Goal: Task Accomplishment & Management: Manage account settings

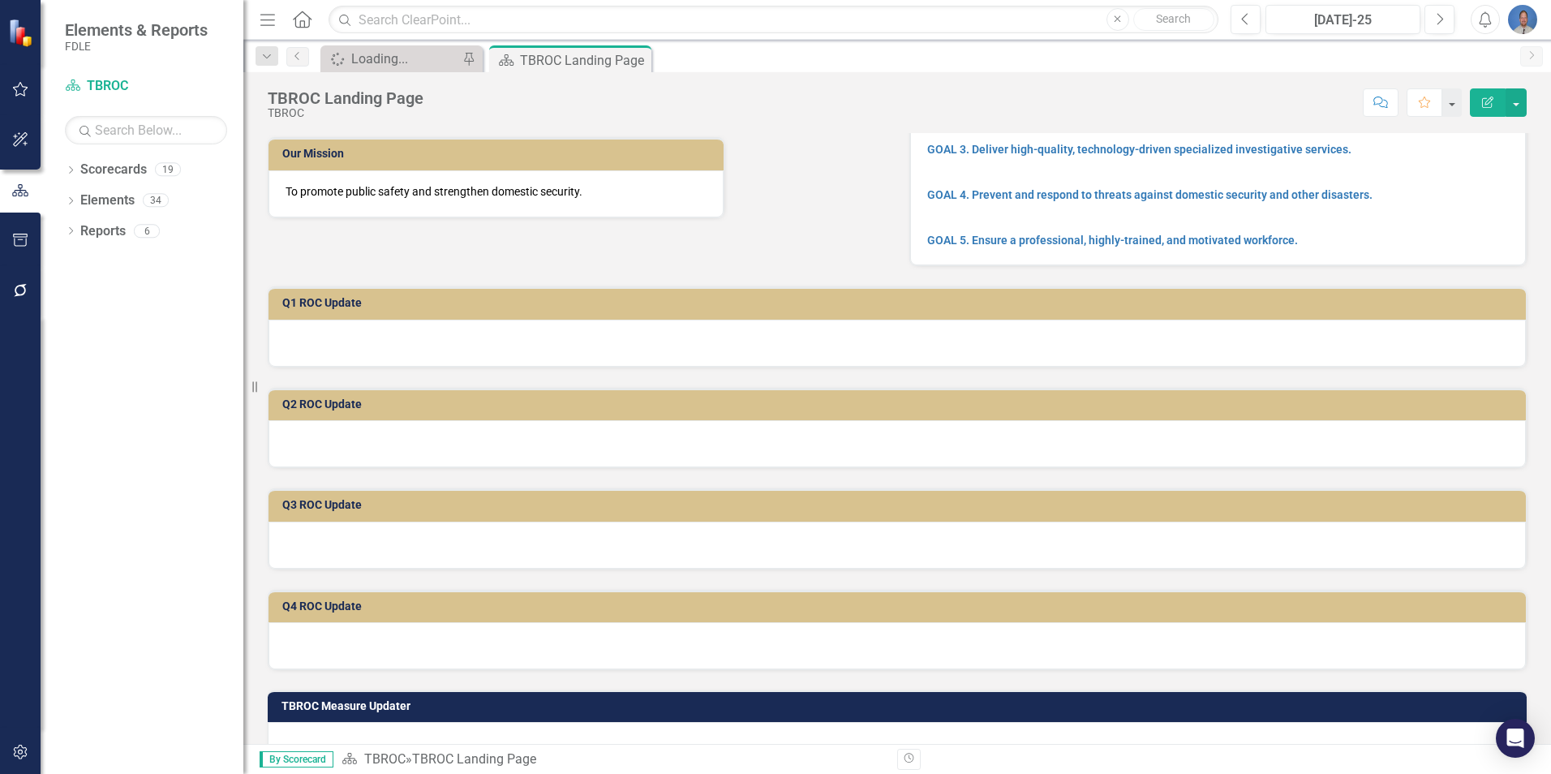
scroll to position [162, 0]
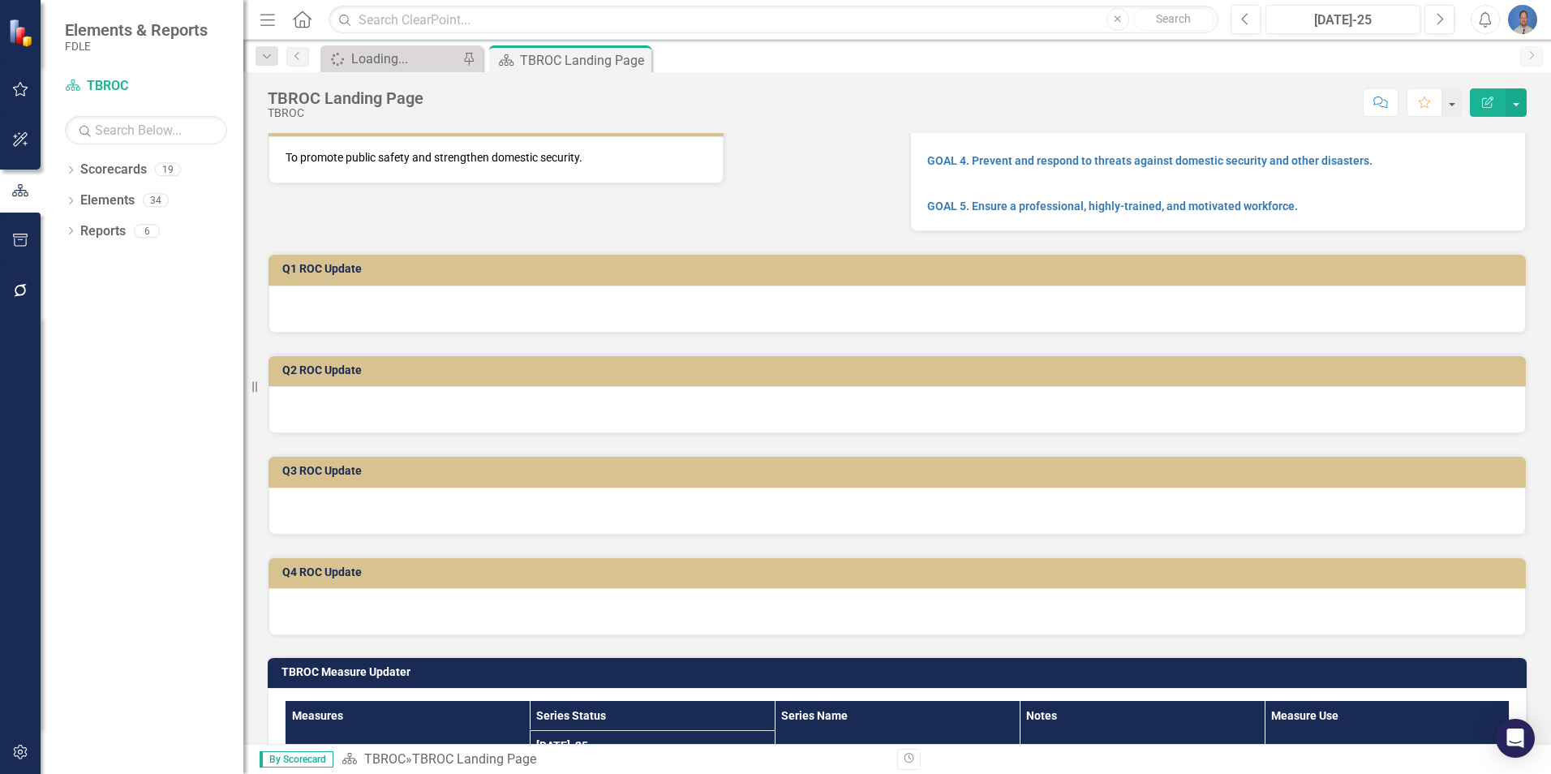
click at [297, 307] on div at bounding box center [897, 309] width 1257 height 47
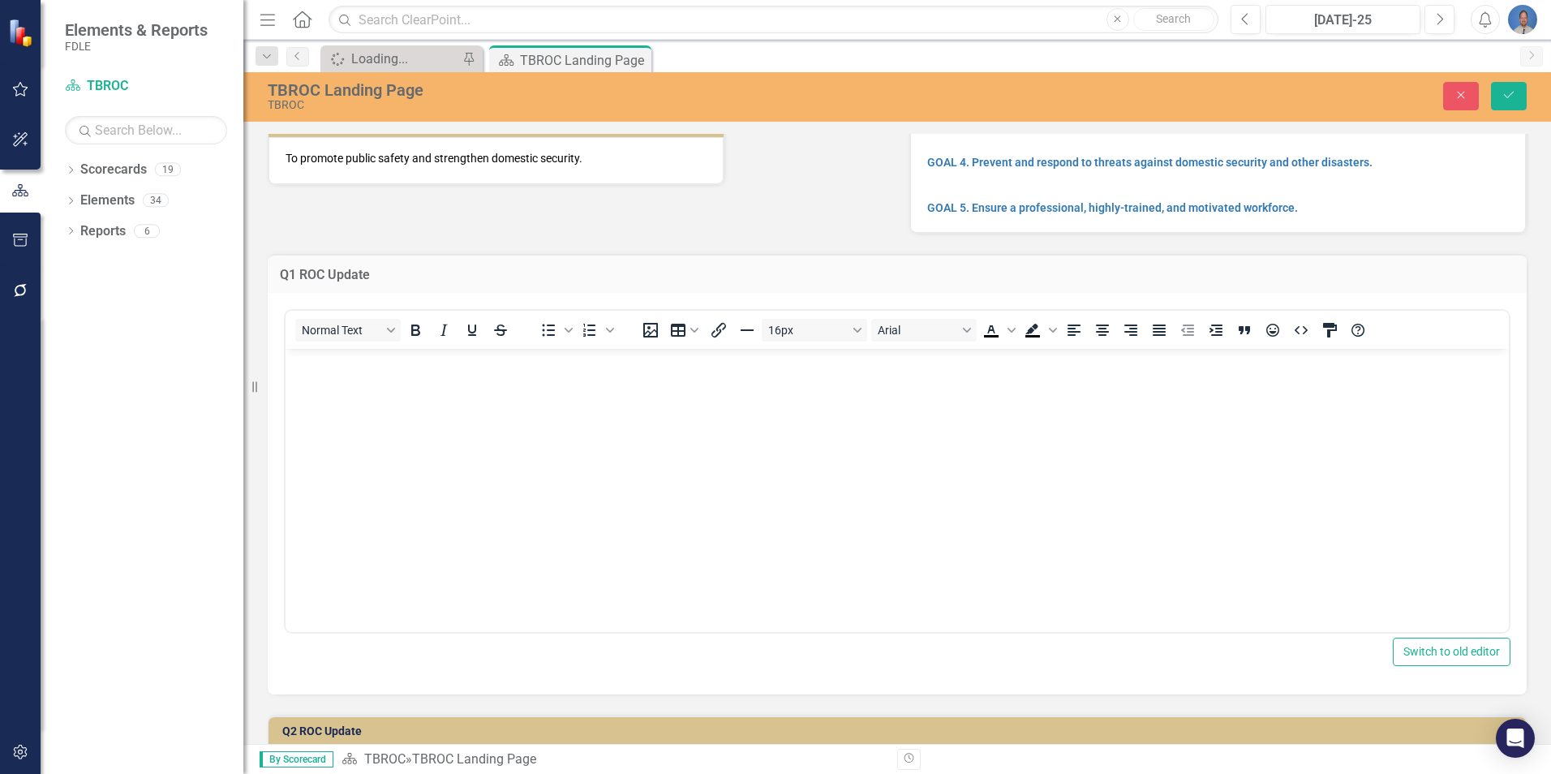
scroll to position [0, 0]
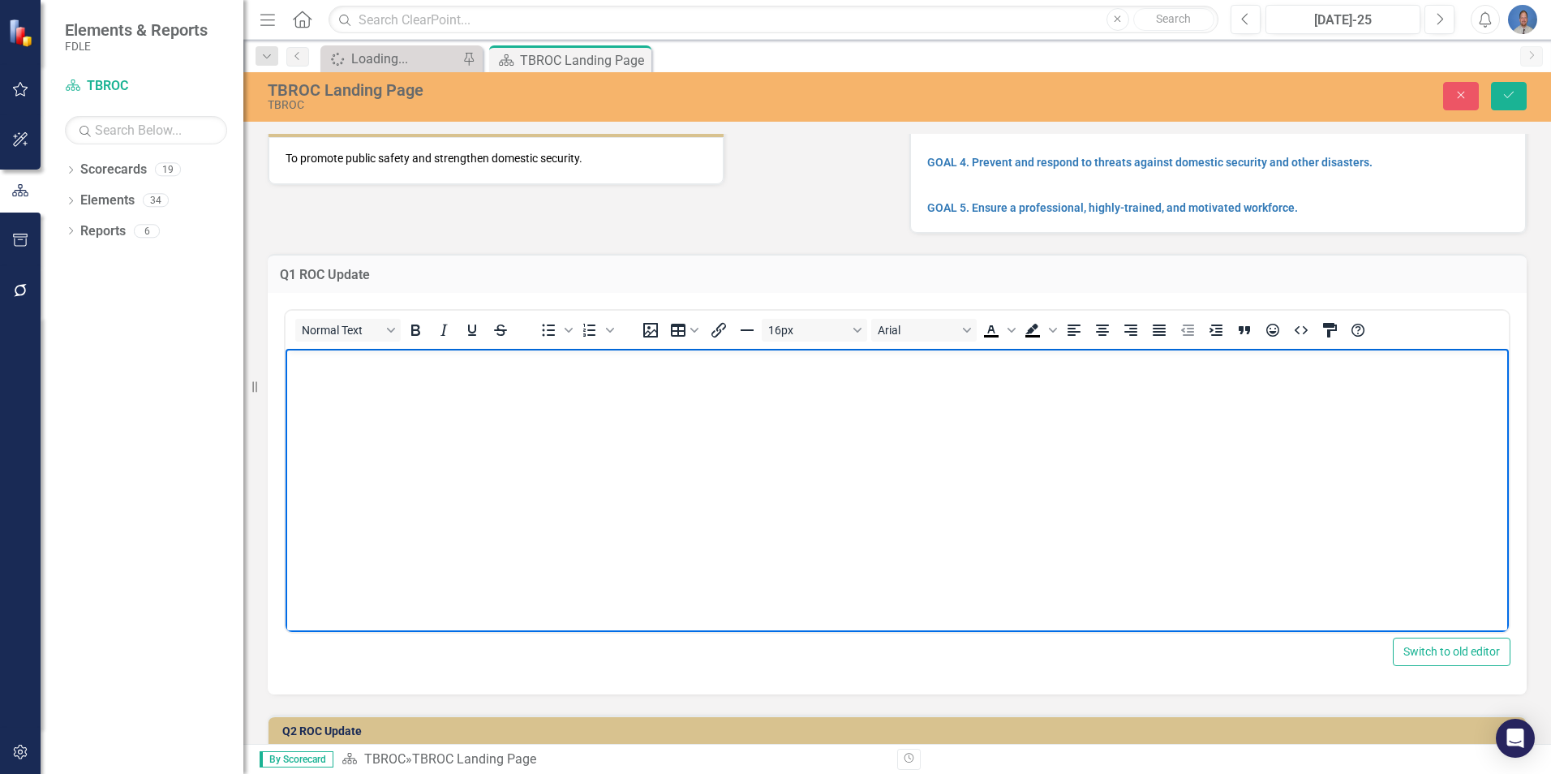
click at [319, 368] on p "Rich Text Area. Press ALT-0 for help." at bounding box center [897, 362] width 1215 height 19
click at [309, 375] on body "Rich Text Area. Press ALT-0 for help." at bounding box center [897, 470] width 1223 height 243
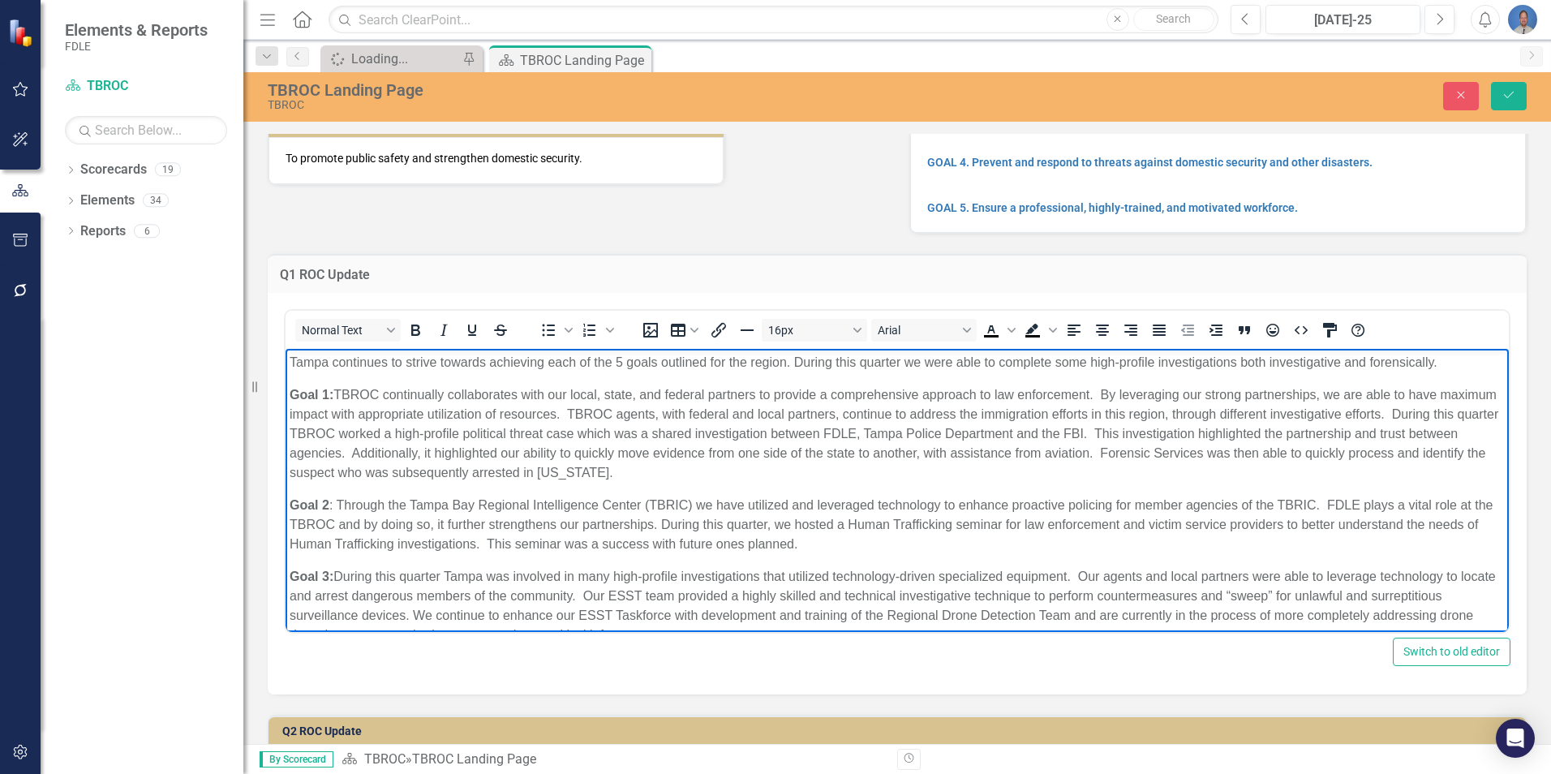
click at [121, 538] on div "Dropdown Scorecards 19 FDLE FDLE Strategic Plan Dropdown Commands / Executive S…" at bounding box center [142, 465] width 203 height 617
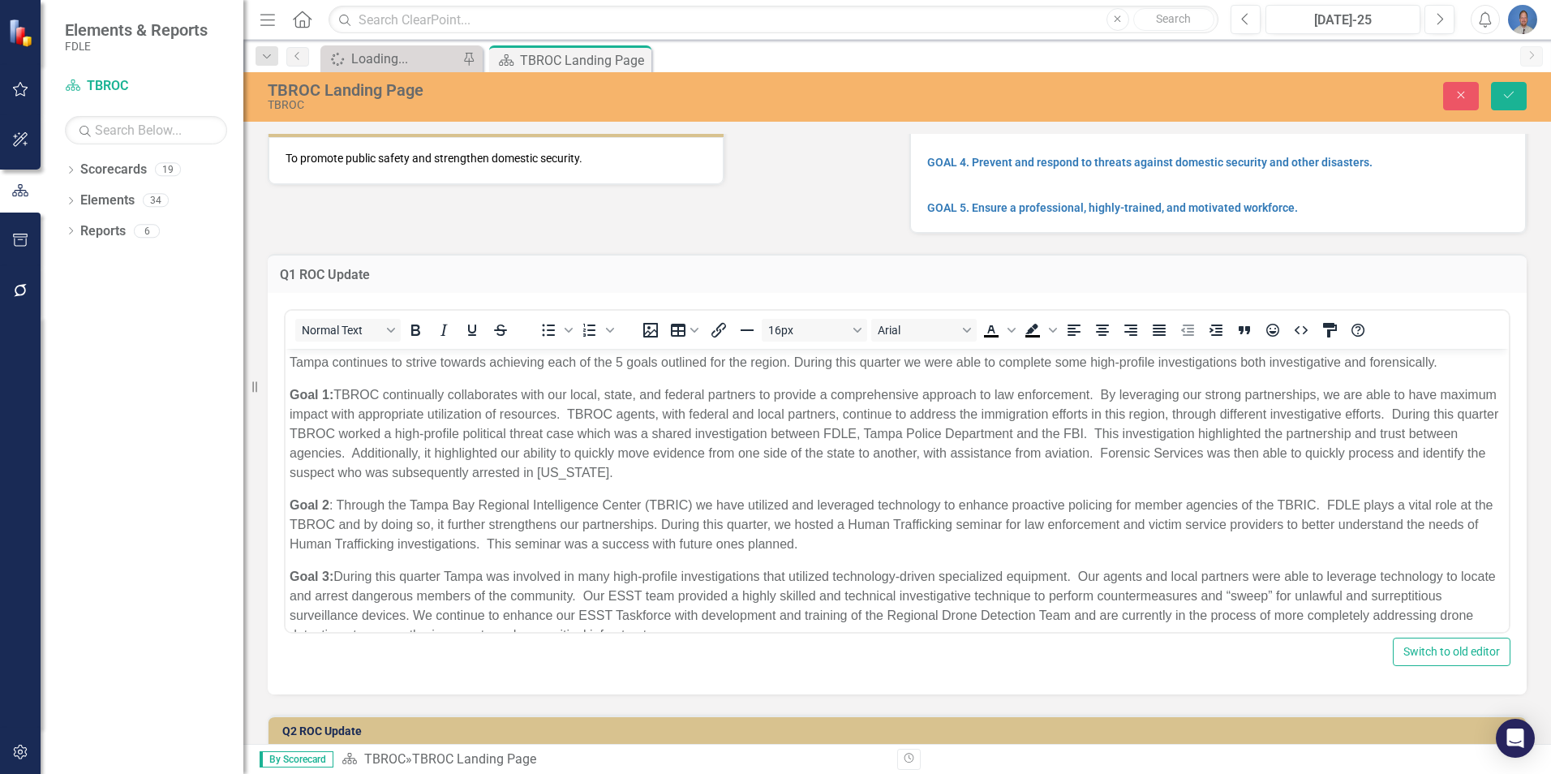
click at [466, 212] on div "Our Vision To be the leading state law enforcement agency in the country by pro…" at bounding box center [897, 91] width 1283 height 281
click at [1510, 92] on icon "Save" at bounding box center [1509, 94] width 15 height 11
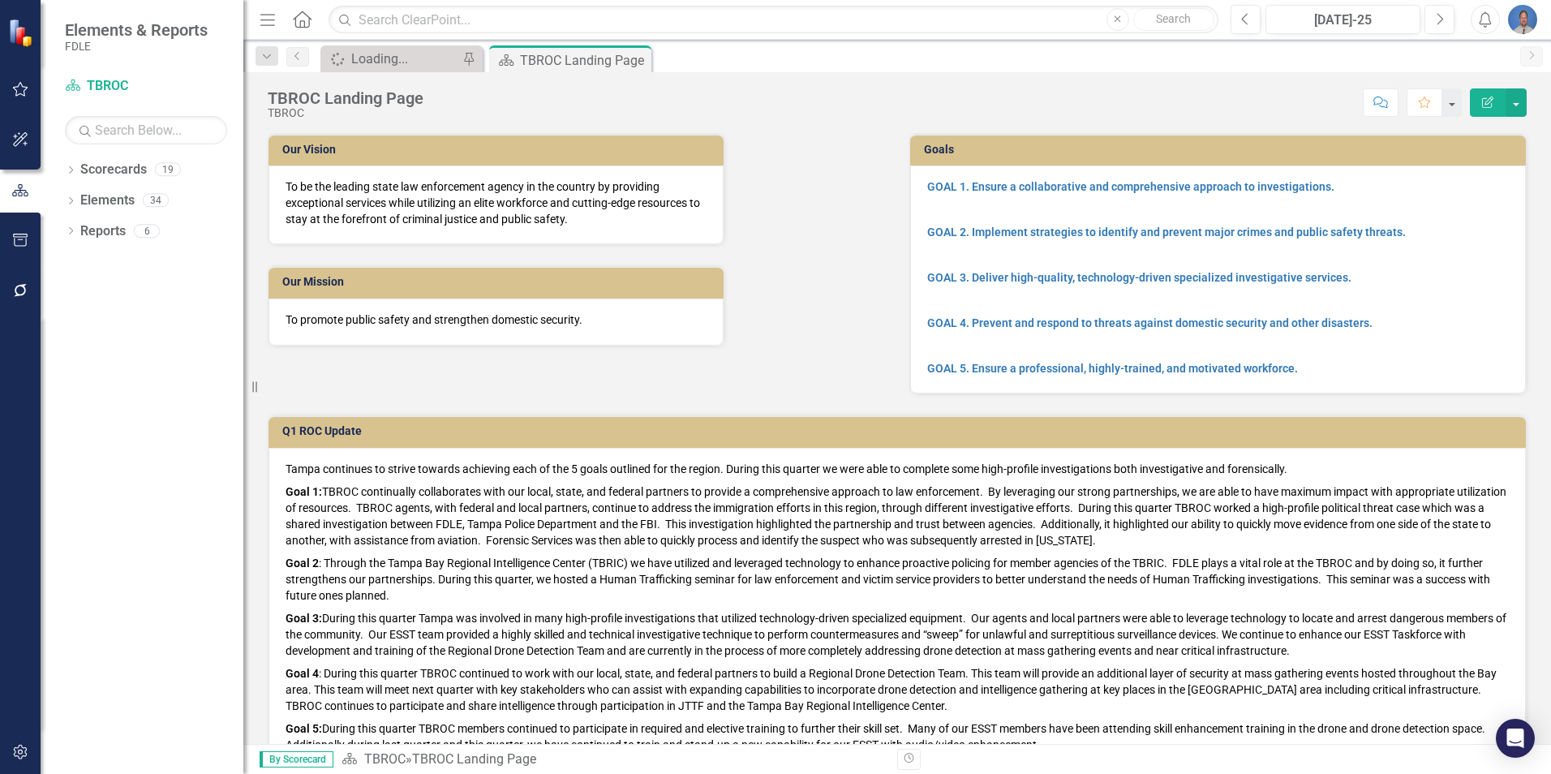
click at [1549, 97] on div "TBROC Landing Page TBROC Score: N/A [DATE]-25 Completed Comment Favorite Edit R…" at bounding box center [897, 96] width 1308 height 49
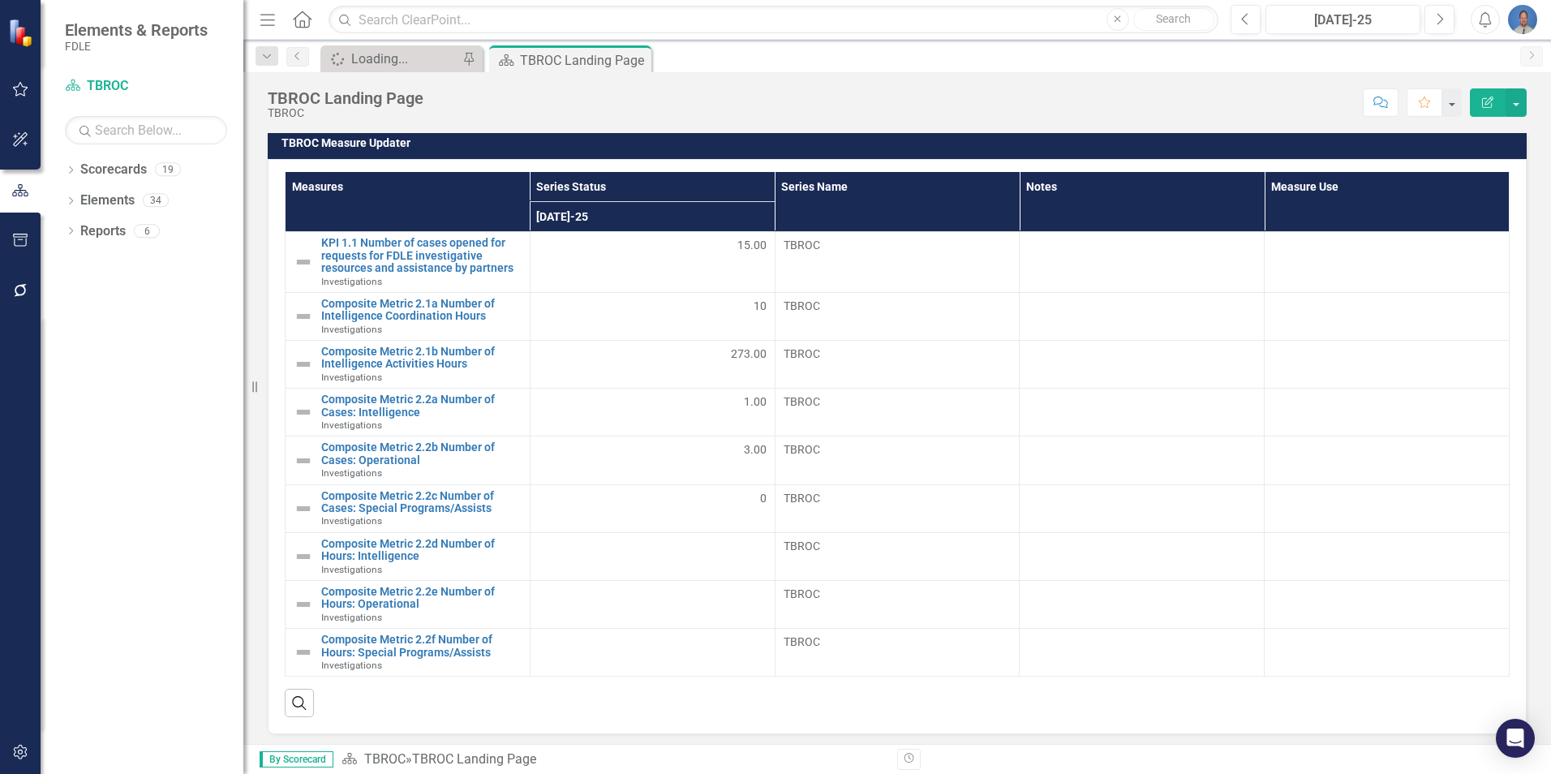
scroll to position [1000, 0]
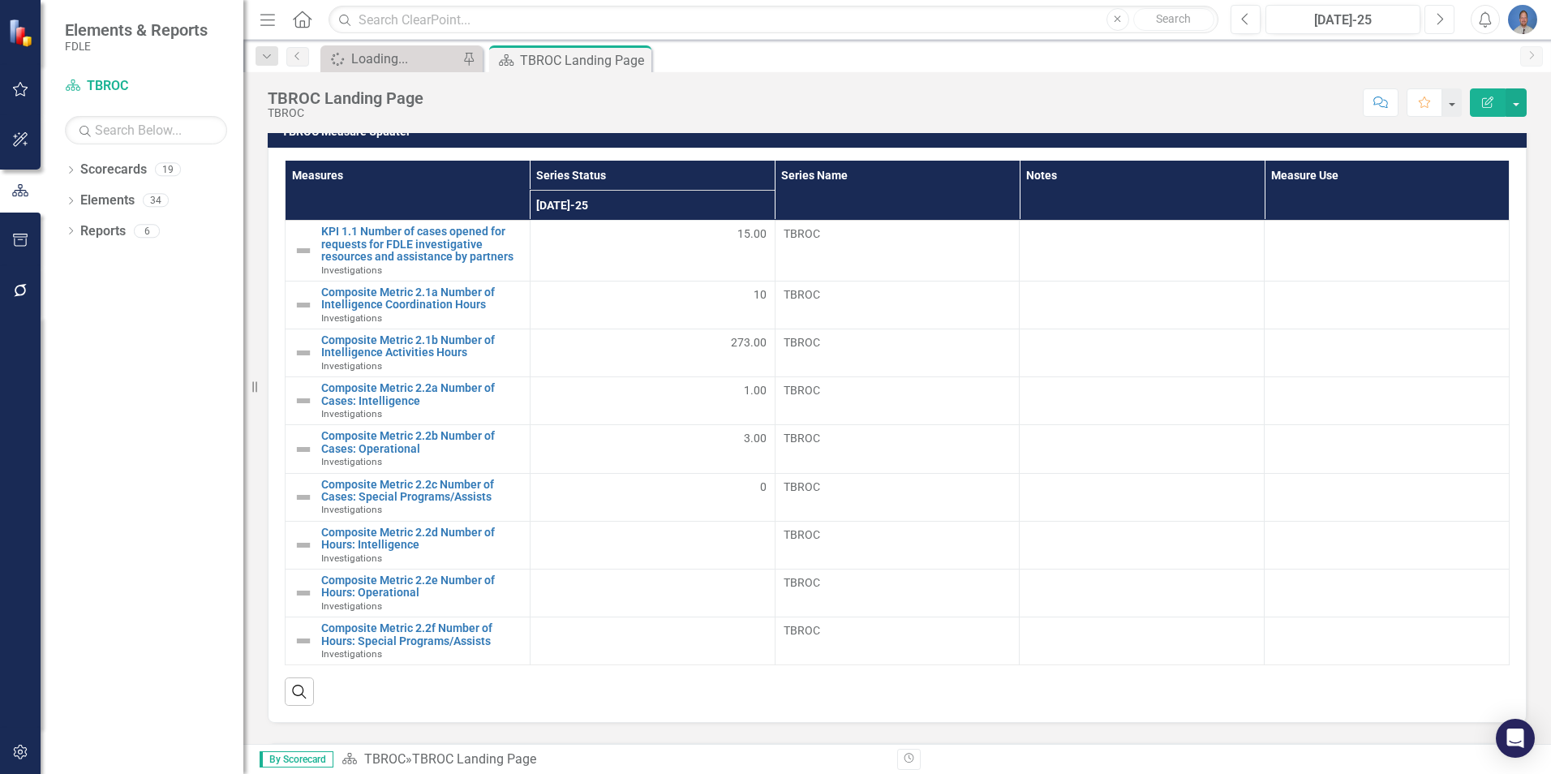
click at [1437, 20] on icon "Next" at bounding box center [1439, 19] width 9 height 15
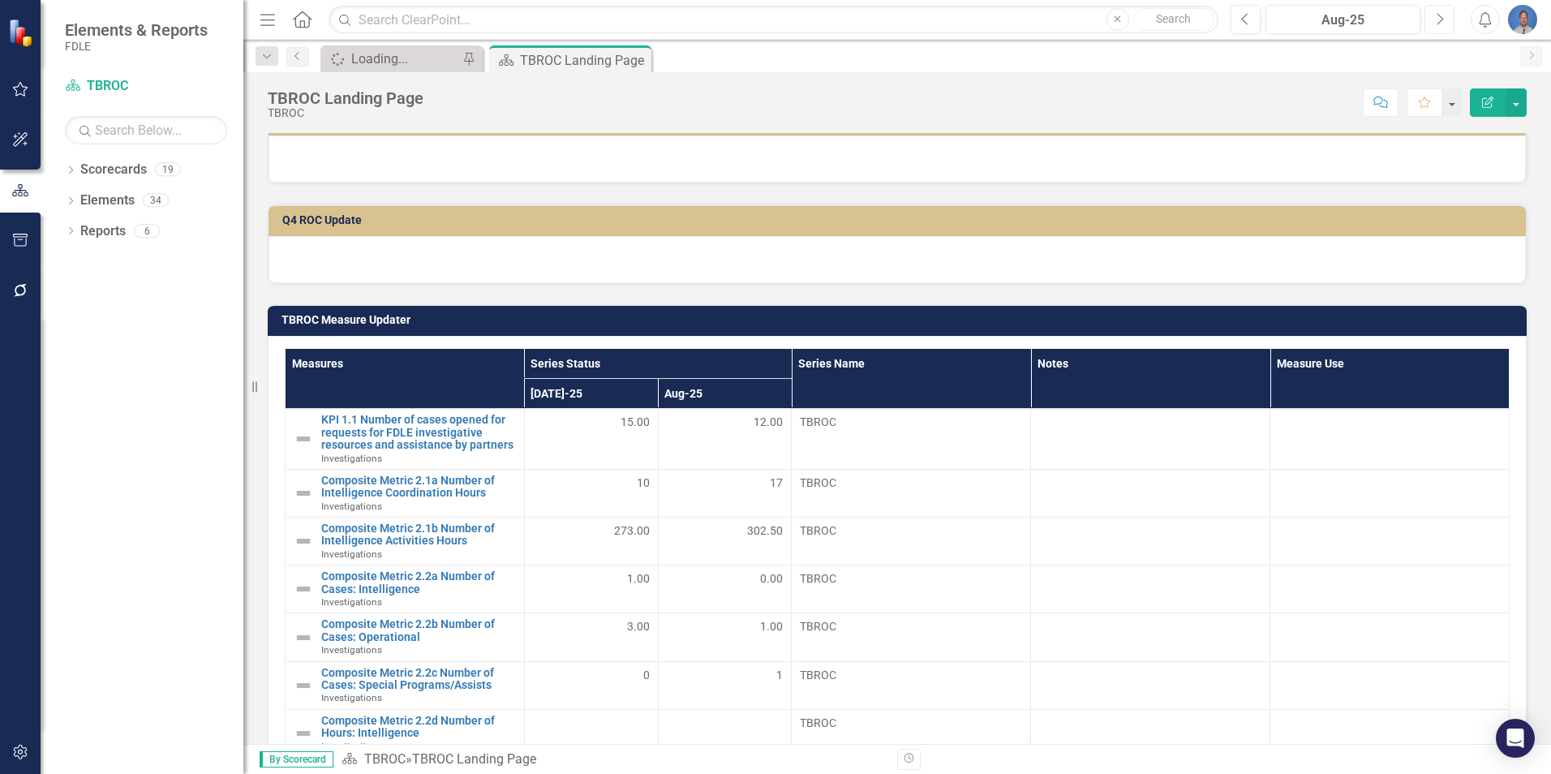
scroll to position [918, 0]
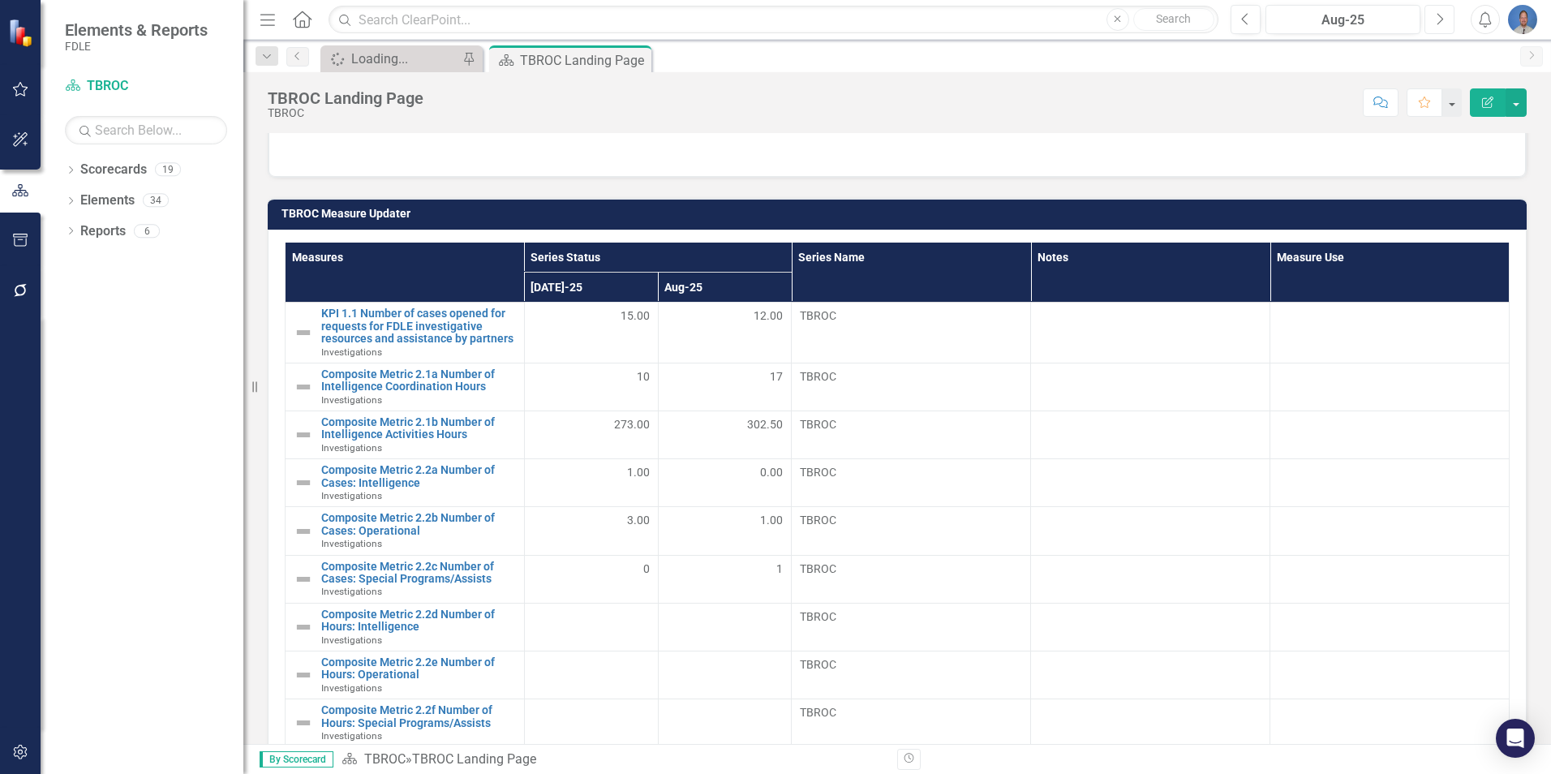
click at [1433, 20] on button "Next" at bounding box center [1439, 19] width 30 height 29
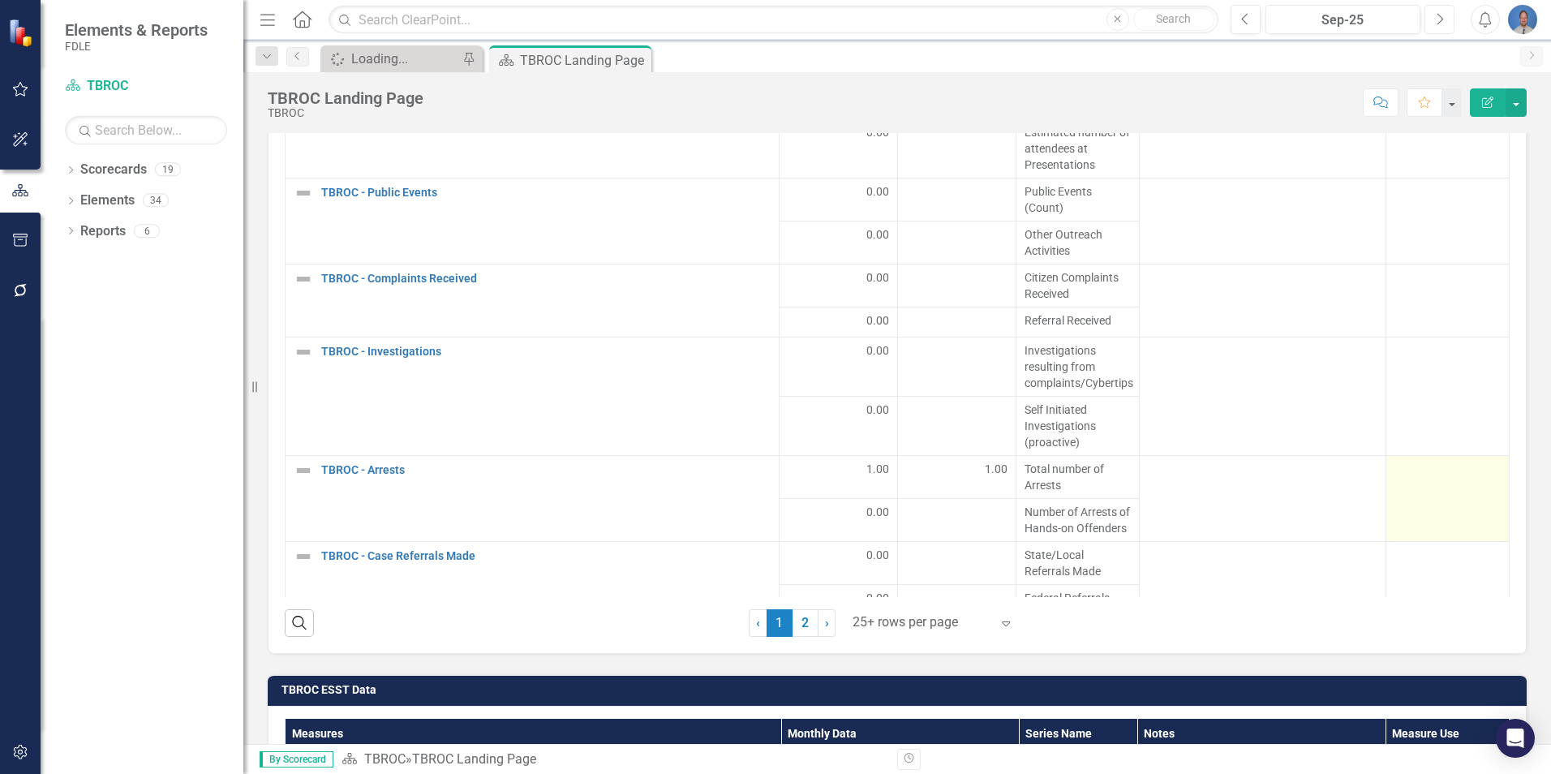
scroll to position [2480, 0]
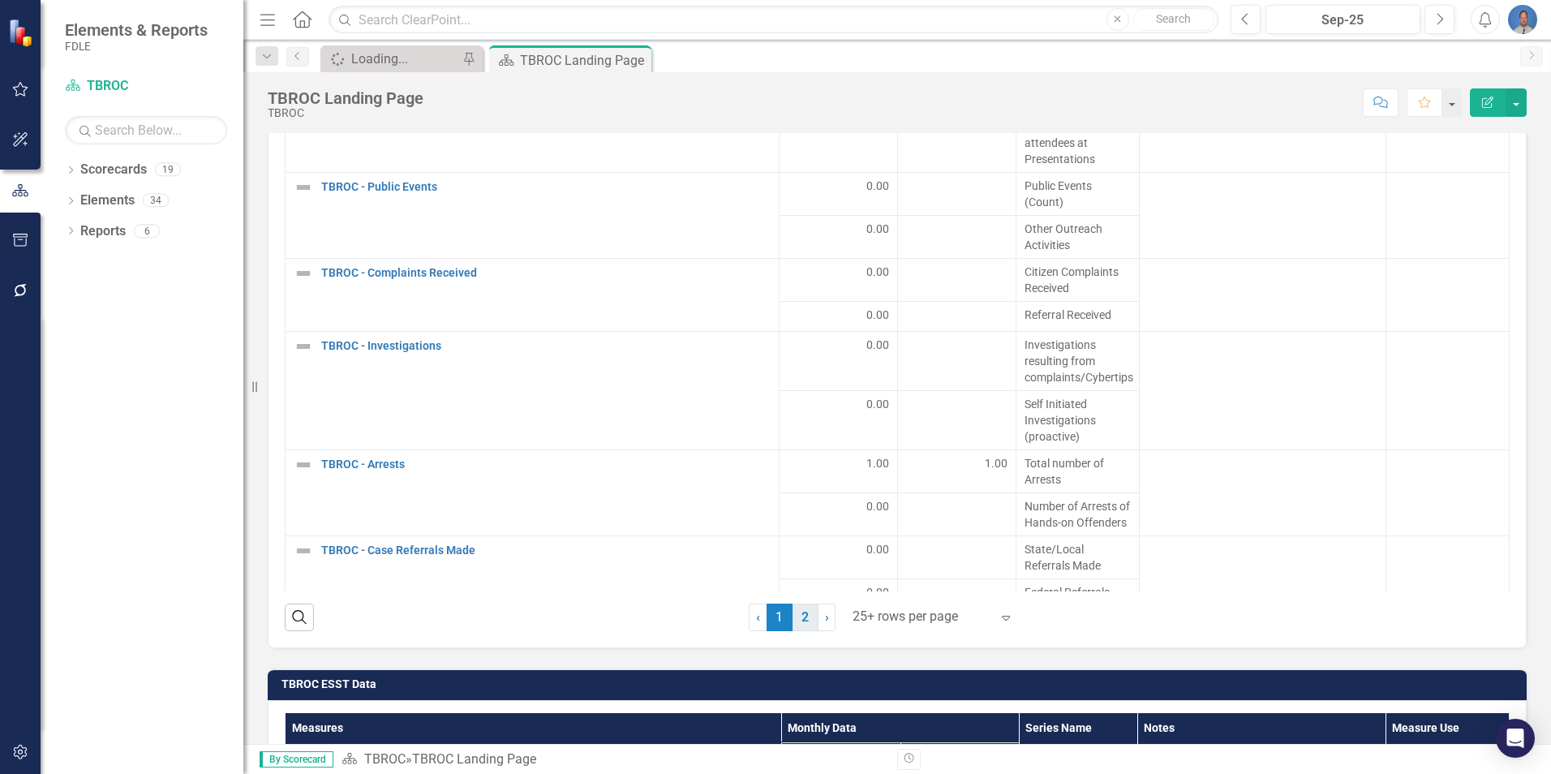
click at [805, 617] on link "2" at bounding box center [806, 618] width 26 height 28
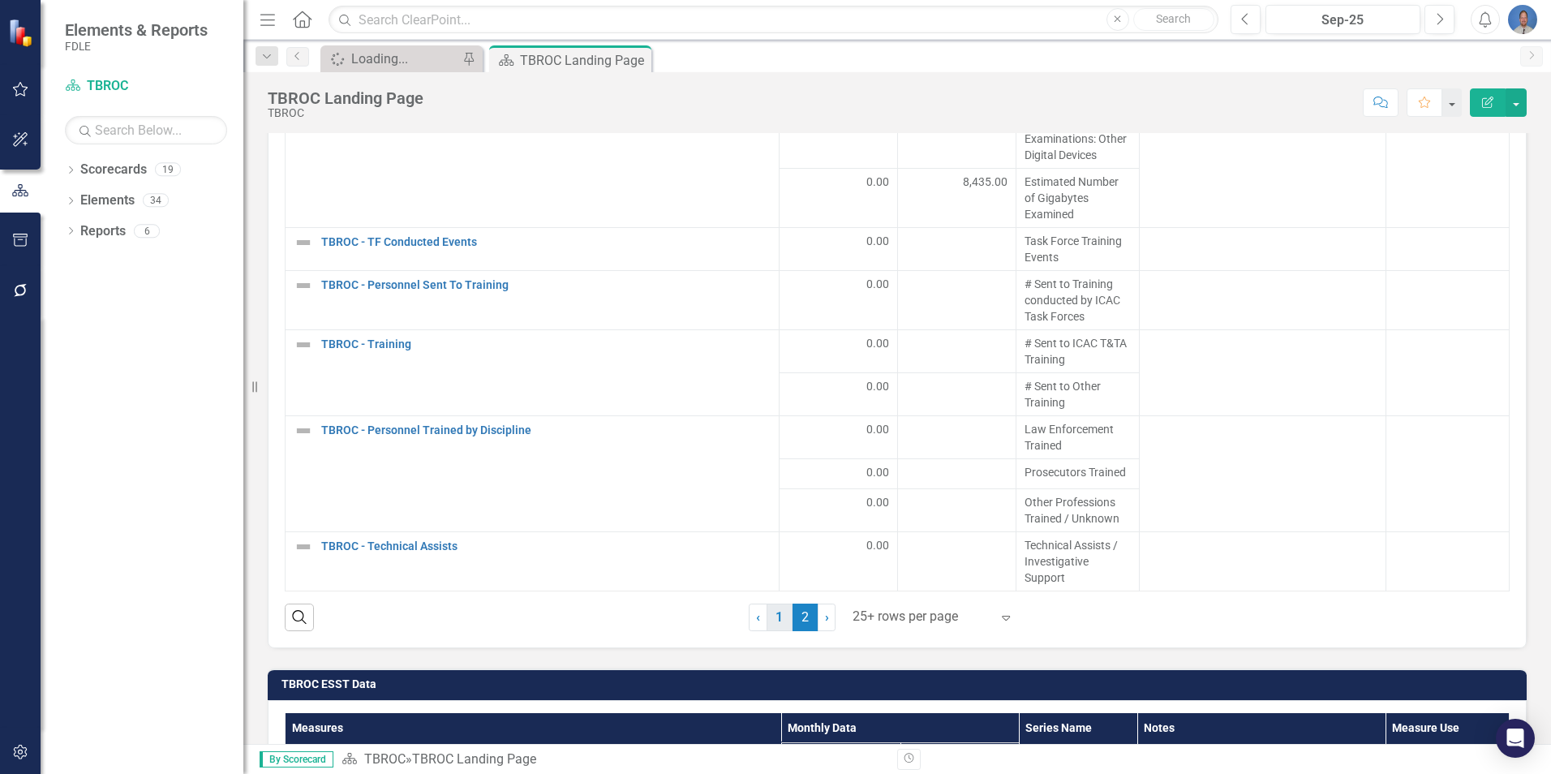
click at [773, 618] on link "1" at bounding box center [780, 618] width 26 height 28
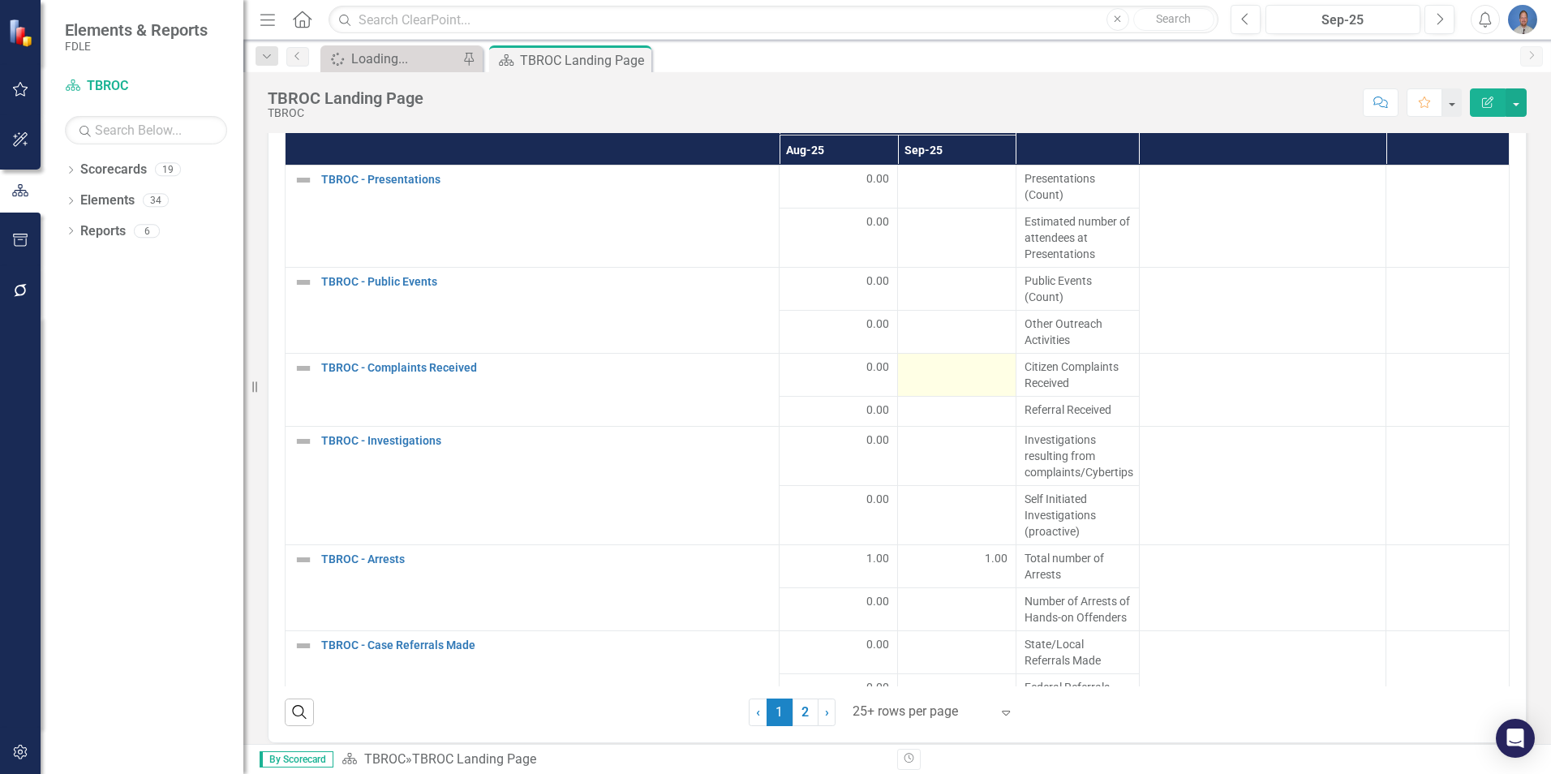
scroll to position [2237, 0]
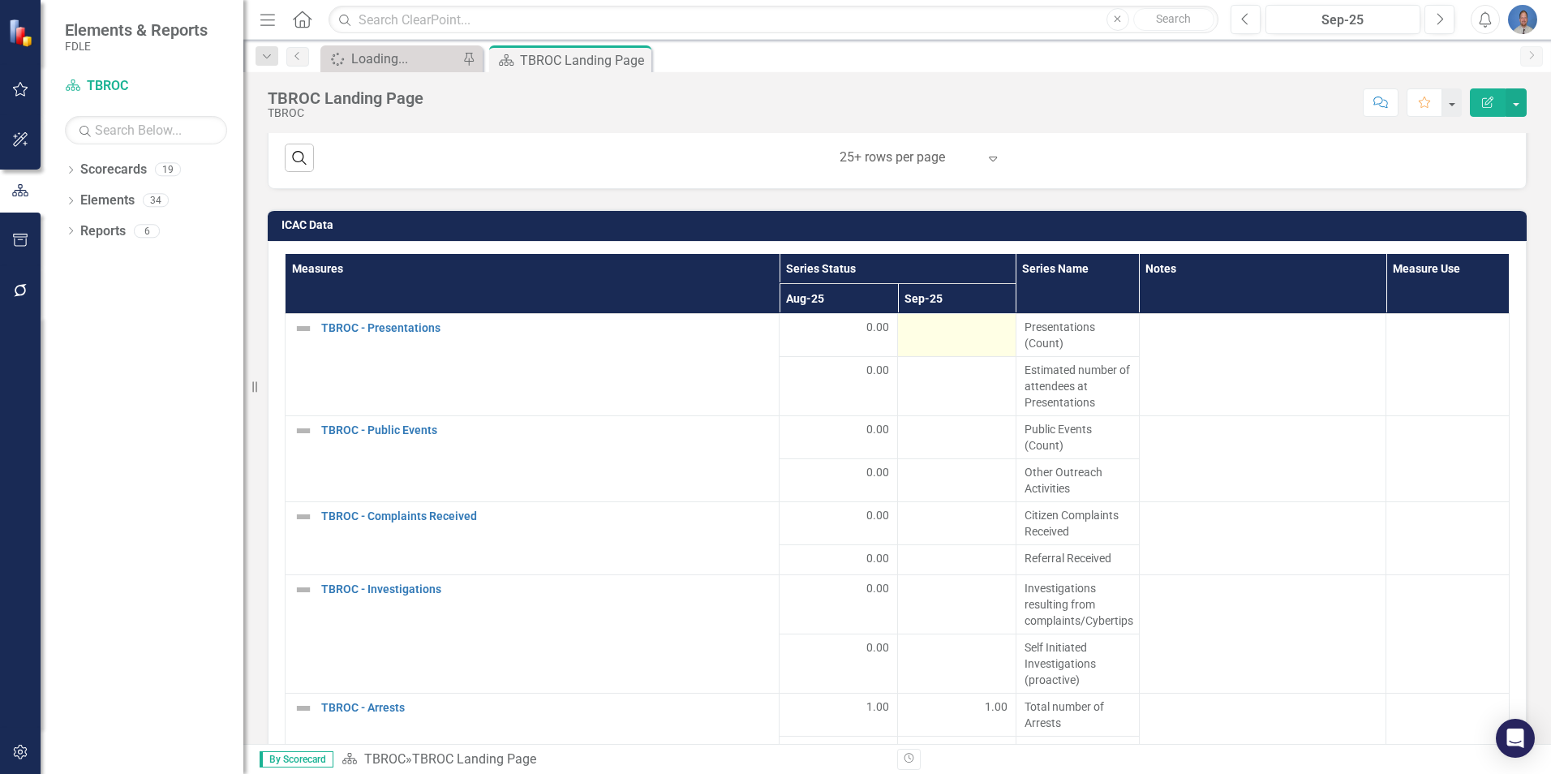
click at [968, 327] on div at bounding box center [956, 328] width 101 height 19
click at [980, 330] on div at bounding box center [956, 328] width 101 height 19
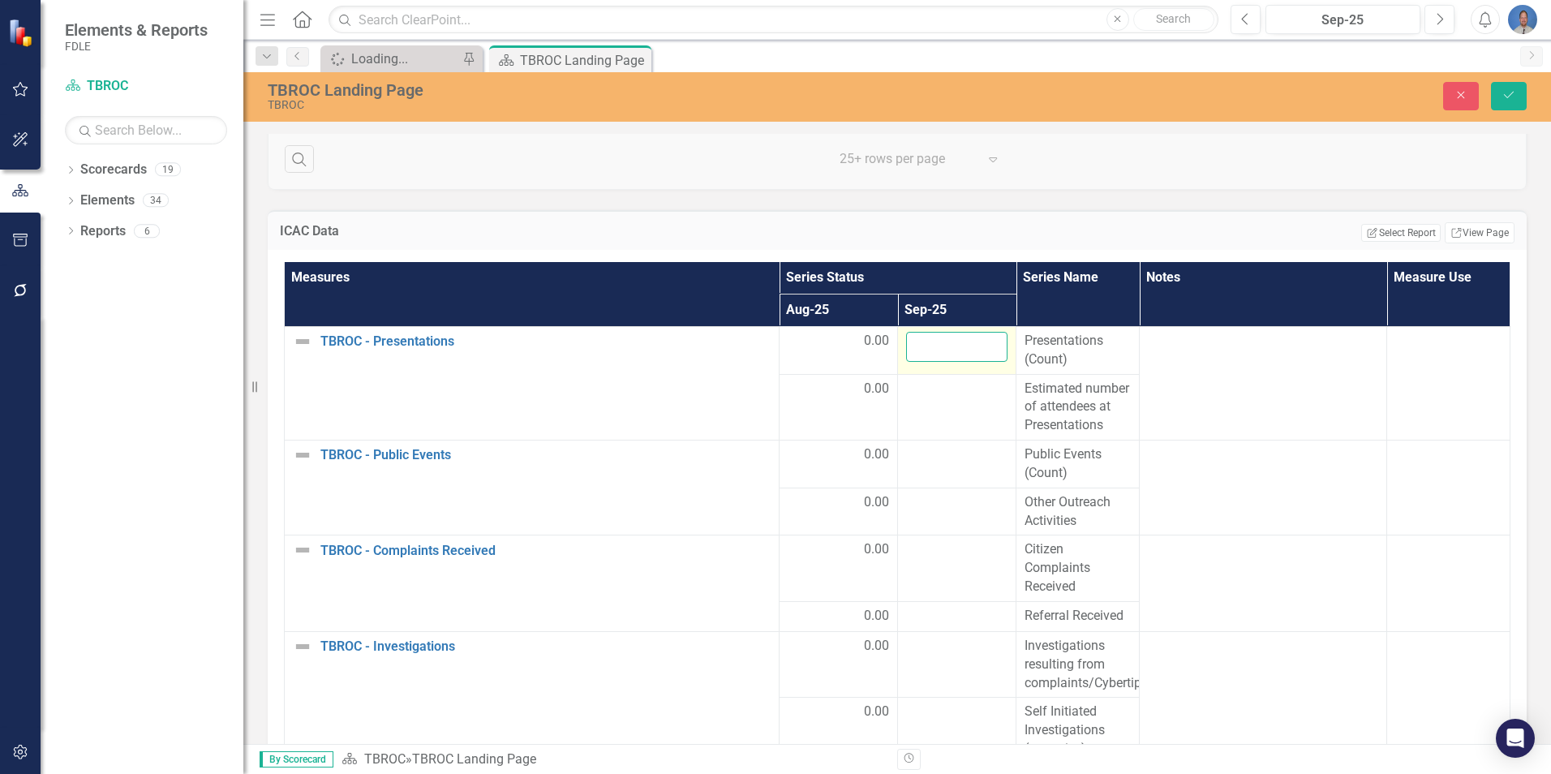
click at [957, 346] on input "number" at bounding box center [956, 347] width 101 height 30
type input "0"
click at [949, 382] on div at bounding box center [956, 389] width 101 height 19
click at [952, 394] on div at bounding box center [956, 389] width 101 height 19
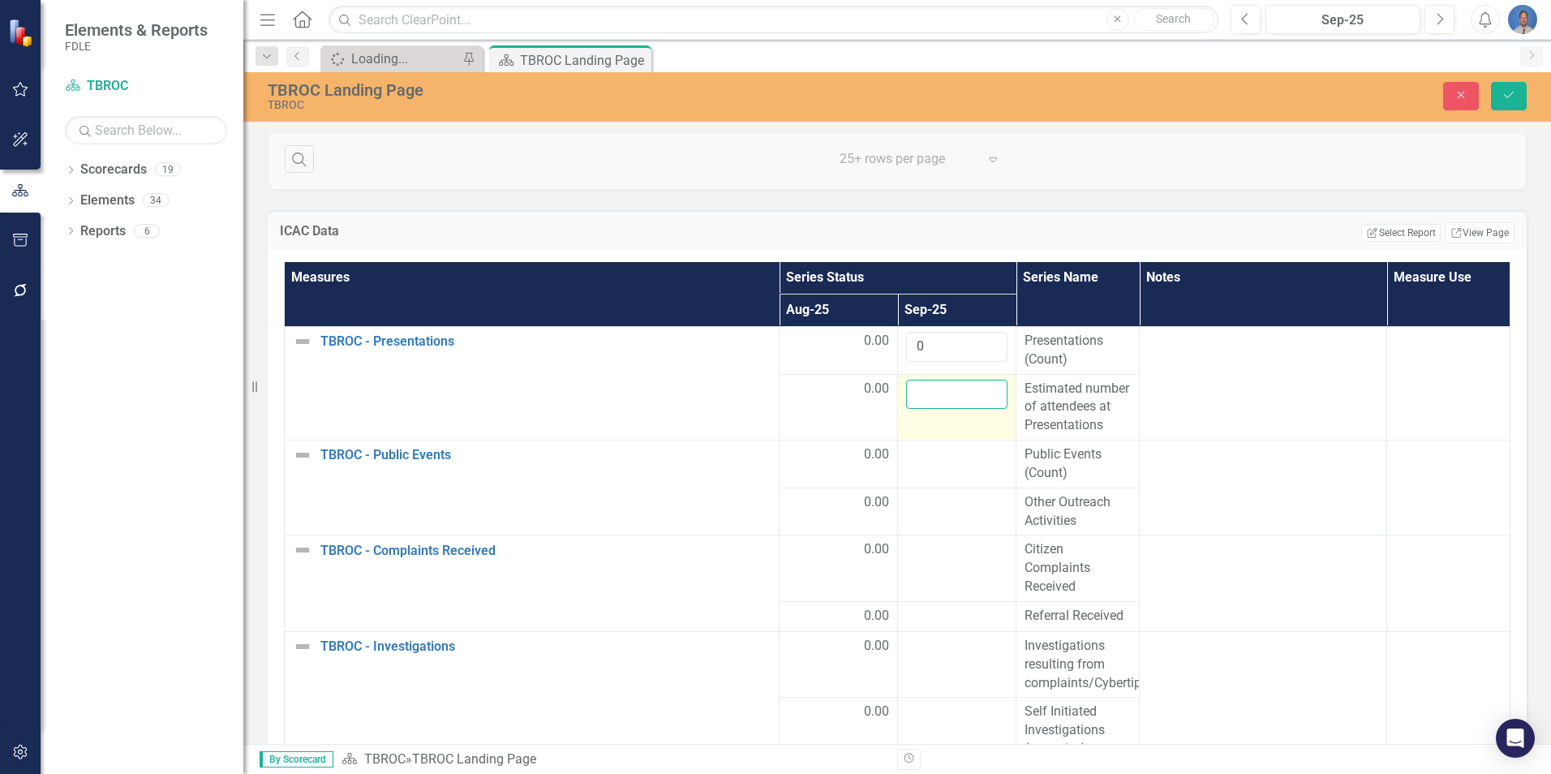
click at [957, 396] on input "number" at bounding box center [956, 395] width 101 height 30
type input "0"
click at [939, 465] on div at bounding box center [956, 454] width 101 height 19
click at [939, 475] on div at bounding box center [956, 460] width 101 height 30
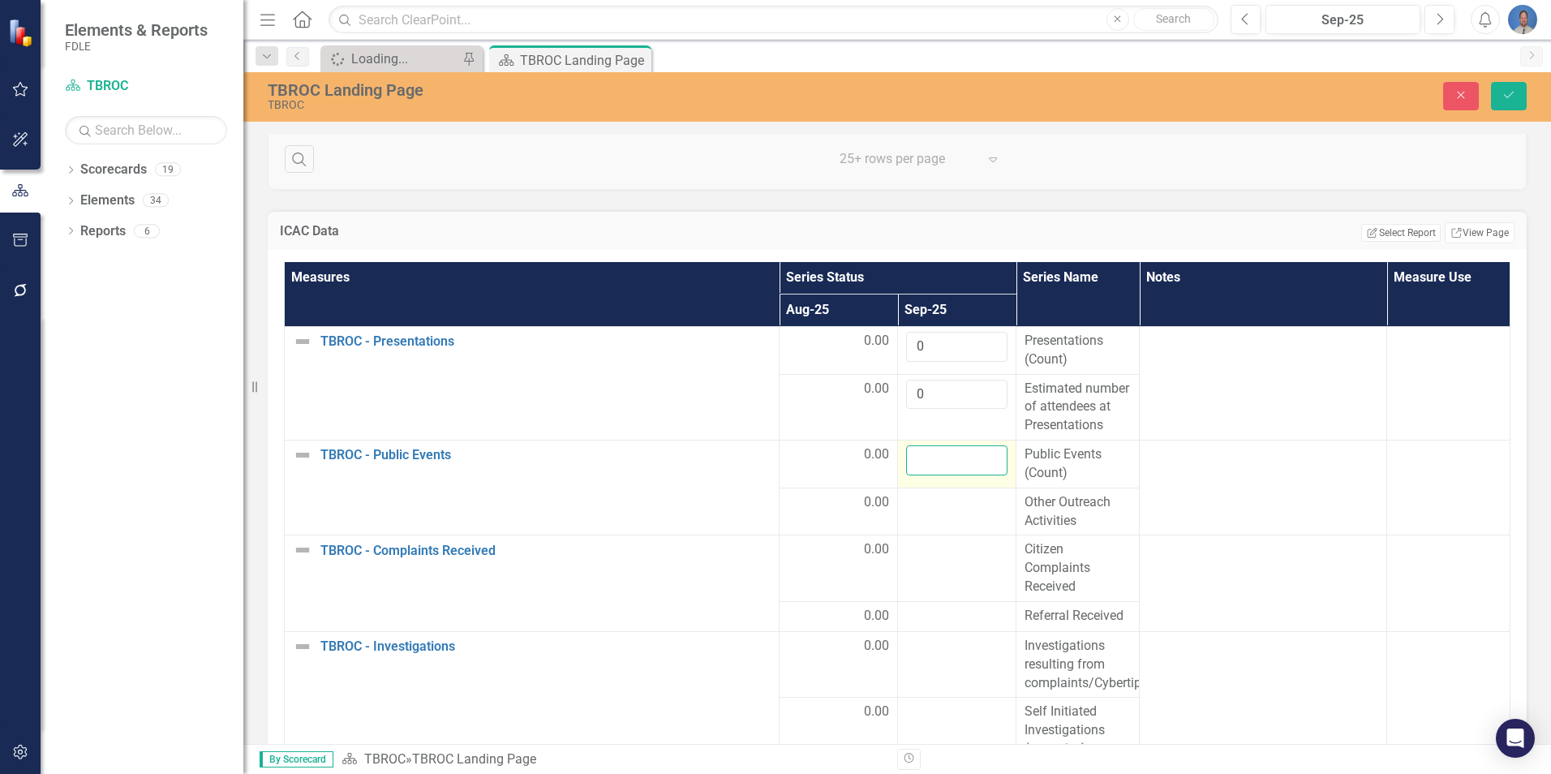
click at [952, 475] on input "number" at bounding box center [956, 460] width 101 height 30
type input "0"
click at [931, 513] on div at bounding box center [956, 502] width 101 height 19
click at [933, 523] on input "number" at bounding box center [956, 508] width 101 height 30
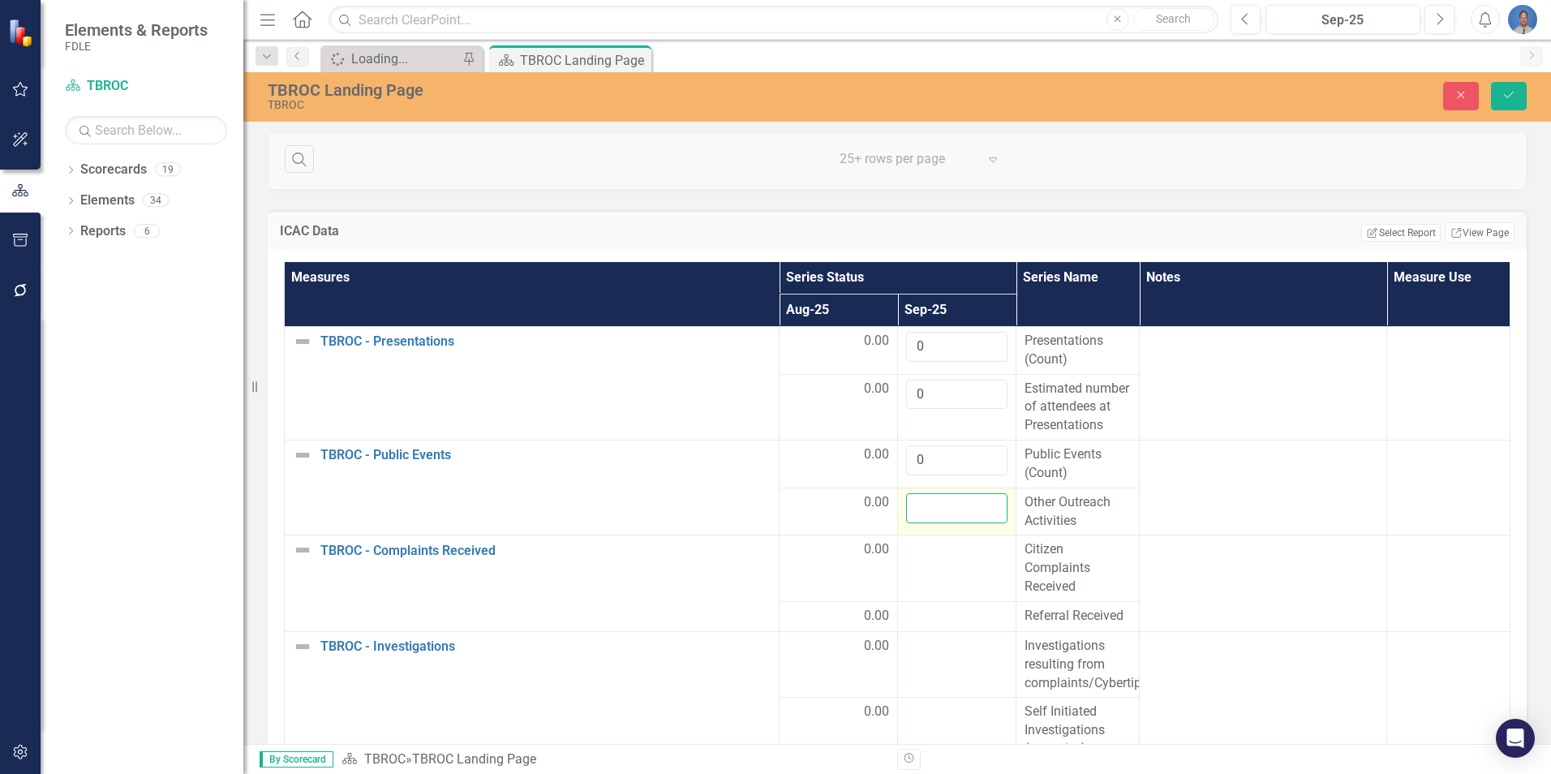
click at [933, 523] on input "number" at bounding box center [956, 508] width 101 height 30
type input "0"
click at [931, 593] on td at bounding box center [957, 568] width 118 height 67
click at [930, 592] on td at bounding box center [957, 568] width 118 height 67
click at [929, 570] on input "number" at bounding box center [956, 555] width 101 height 30
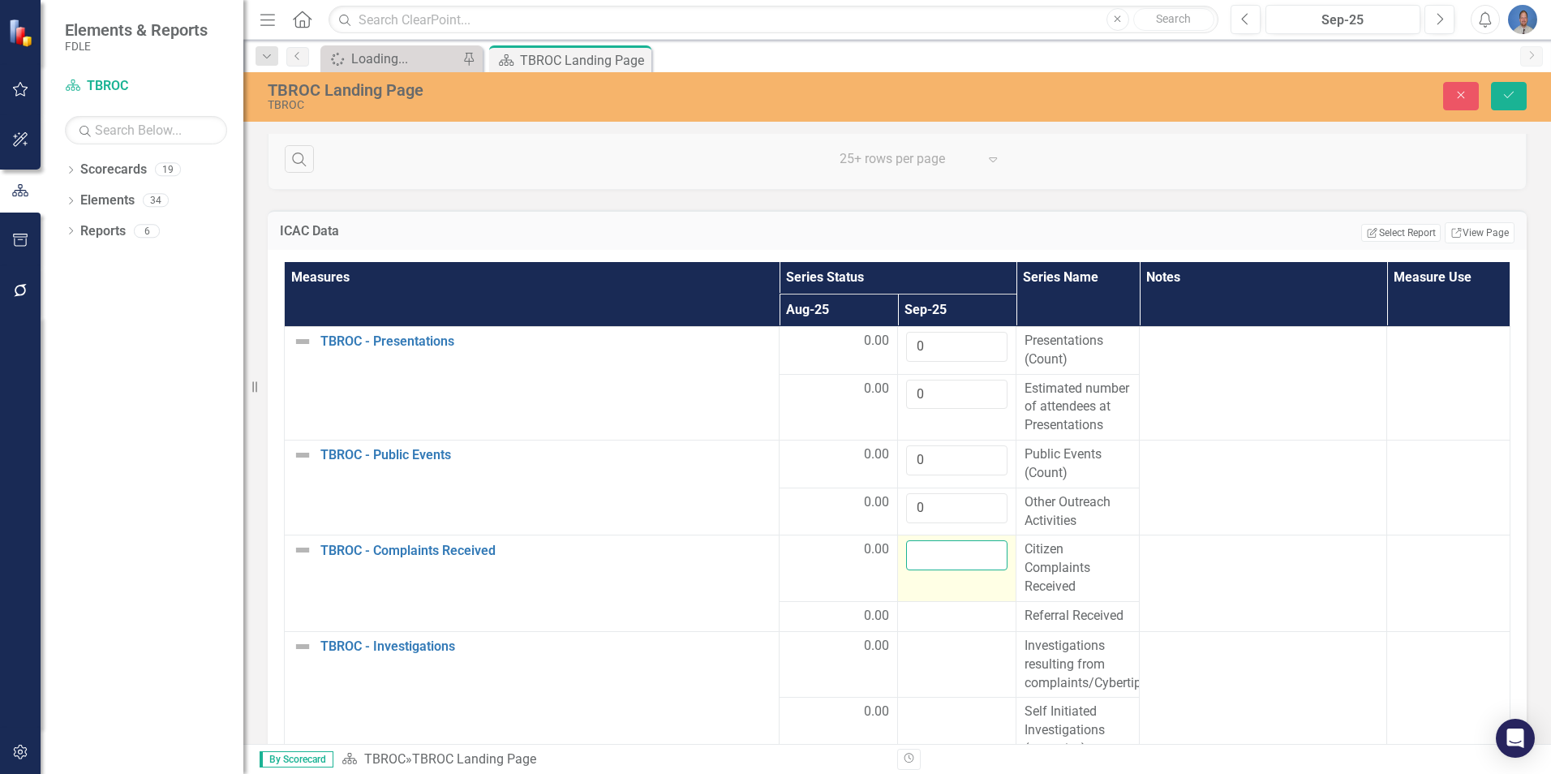
click at [929, 570] on input "number" at bounding box center [956, 555] width 101 height 30
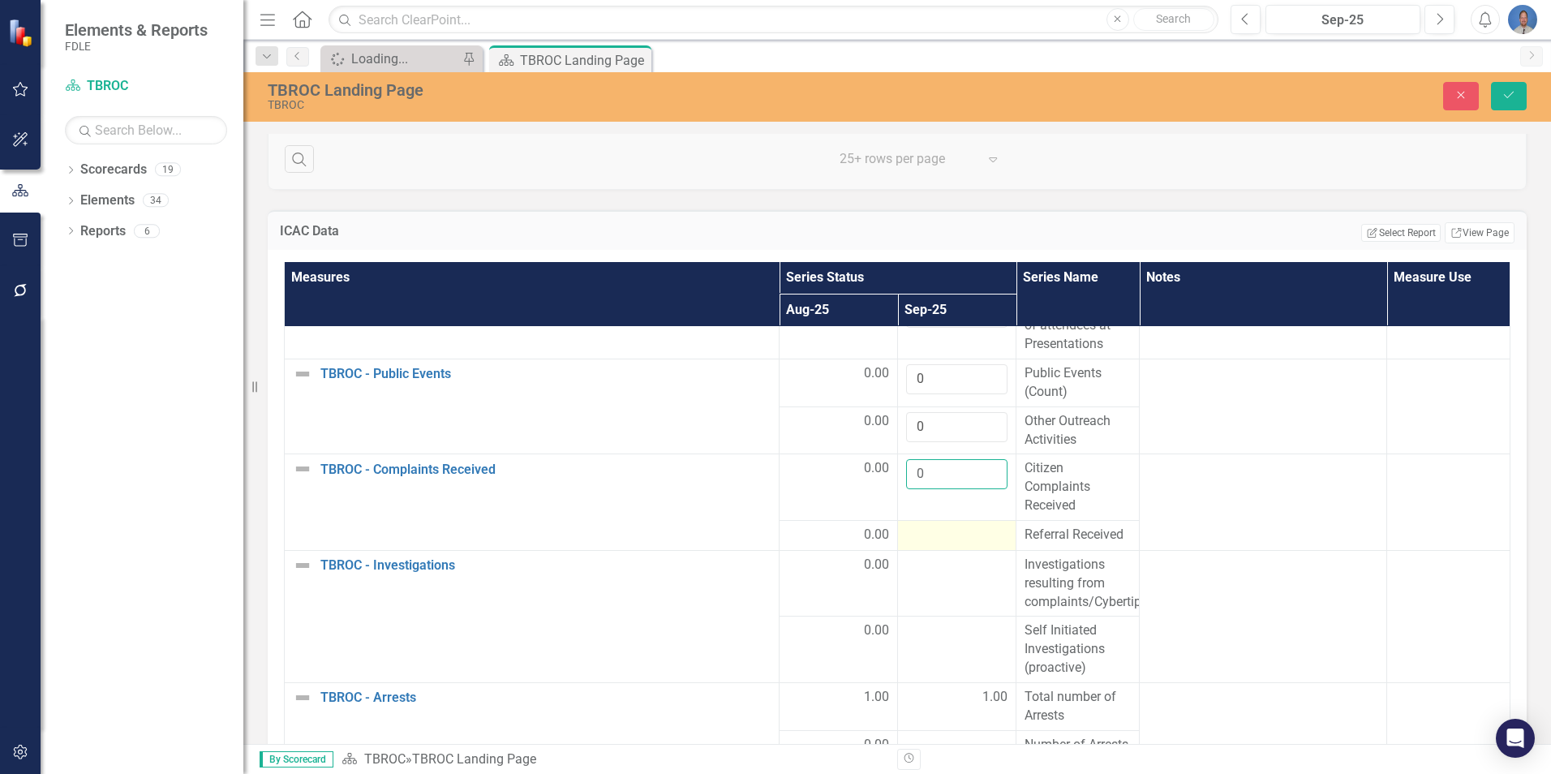
type input "0"
click at [916, 550] on td at bounding box center [957, 535] width 118 height 30
click at [925, 556] on input "number" at bounding box center [956, 541] width 101 height 30
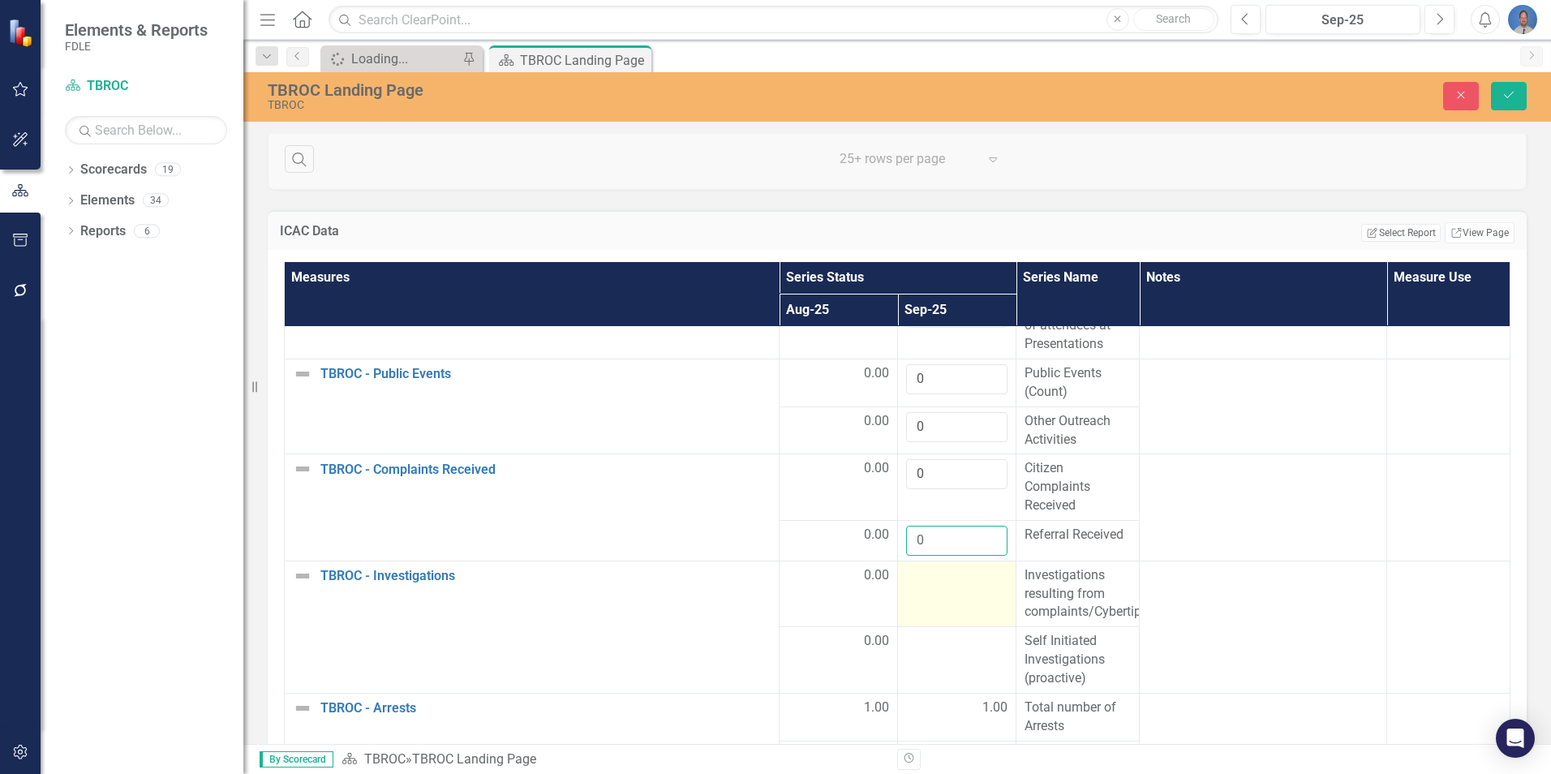
type input "0"
click at [929, 586] on div at bounding box center [956, 575] width 101 height 19
click at [931, 596] on input "number" at bounding box center [956, 581] width 101 height 30
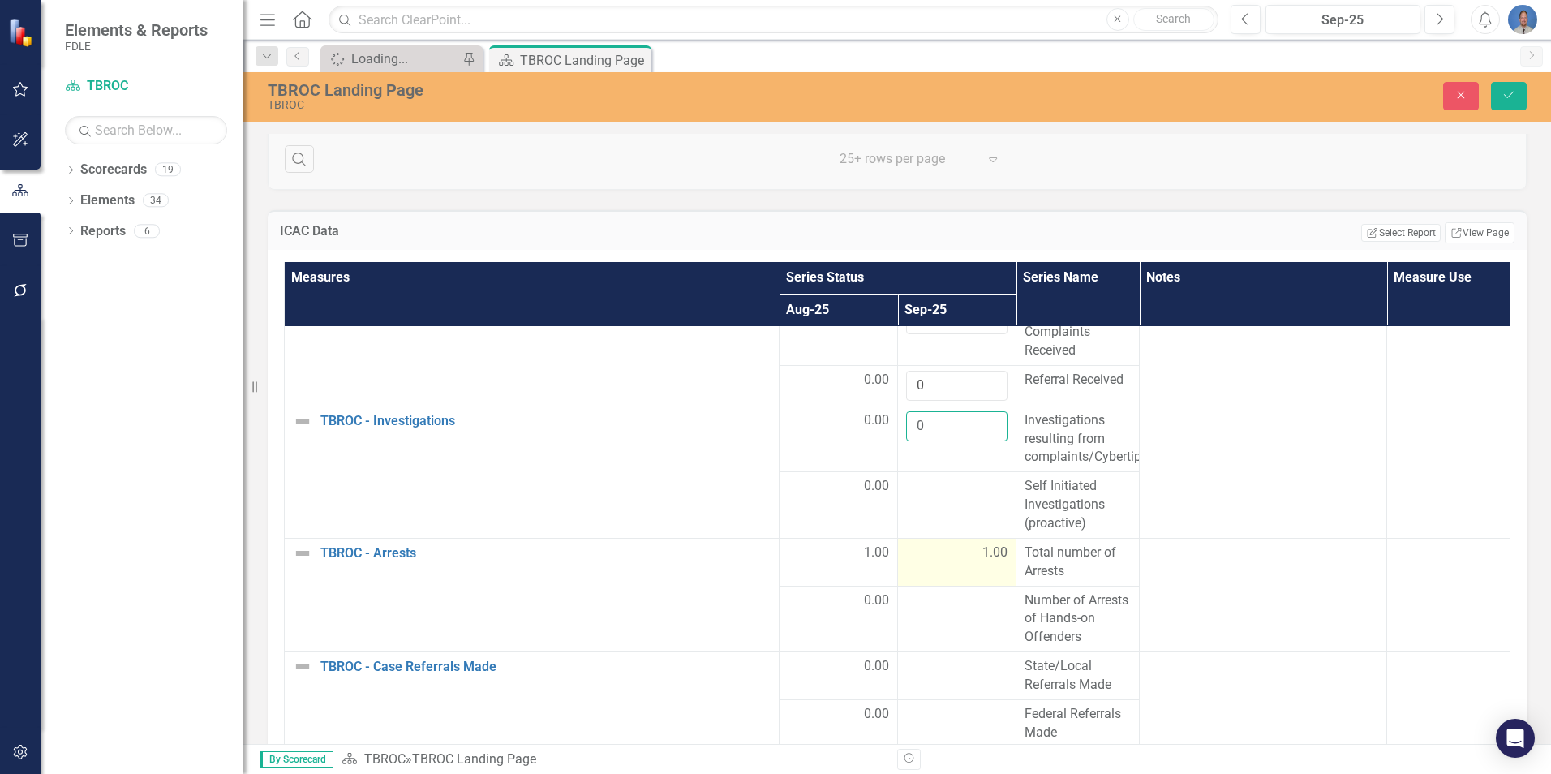
scroll to position [243, 0]
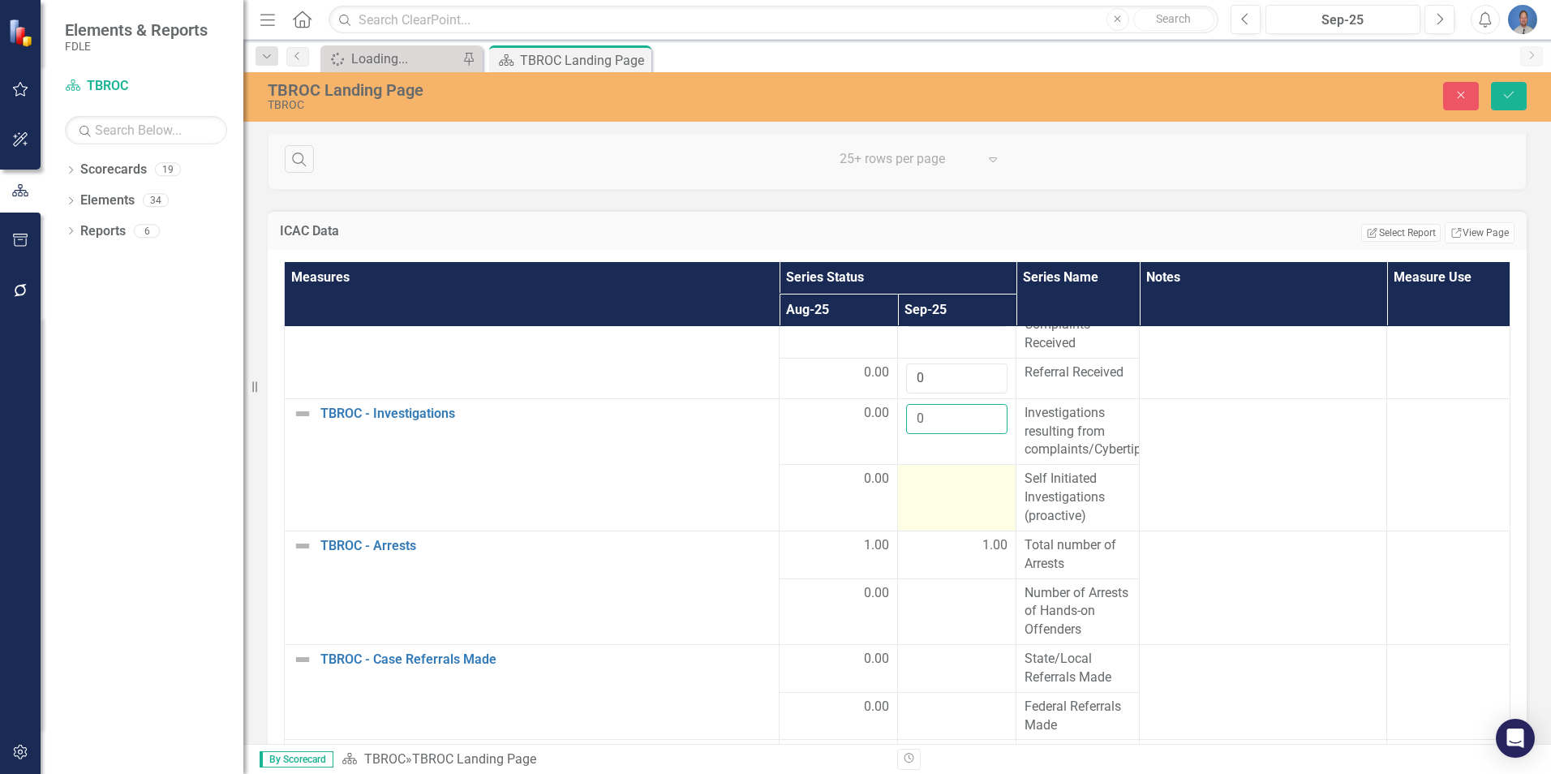
type input "0"
click at [922, 522] on td at bounding box center [957, 498] width 118 height 67
click at [934, 518] on td at bounding box center [957, 498] width 118 height 67
click at [937, 500] on input "number" at bounding box center [956, 485] width 101 height 30
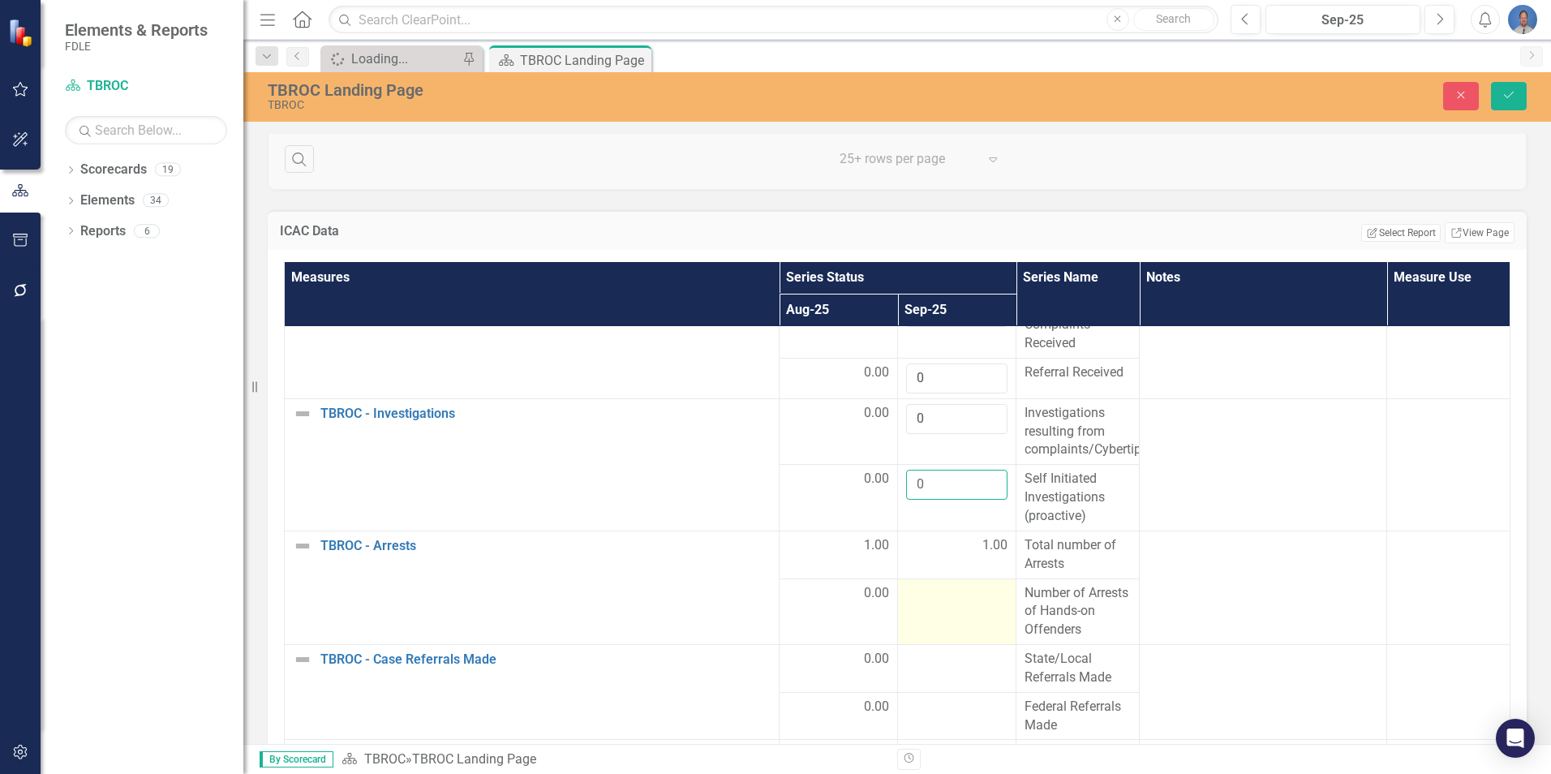
type input "0"
click at [931, 624] on td at bounding box center [957, 611] width 118 height 67
click at [931, 614] on input "number" at bounding box center [956, 599] width 101 height 30
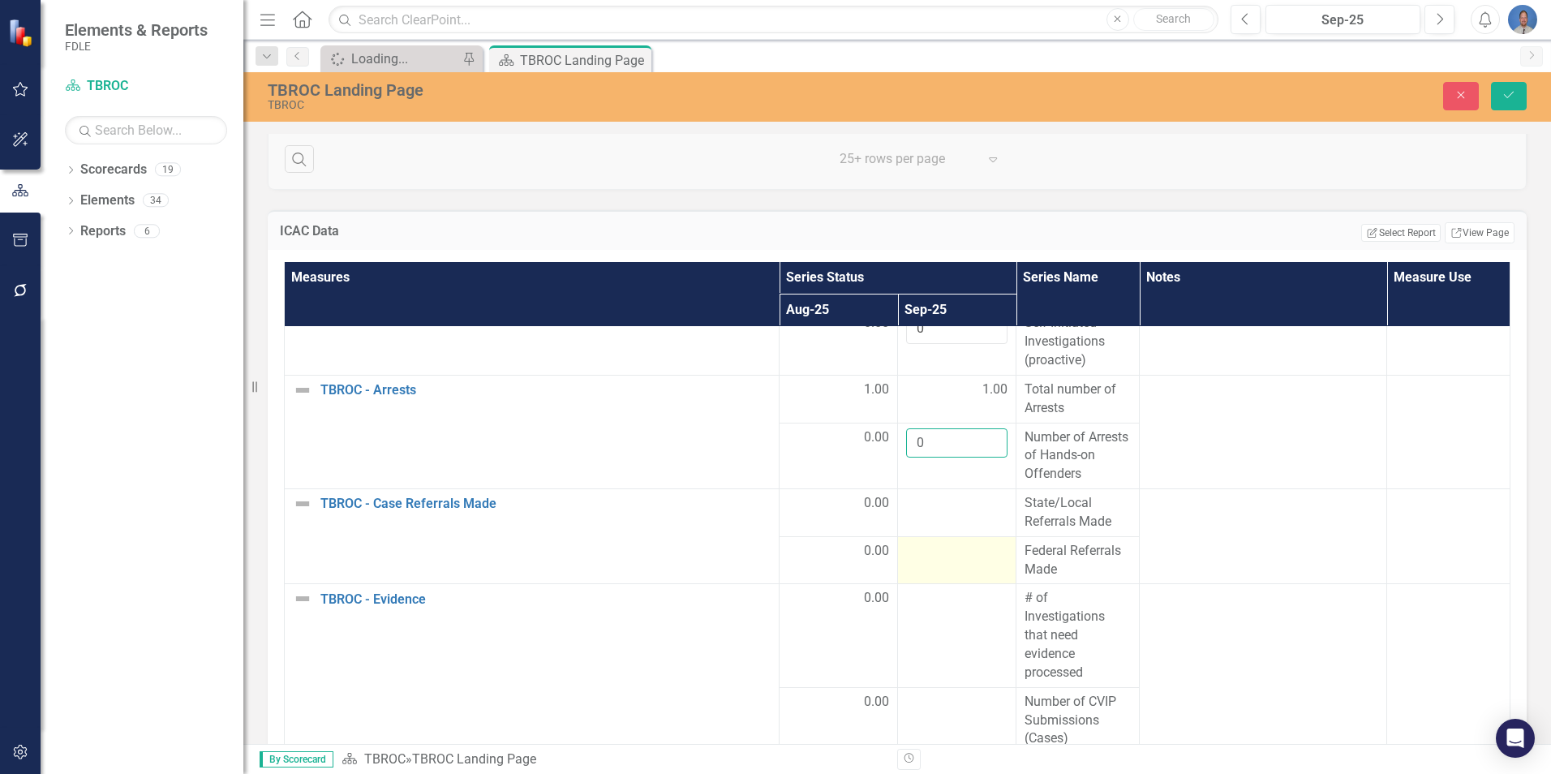
scroll to position [406, 0]
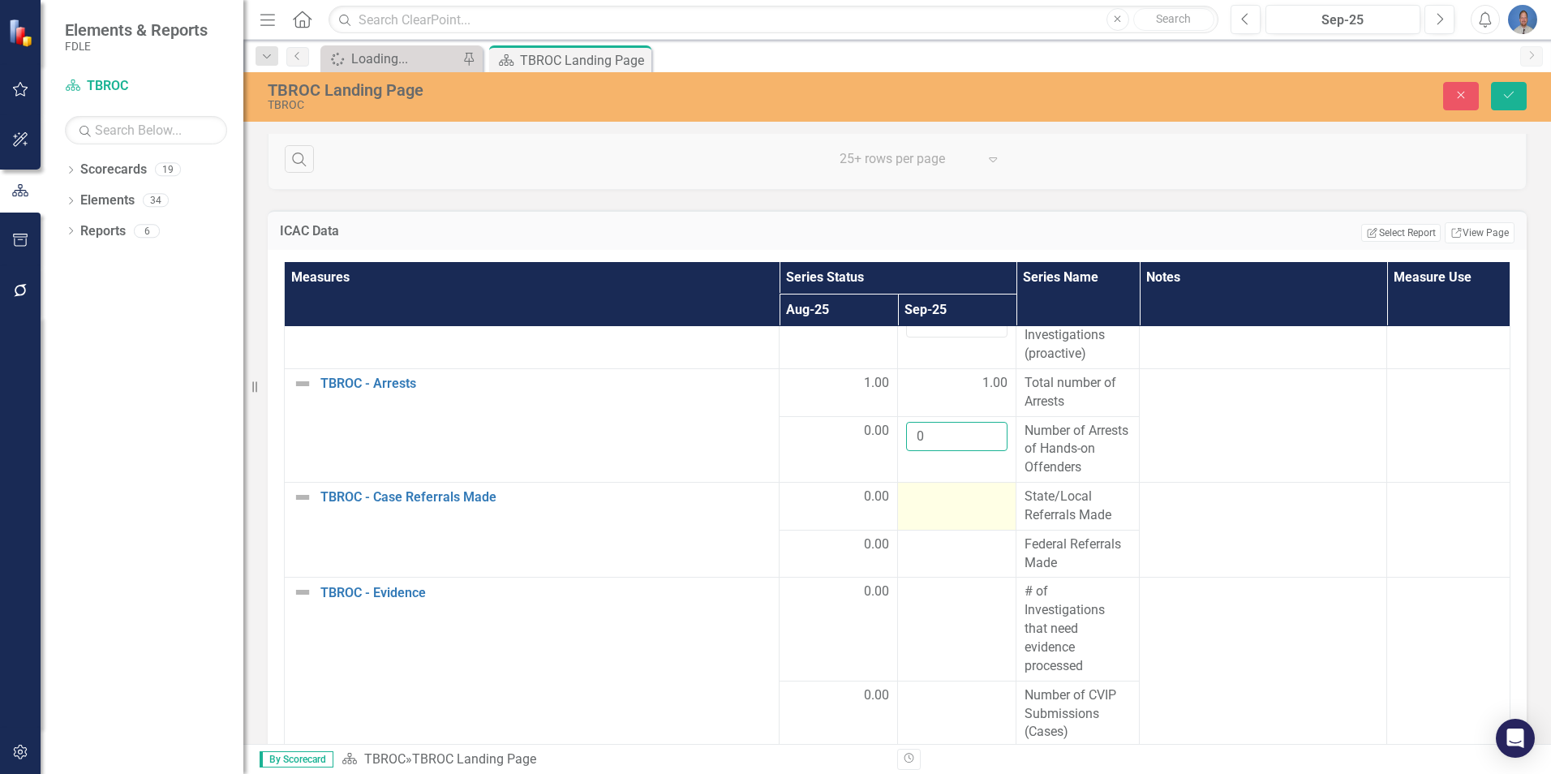
type input "0"
click at [922, 531] on td at bounding box center [957, 507] width 118 height 48
click at [932, 518] on input "number" at bounding box center [956, 503] width 101 height 30
type input "0"
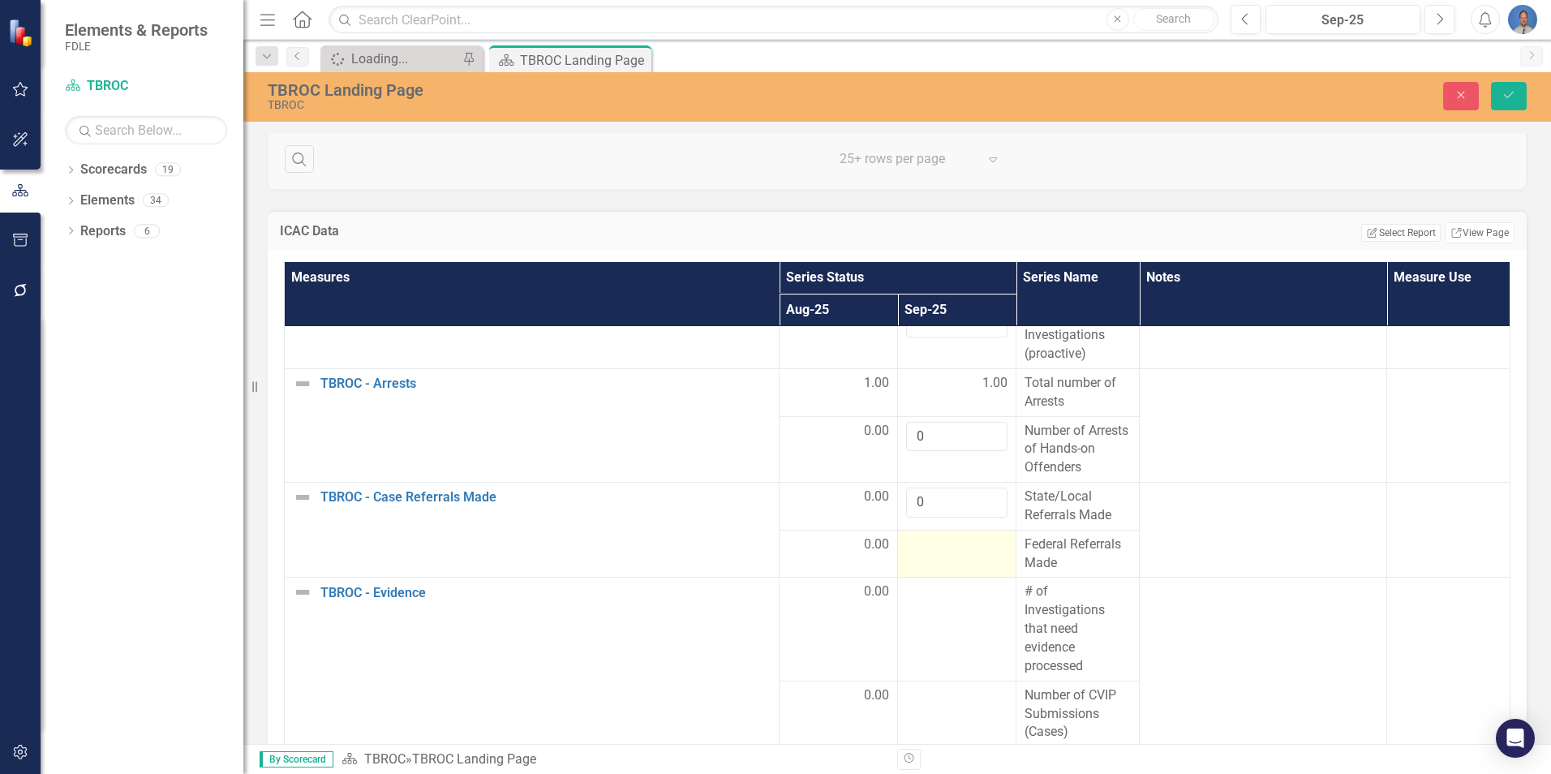
click at [950, 578] on td at bounding box center [957, 554] width 118 height 48
click at [952, 565] on input "number" at bounding box center [956, 550] width 101 height 30
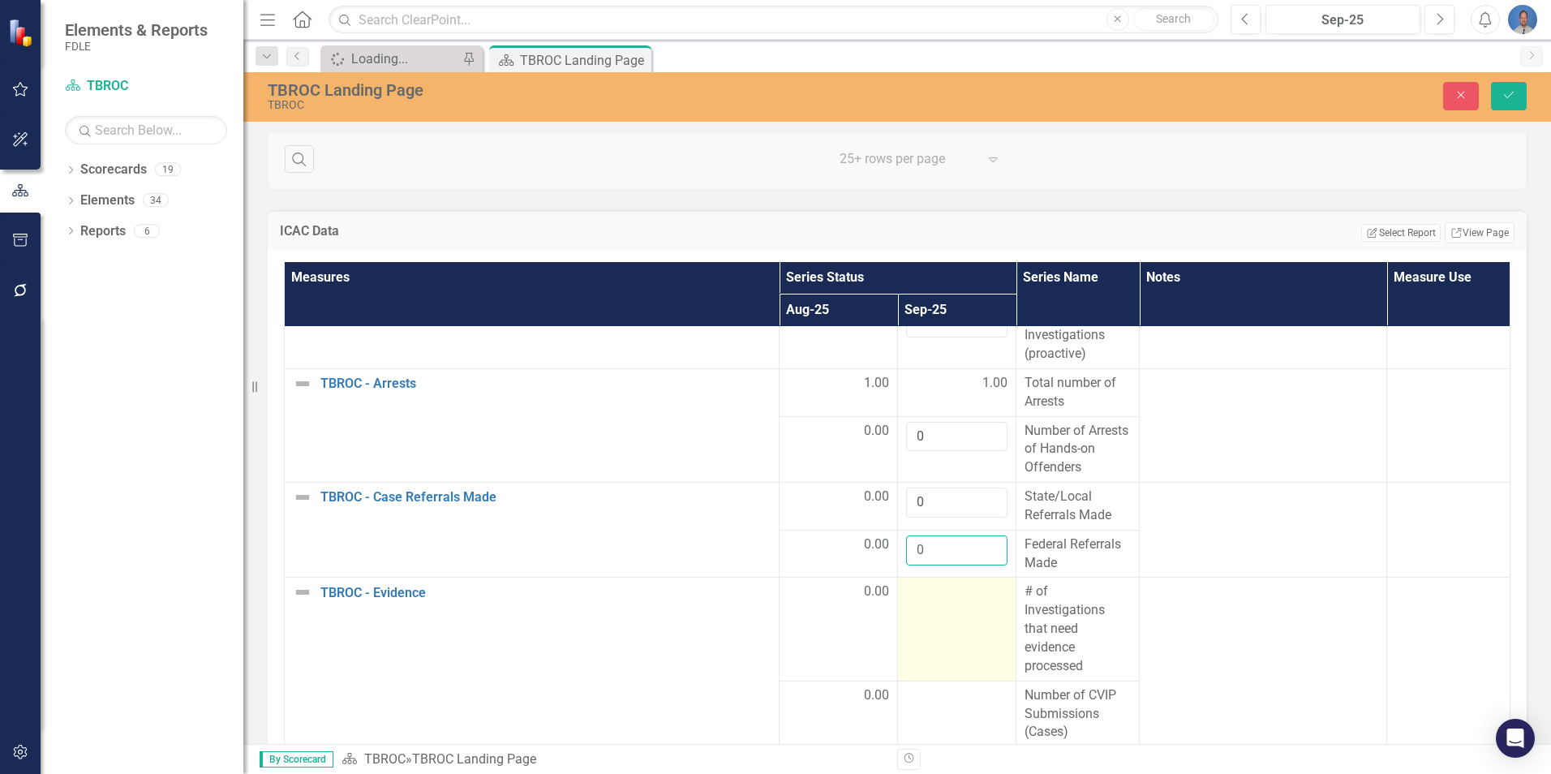
type input "0"
click at [928, 638] on td at bounding box center [957, 629] width 118 height 103
click at [928, 635] on td at bounding box center [957, 629] width 118 height 103
click at [935, 632] on td at bounding box center [957, 629] width 118 height 103
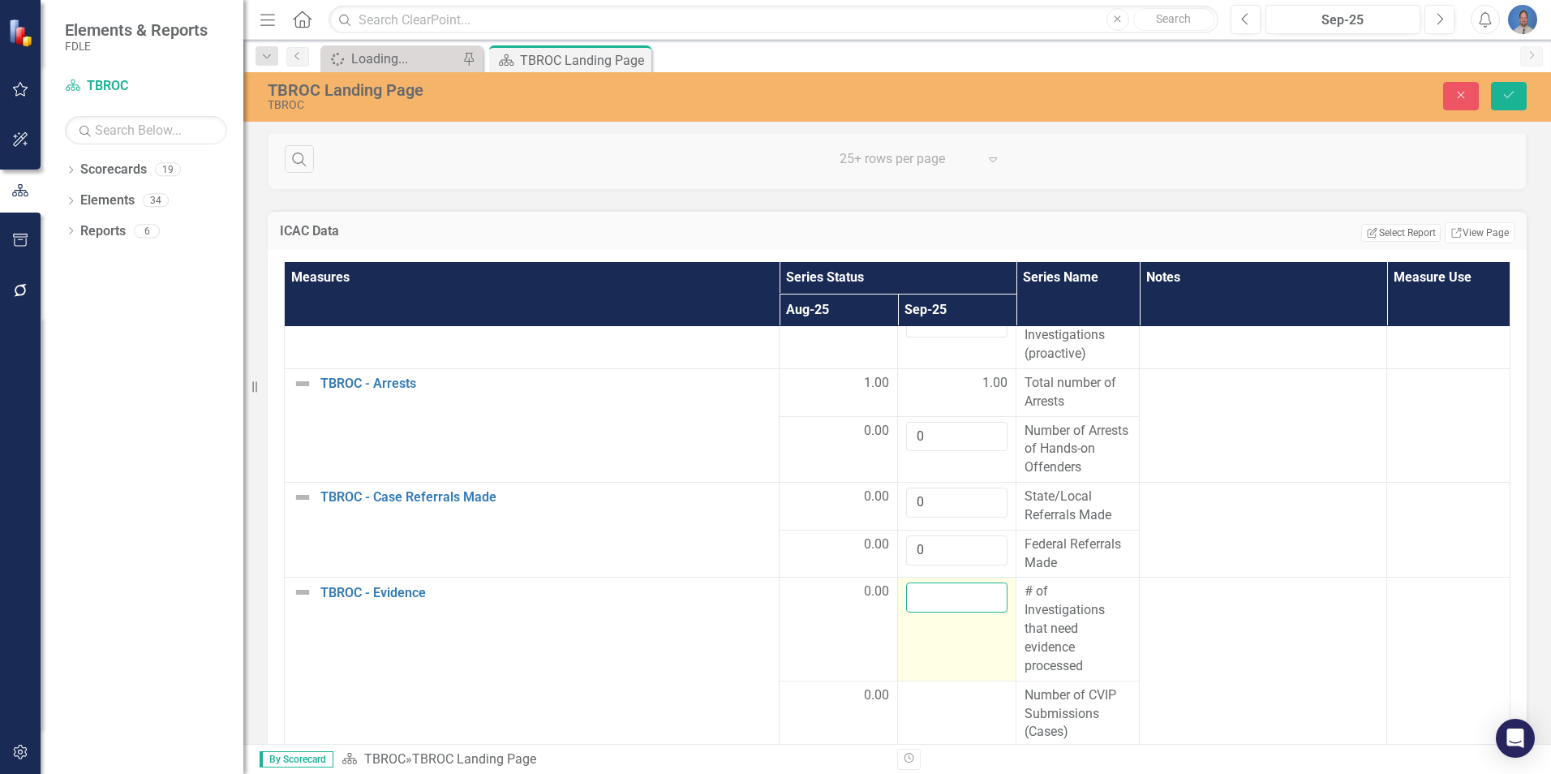
click at [933, 612] on input "number" at bounding box center [956, 597] width 101 height 30
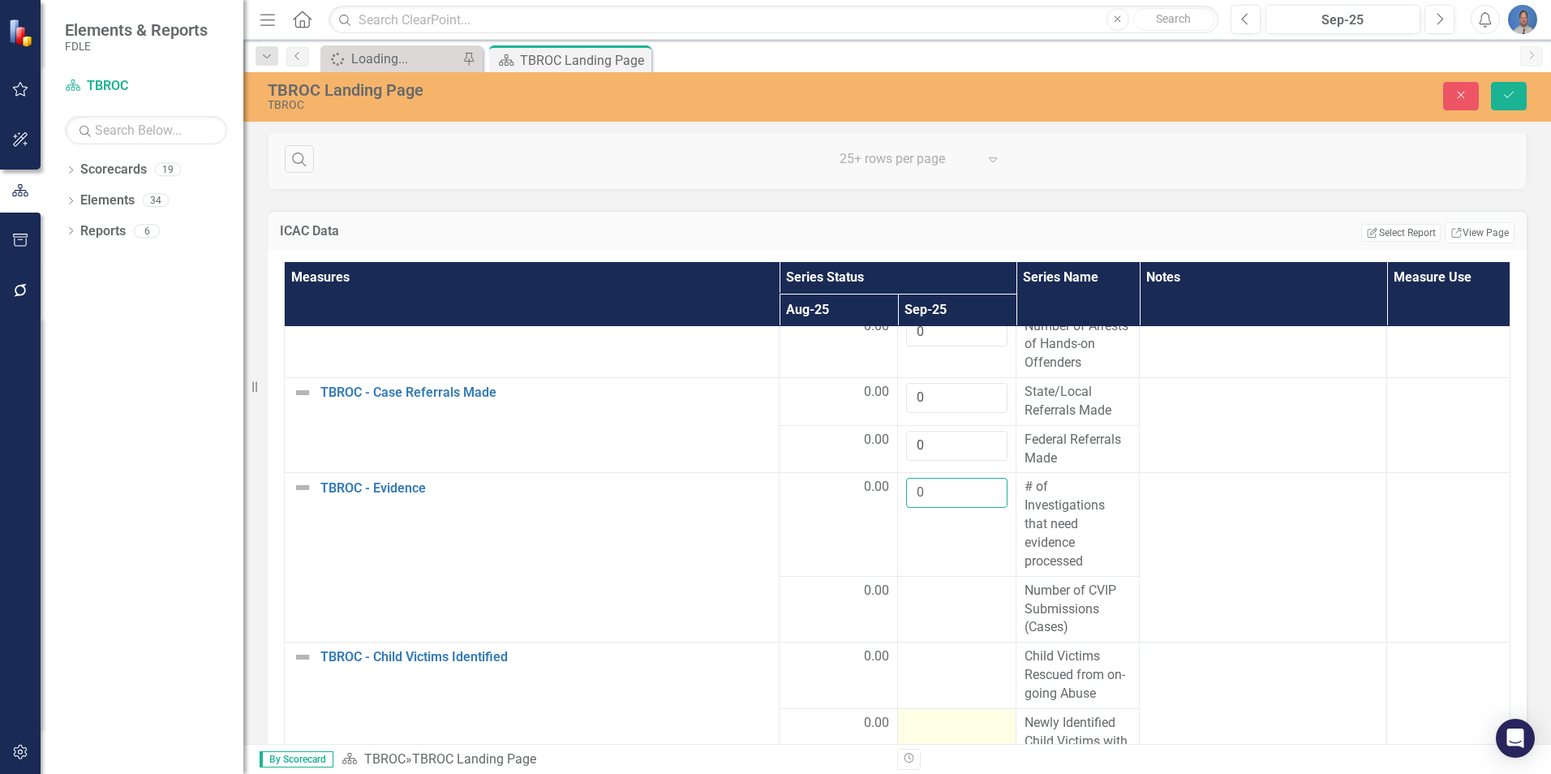
scroll to position [649, 0]
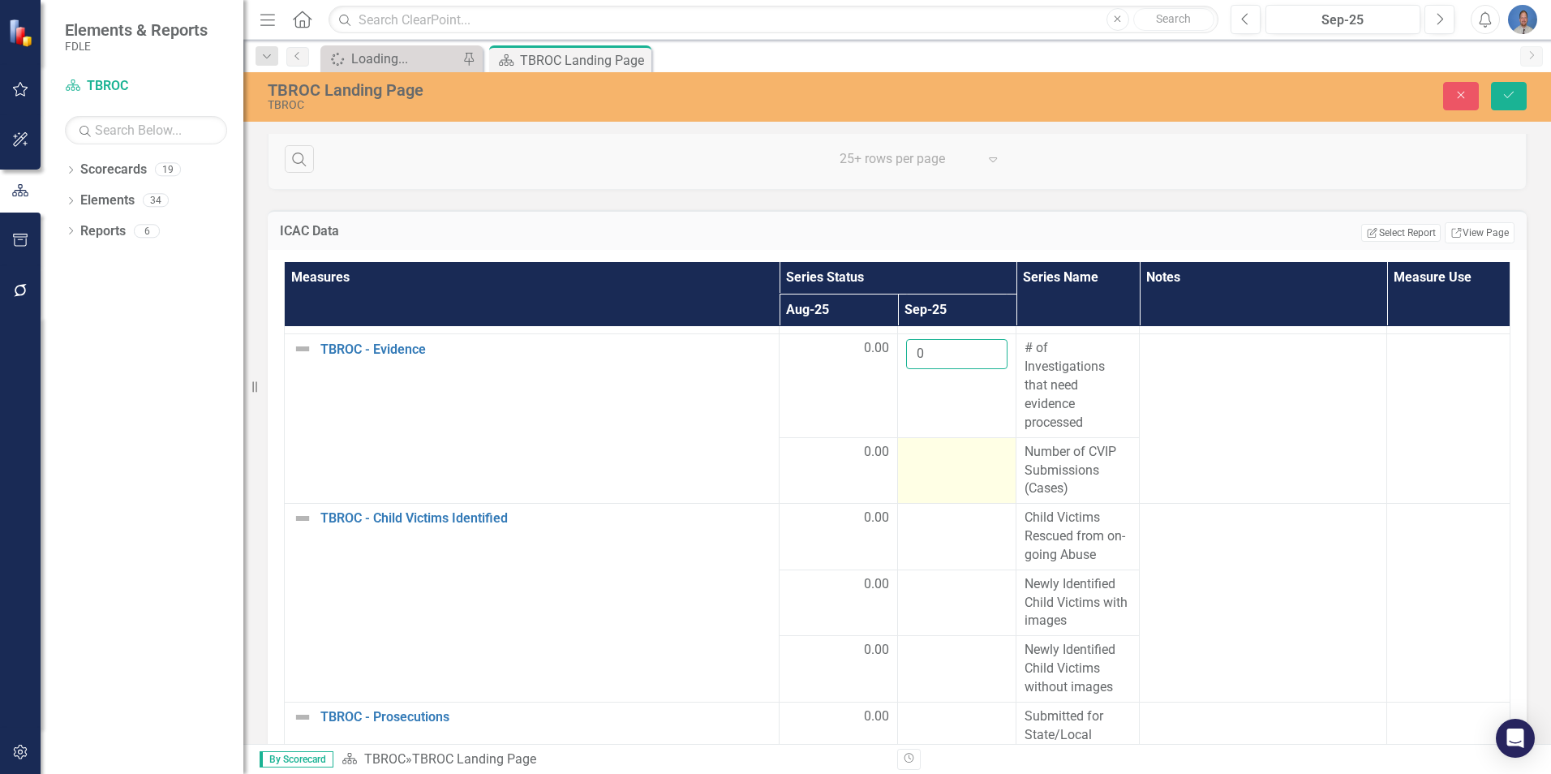
type input "0"
click at [923, 504] on td at bounding box center [957, 470] width 118 height 67
click at [923, 501] on td at bounding box center [957, 470] width 118 height 67
click at [926, 496] on td at bounding box center [957, 470] width 118 height 67
click at [927, 496] on td at bounding box center [957, 470] width 118 height 67
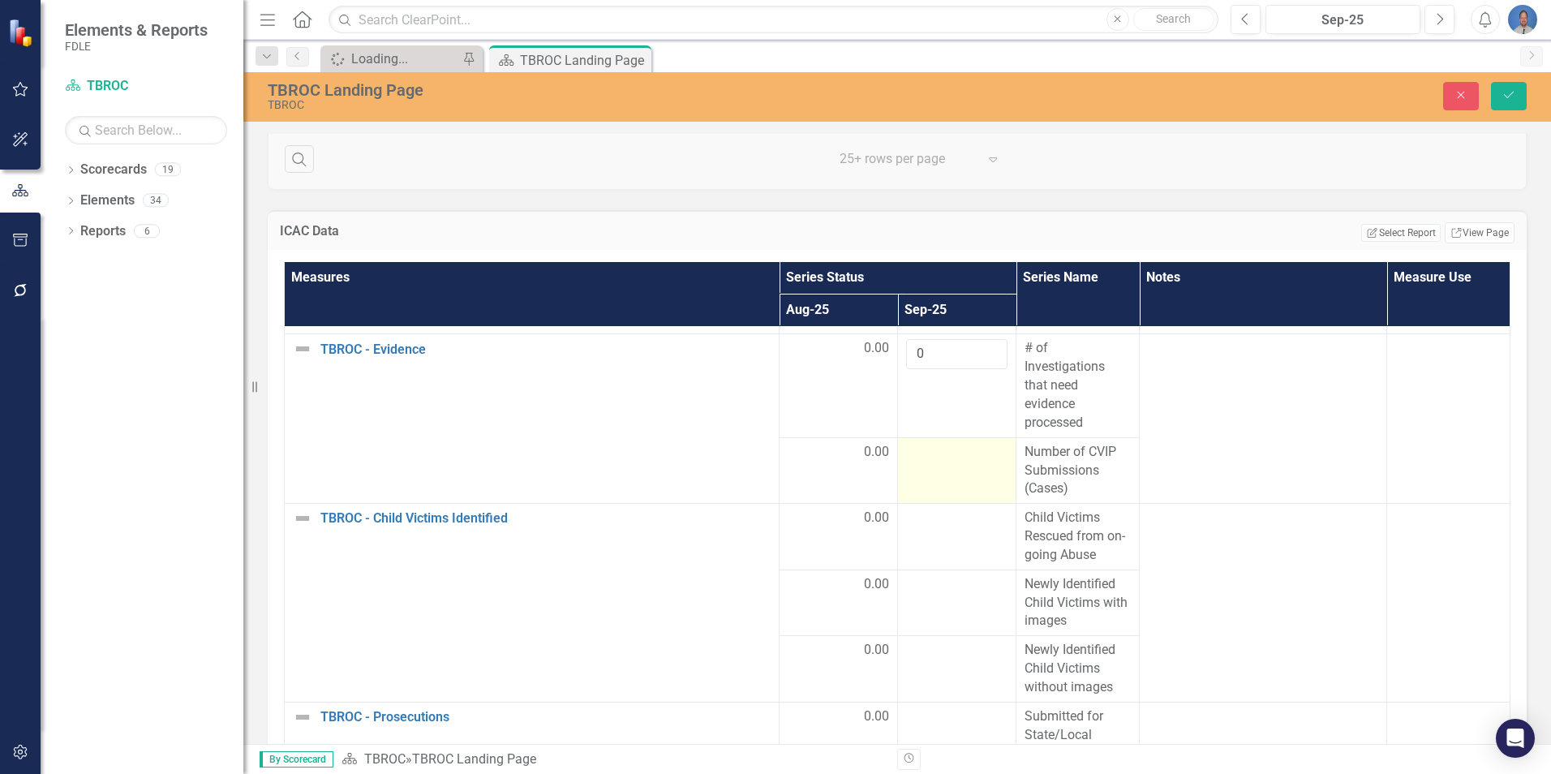
click at [927, 496] on td at bounding box center [957, 470] width 118 height 67
click at [930, 473] on input "number" at bounding box center [956, 458] width 101 height 30
type input "0"
click at [926, 548] on td at bounding box center [957, 537] width 118 height 67
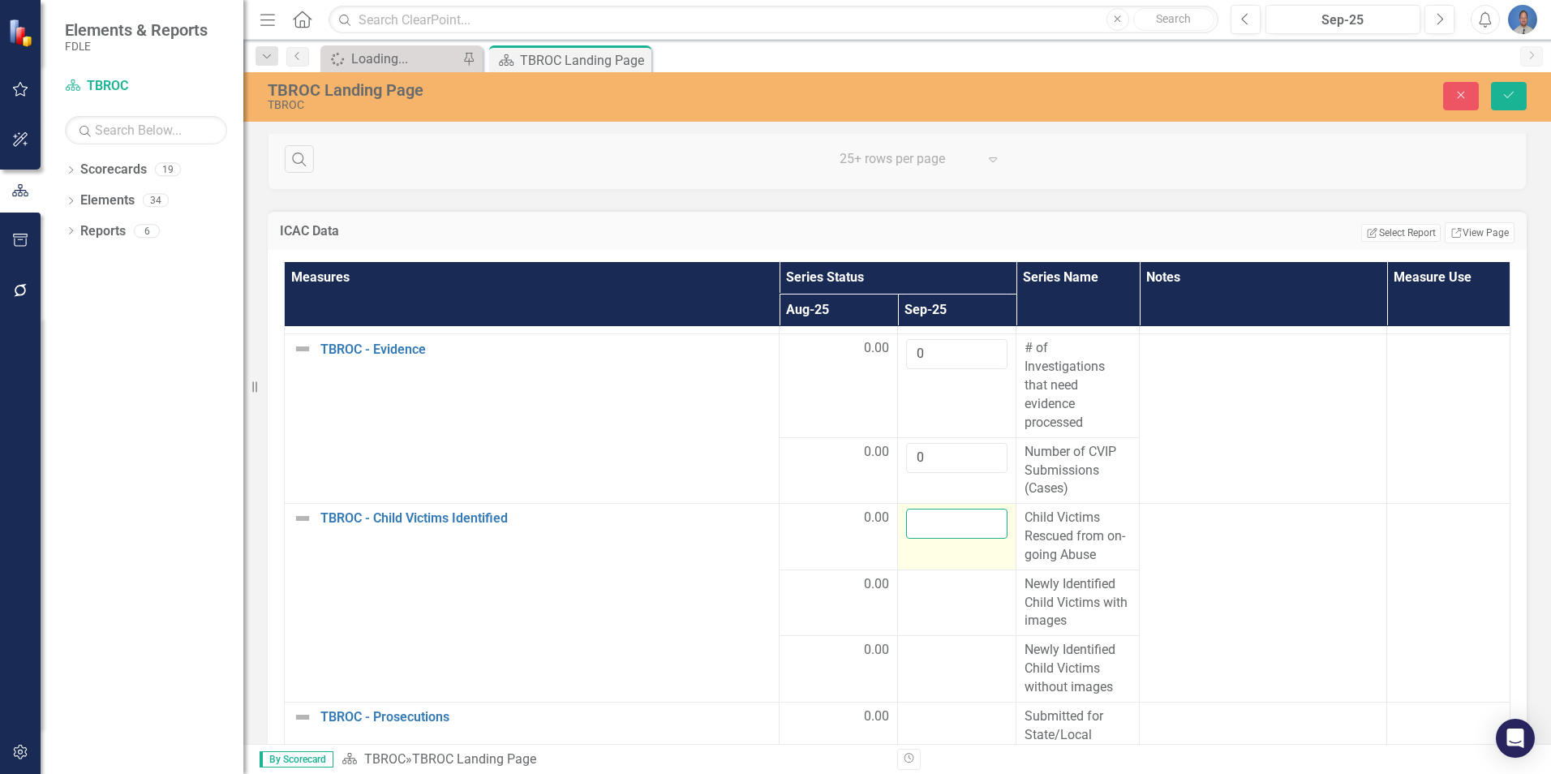
click at [926, 539] on input "number" at bounding box center [956, 524] width 101 height 30
type input "0"
click at [922, 595] on div at bounding box center [956, 584] width 101 height 19
click at [922, 605] on input "number" at bounding box center [956, 590] width 101 height 30
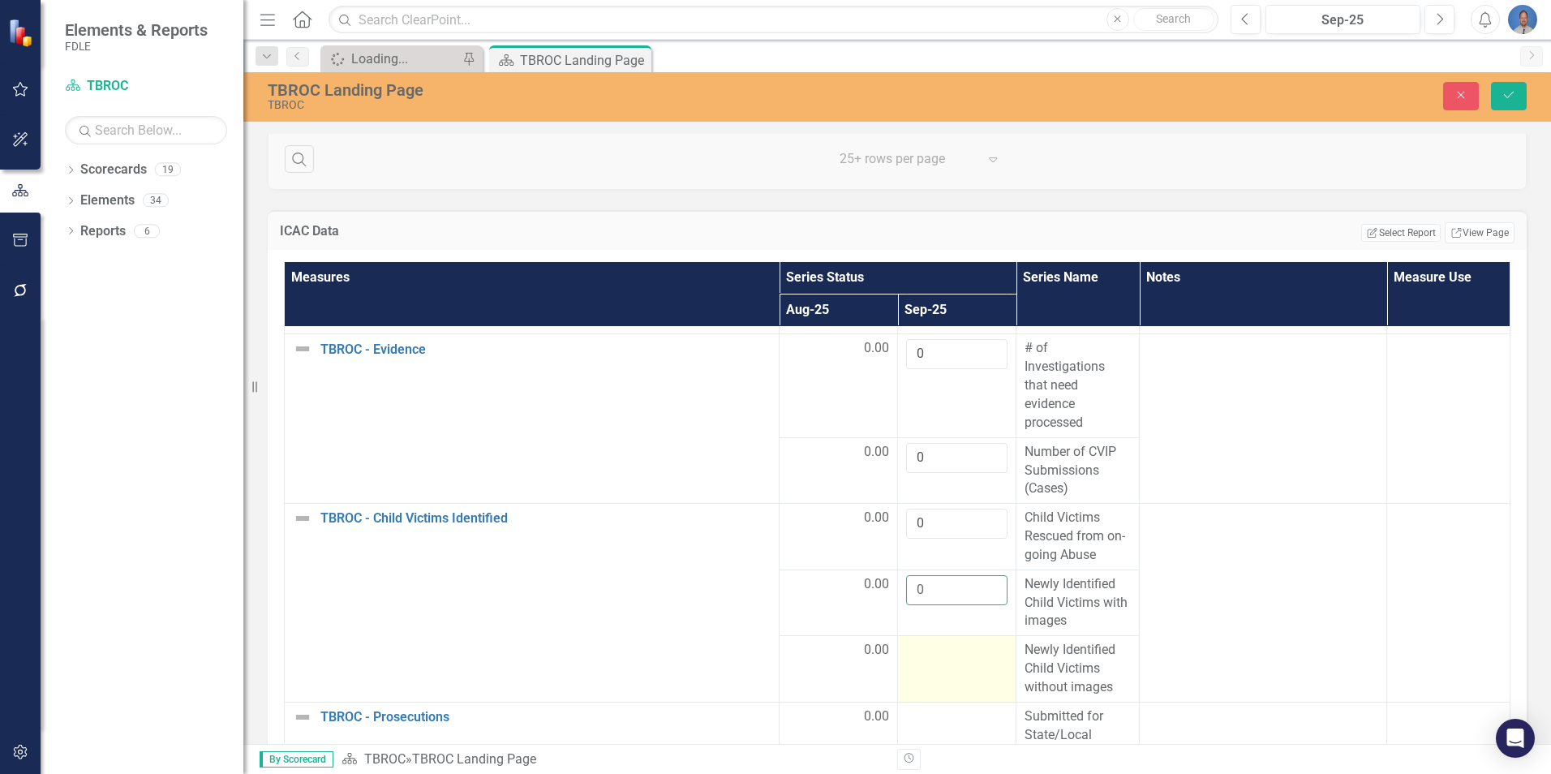
type input "0"
click at [915, 680] on td at bounding box center [957, 669] width 118 height 67
click at [915, 671] on input "number" at bounding box center [956, 656] width 101 height 30
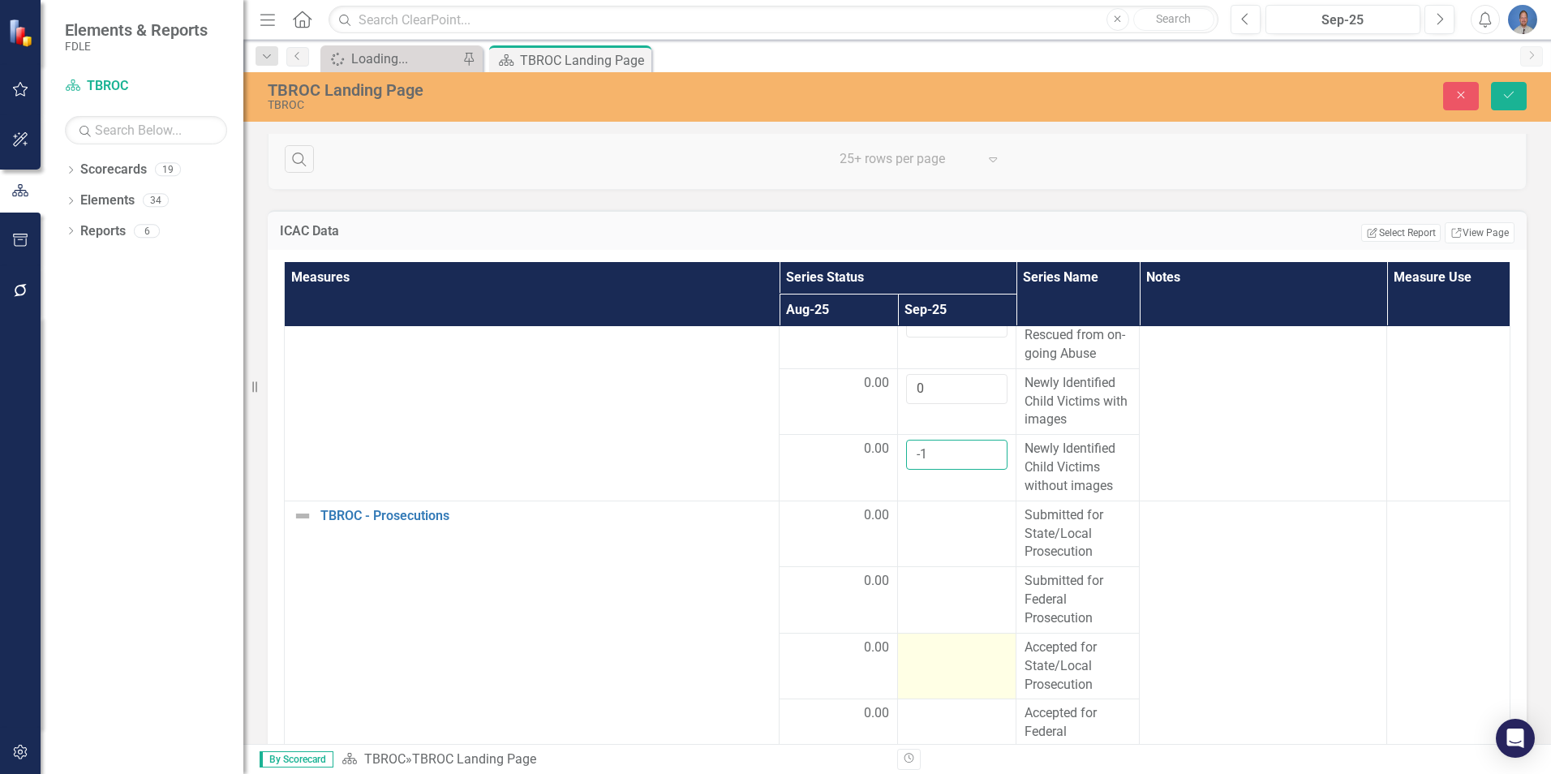
scroll to position [892, 0]
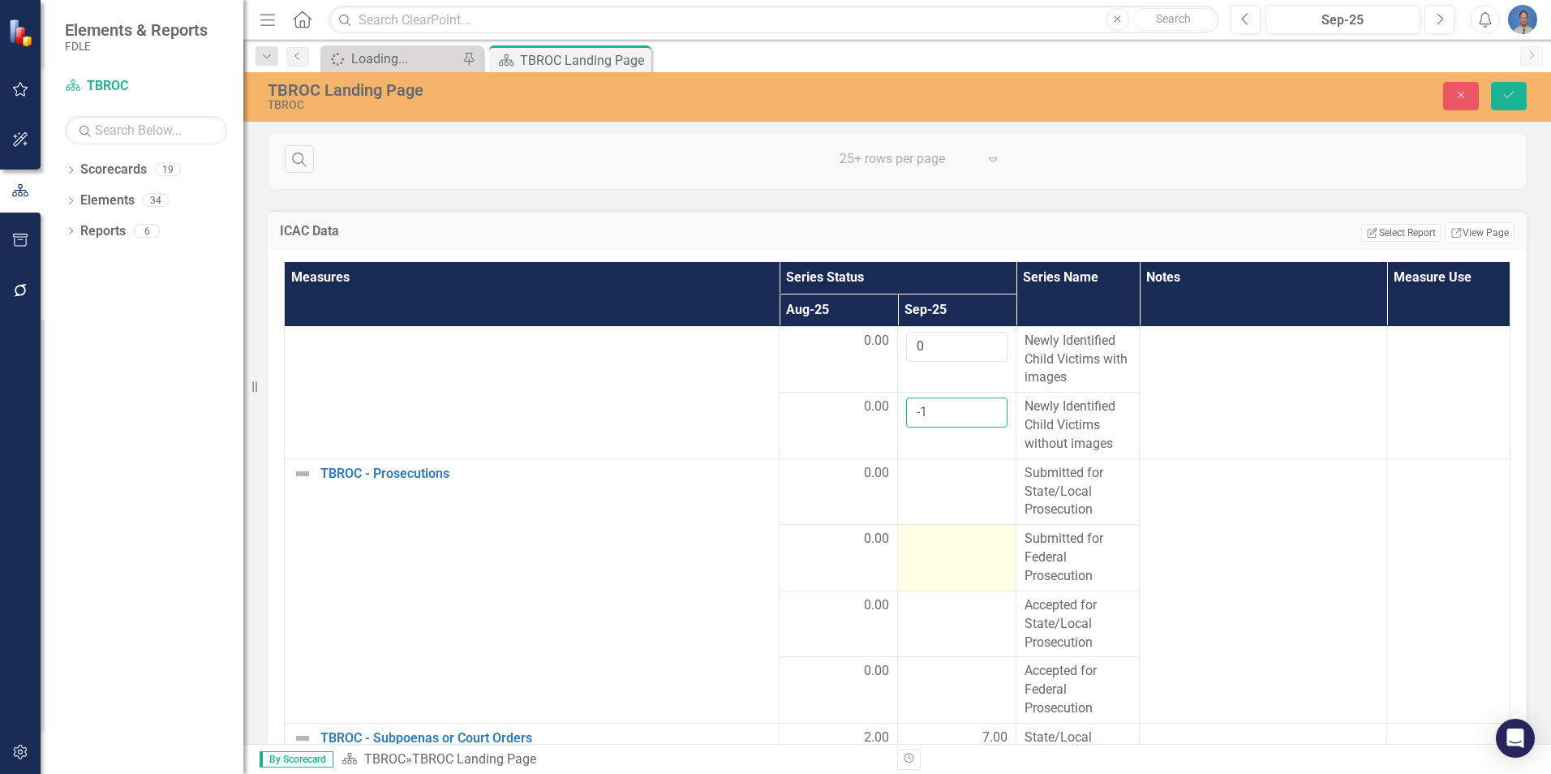
type input "-1"
click at [921, 569] on td at bounding box center [957, 558] width 118 height 67
click at [929, 560] on input "number" at bounding box center [956, 545] width 101 height 30
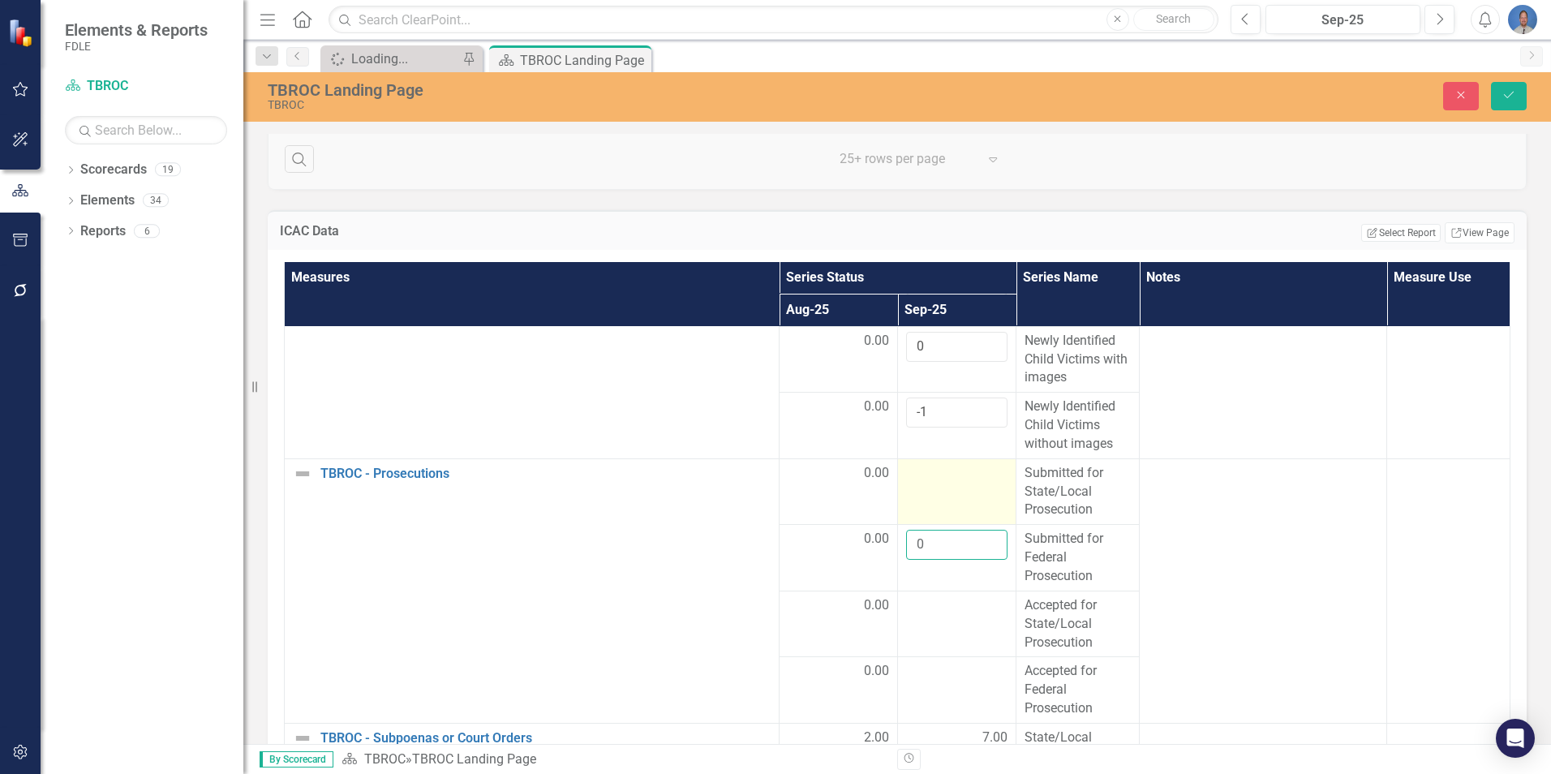
type input "0"
click at [916, 507] on td at bounding box center [957, 491] width 118 height 67
click at [916, 494] on input "number" at bounding box center [956, 479] width 101 height 30
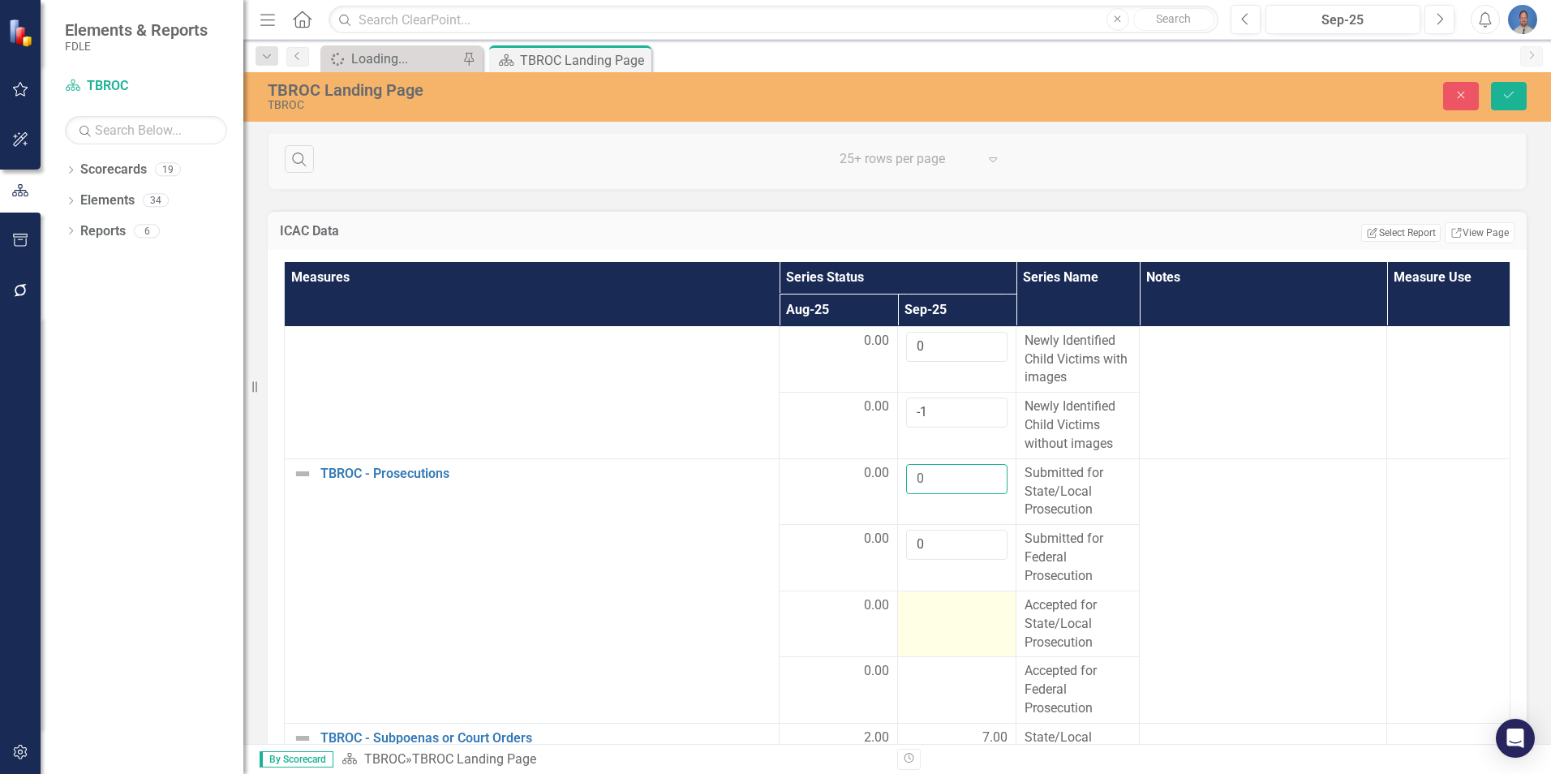
type input "0"
click at [914, 616] on div at bounding box center [956, 605] width 101 height 19
click at [914, 626] on input "number" at bounding box center [956, 611] width 101 height 30
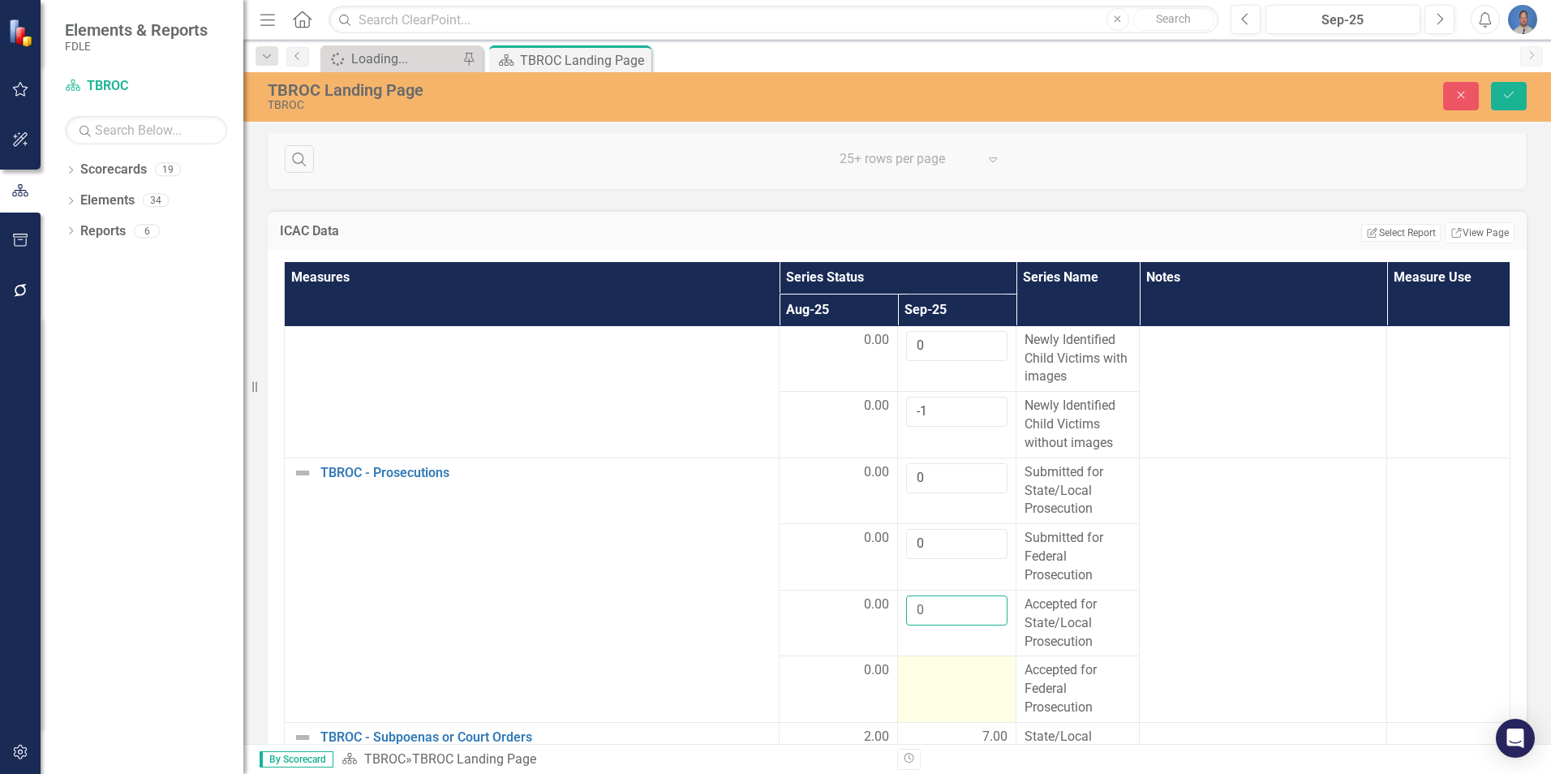
type input "0"
click at [922, 671] on div at bounding box center [956, 670] width 101 height 19
click at [925, 675] on input "number" at bounding box center [956, 676] width 101 height 30
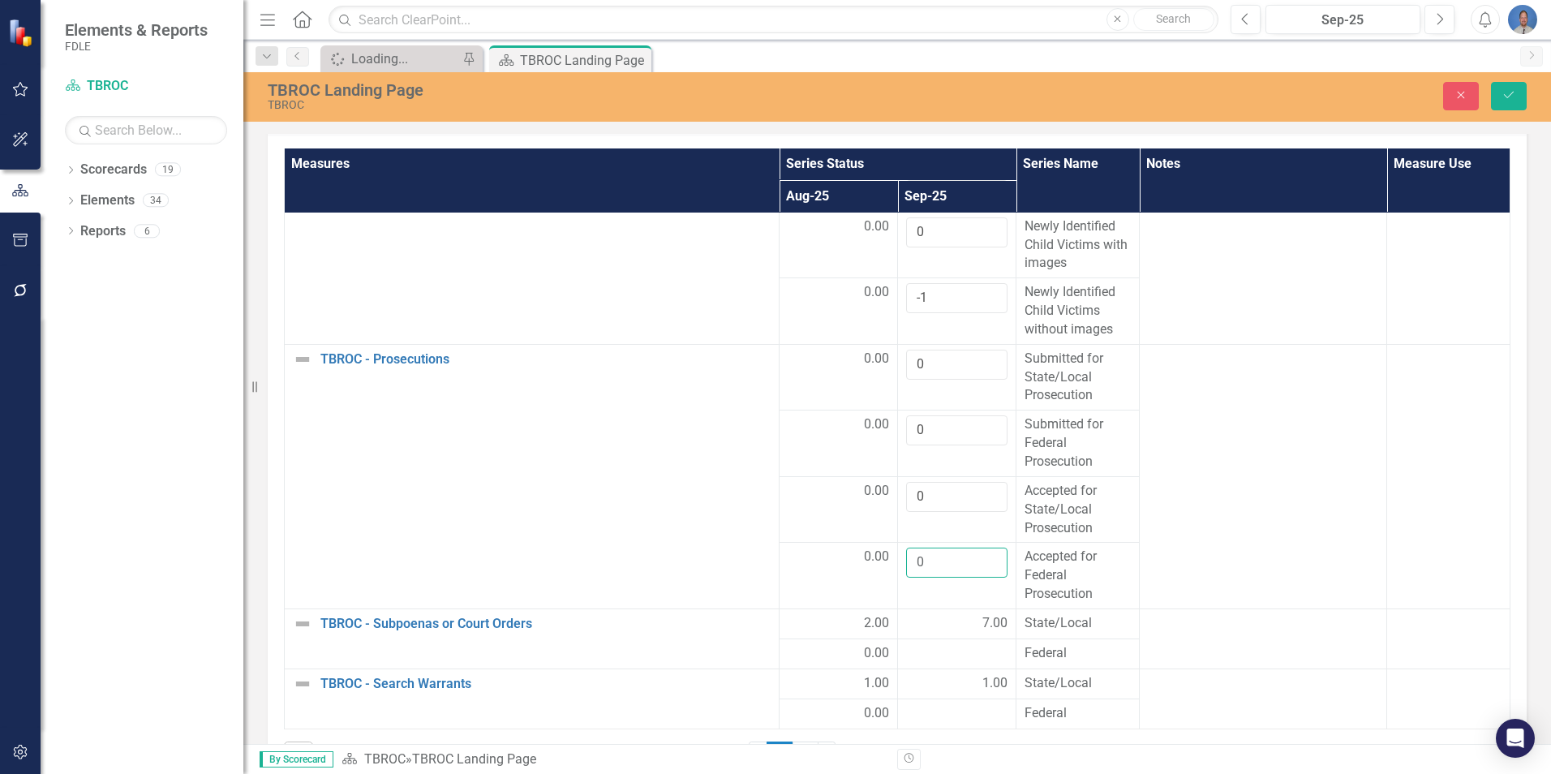
scroll to position [2480, 0]
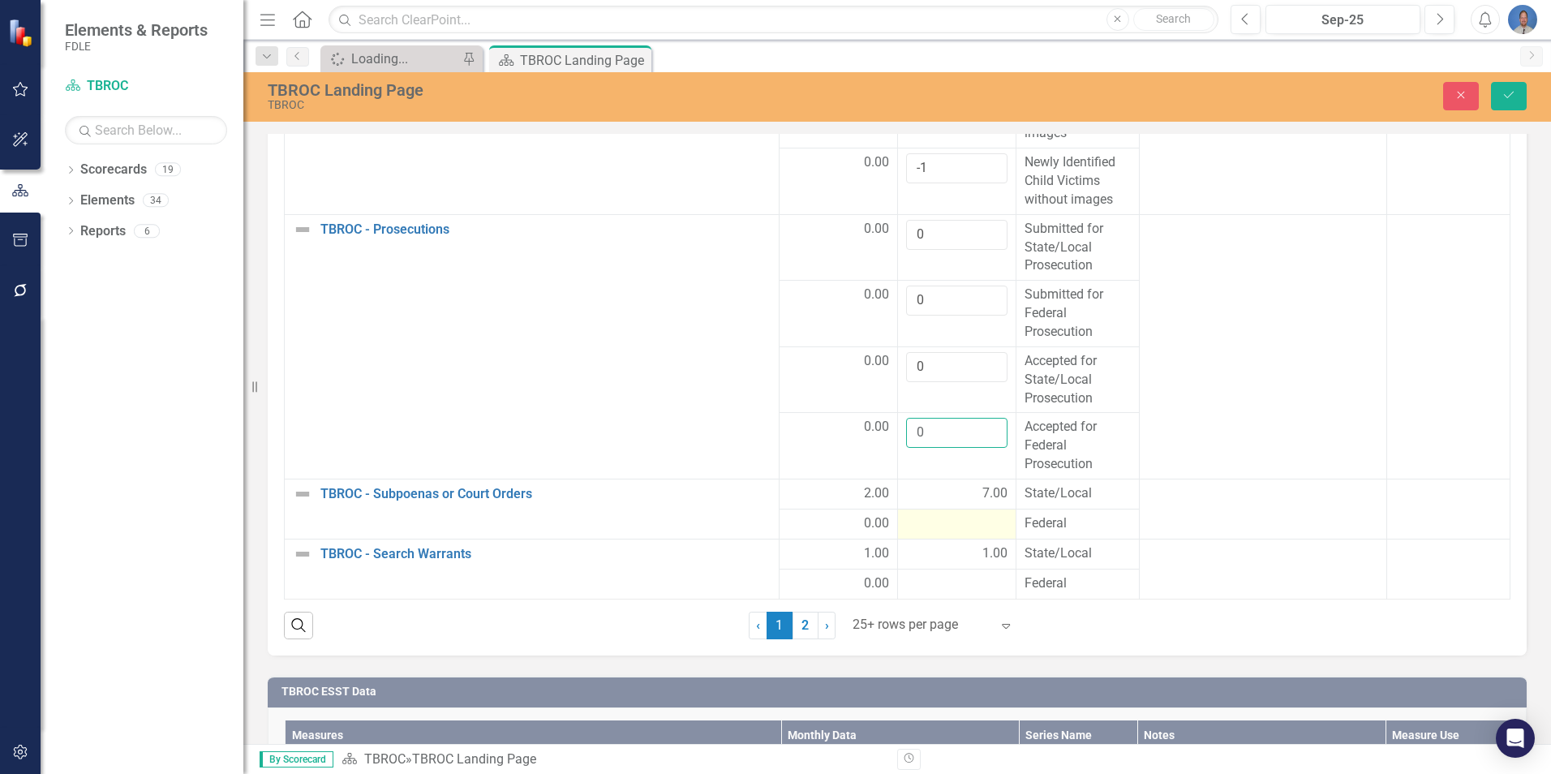
type input "0"
click at [954, 525] on div at bounding box center [956, 523] width 101 height 19
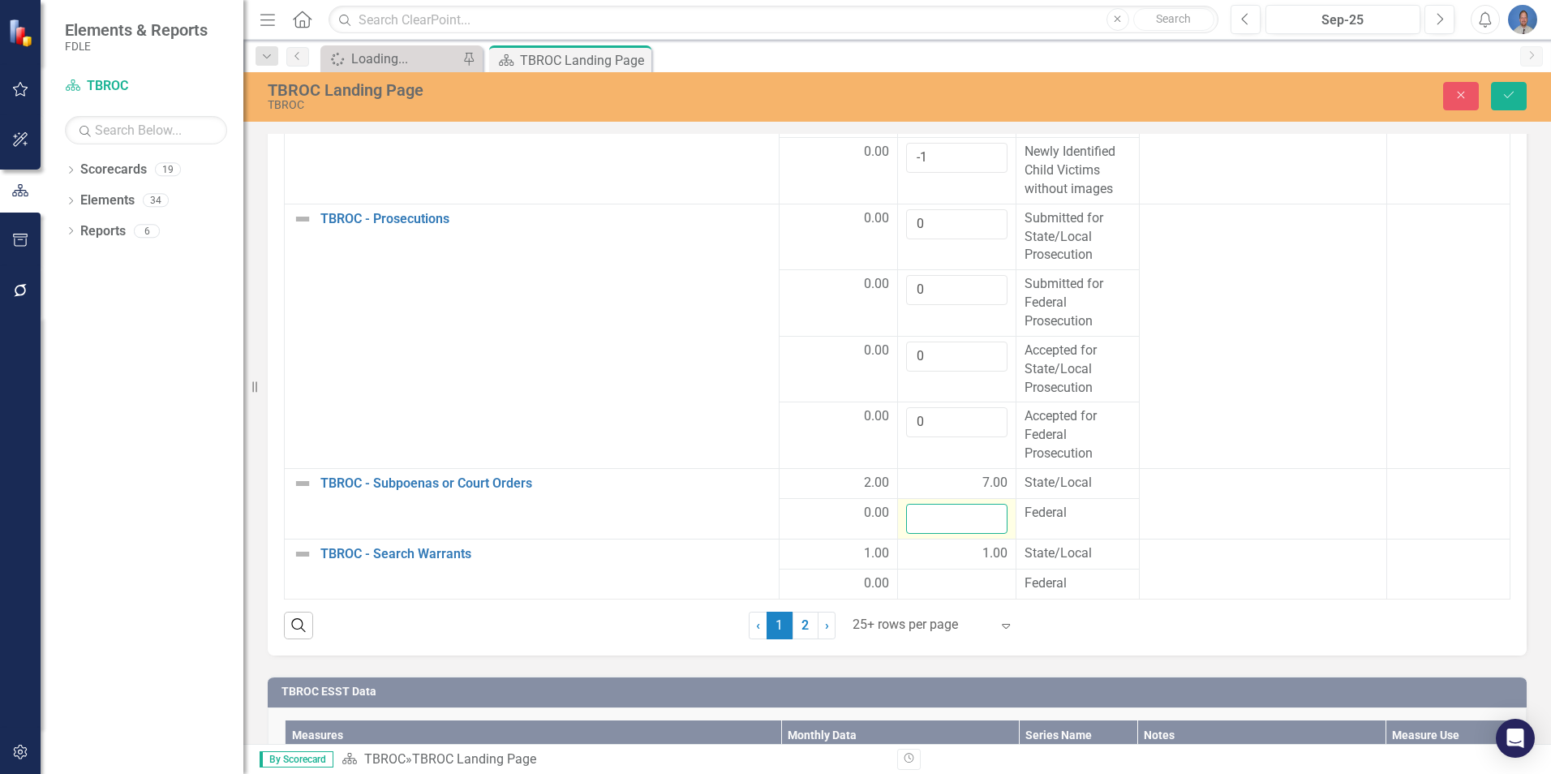
click at [954, 523] on input "number" at bounding box center [956, 519] width 101 height 30
type input "0"
click at [934, 594] on div at bounding box center [956, 583] width 101 height 19
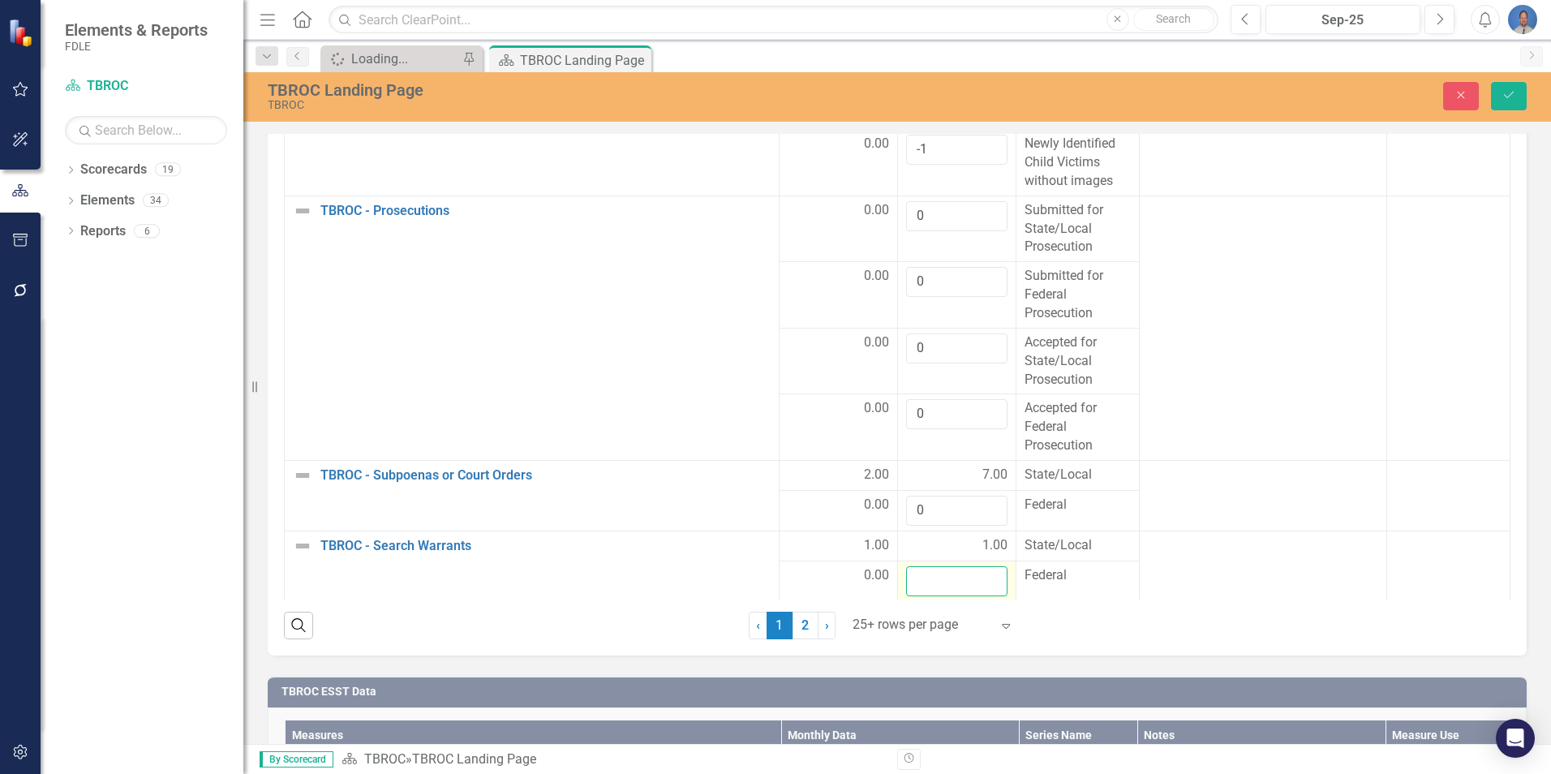
click at [933, 594] on input "number" at bounding box center [956, 581] width 101 height 30
type input "0"
click at [1505, 97] on icon "Save" at bounding box center [1509, 94] width 15 height 11
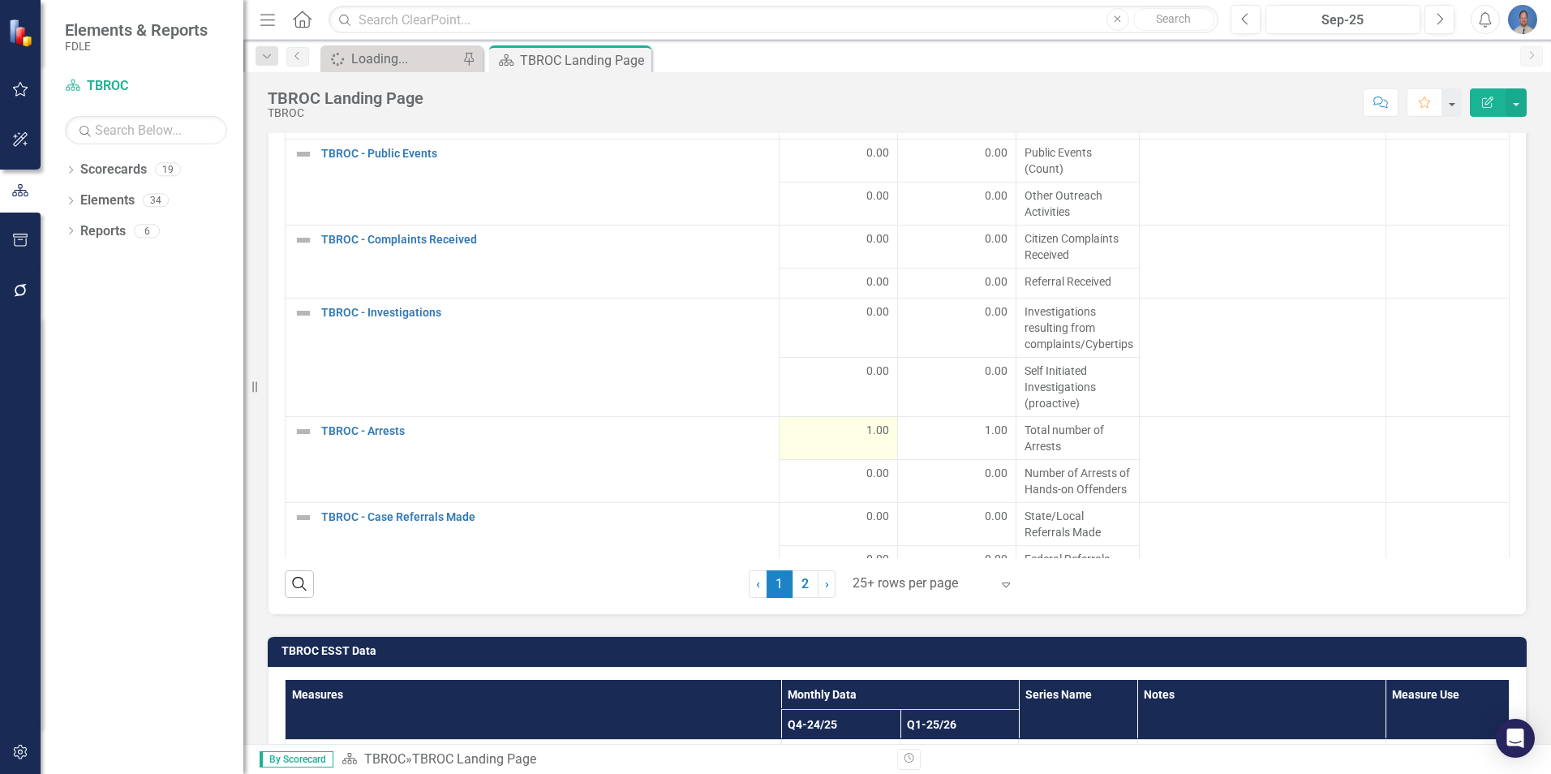
scroll to position [2469, 0]
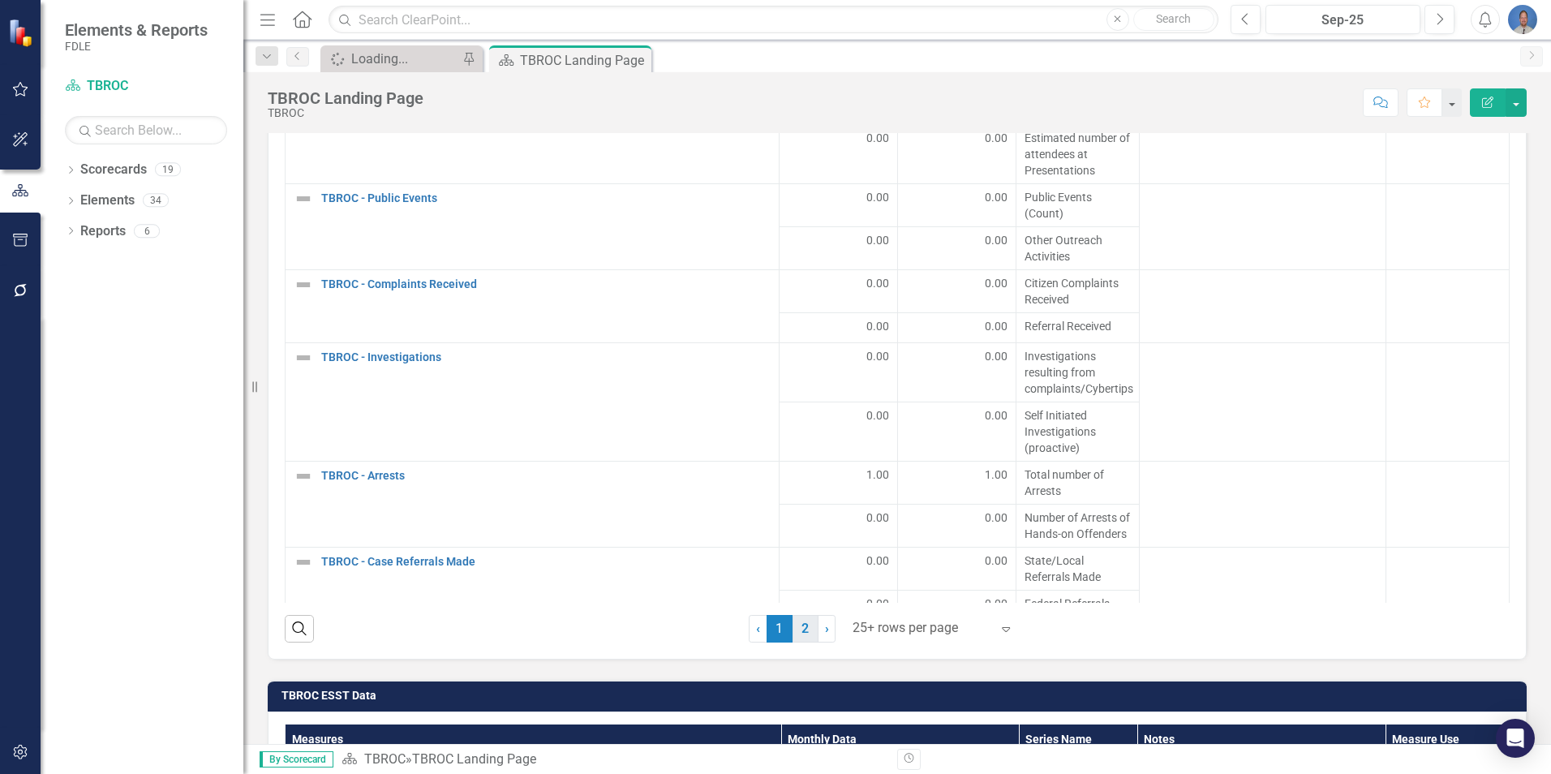
click at [796, 636] on link "2" at bounding box center [806, 629] width 26 height 28
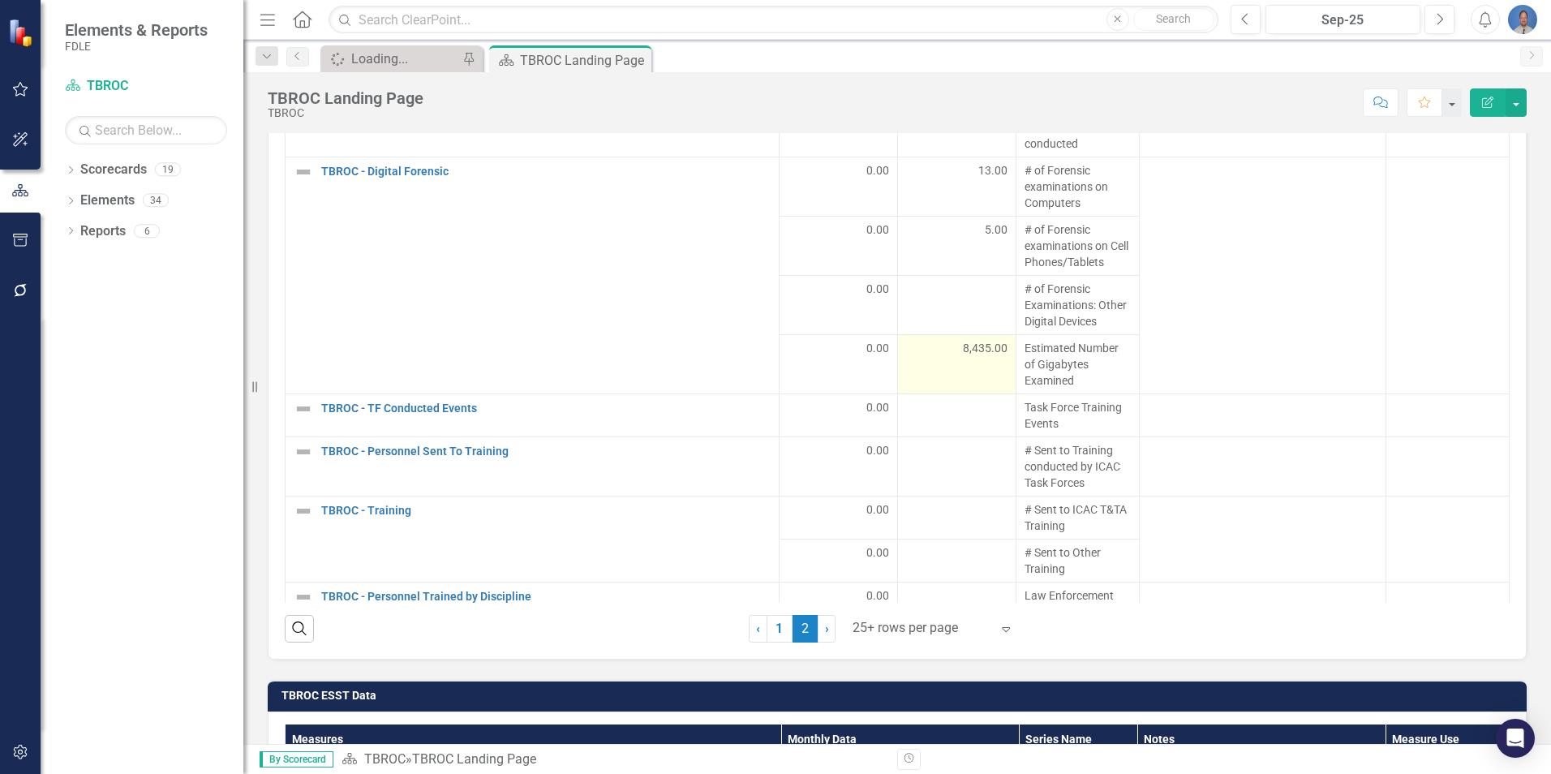
scroll to position [2306, 0]
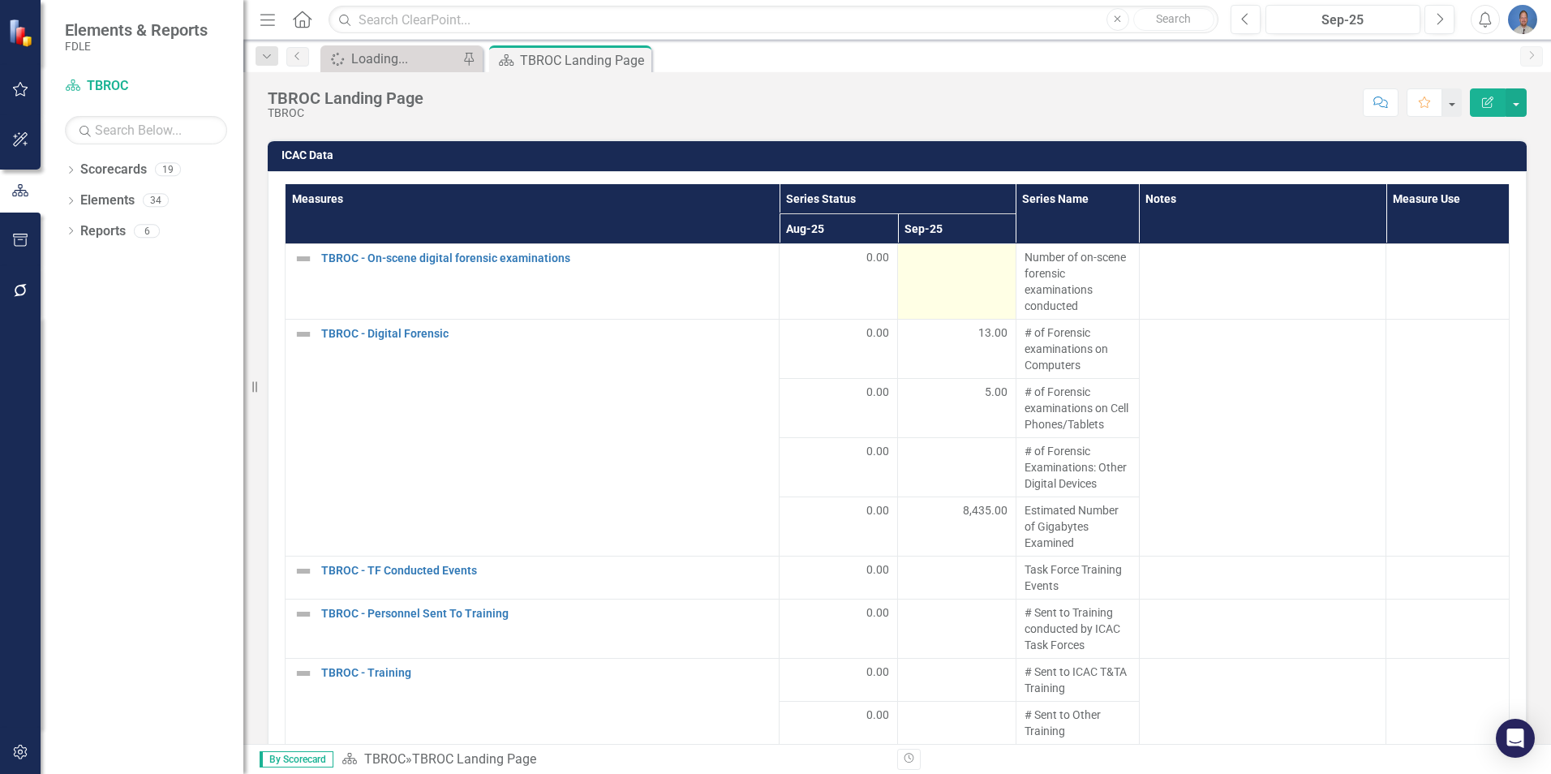
click at [973, 268] on div at bounding box center [956, 258] width 101 height 19
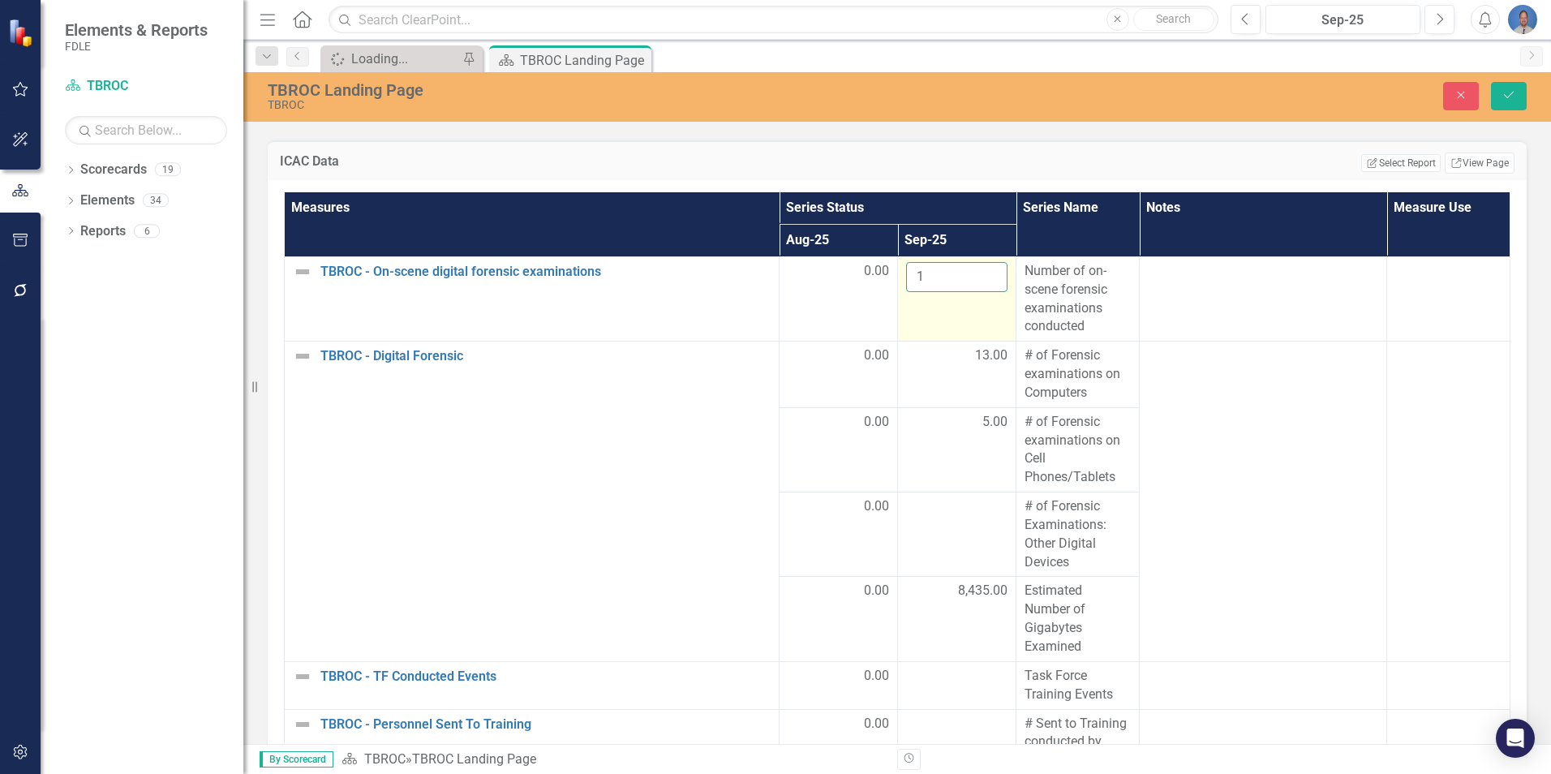
type input "1"
click at [955, 273] on input "1" at bounding box center [956, 277] width 101 height 30
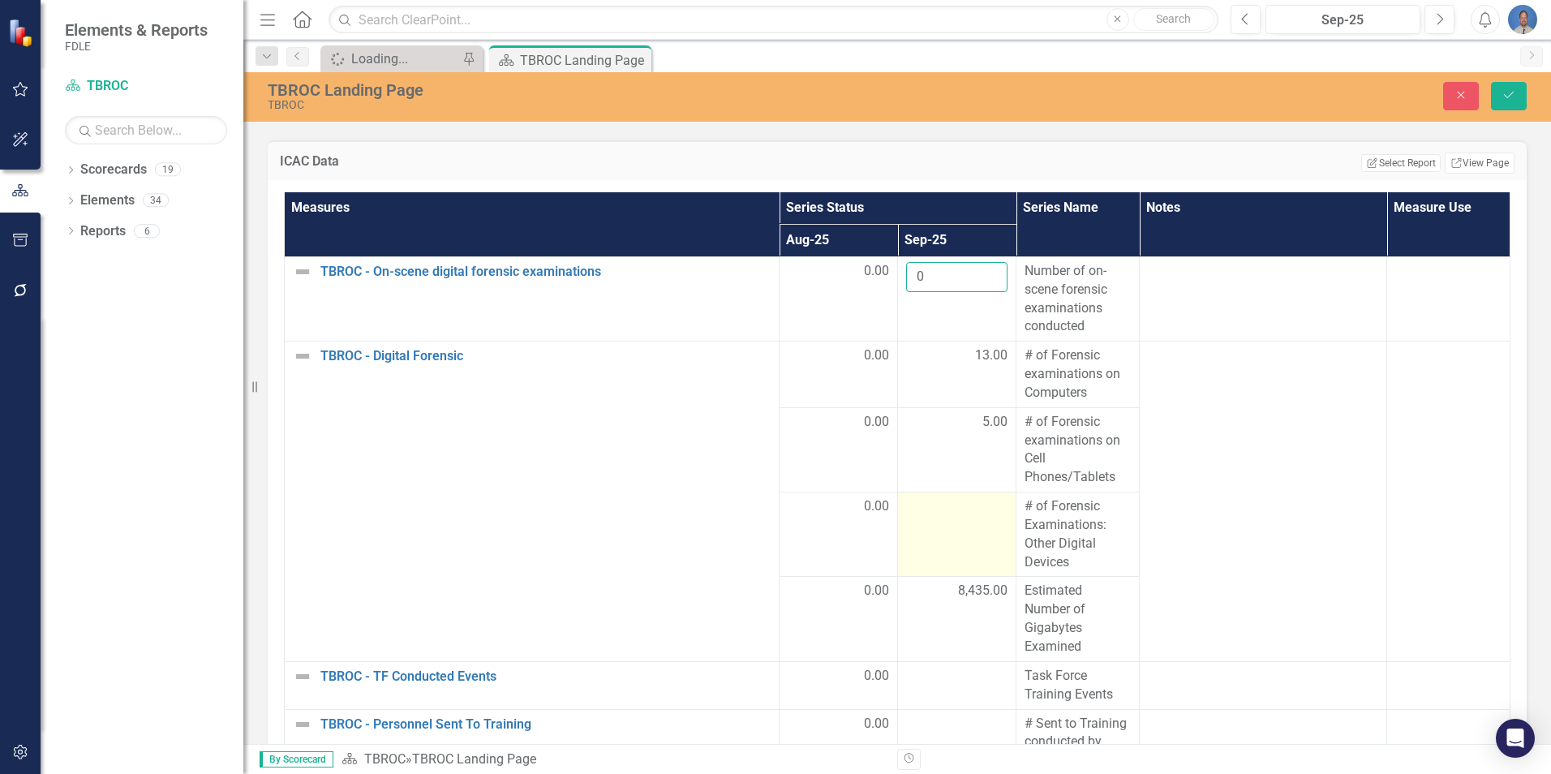
type input "0"
click at [957, 522] on td at bounding box center [957, 534] width 118 height 84
click at [957, 522] on input "number" at bounding box center [956, 512] width 101 height 30
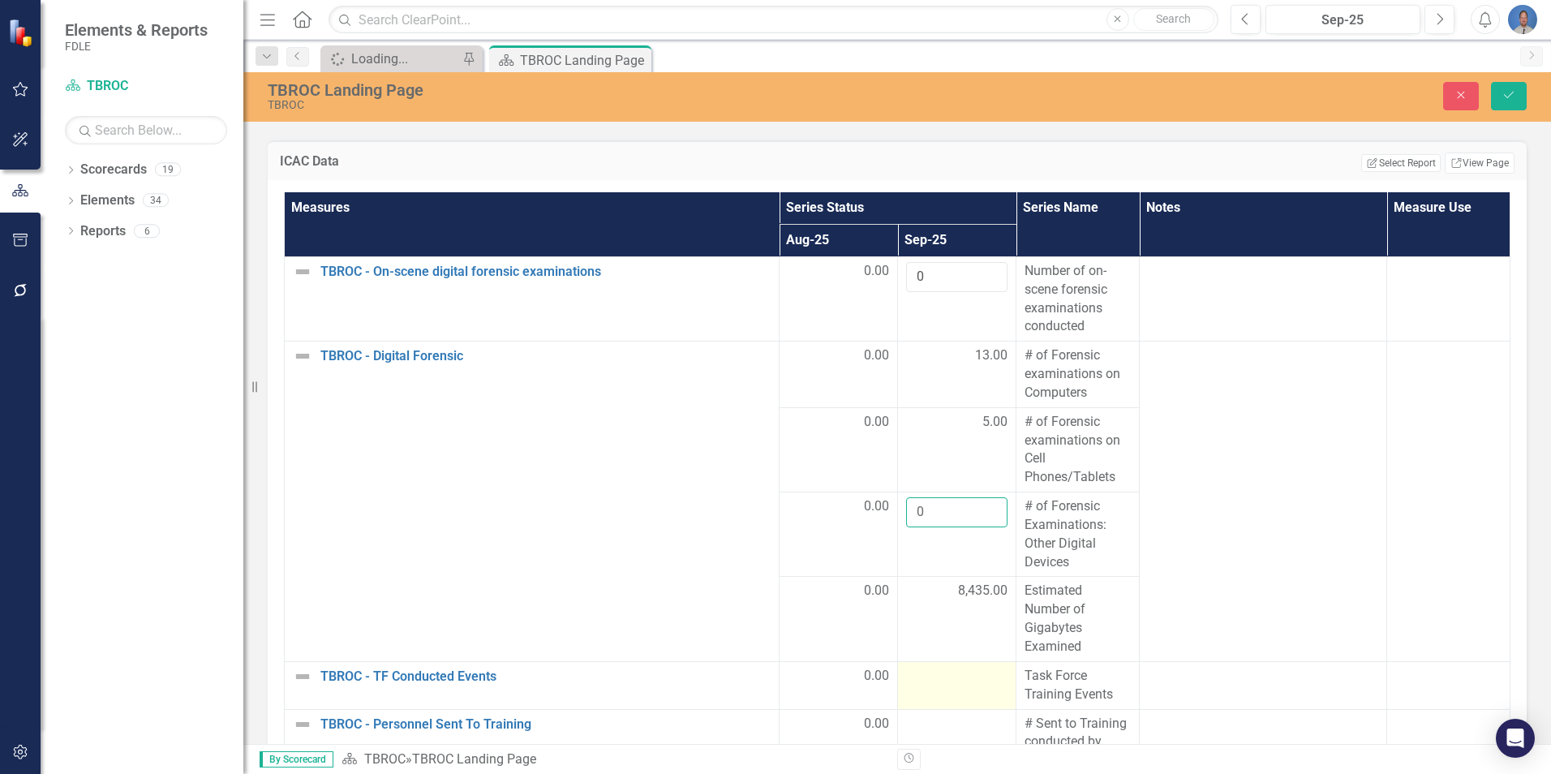
type input "0"
click at [947, 696] on td at bounding box center [957, 685] width 118 height 48
click at [947, 695] on td at bounding box center [957, 685] width 118 height 48
click at [947, 687] on input "number" at bounding box center [956, 682] width 101 height 30
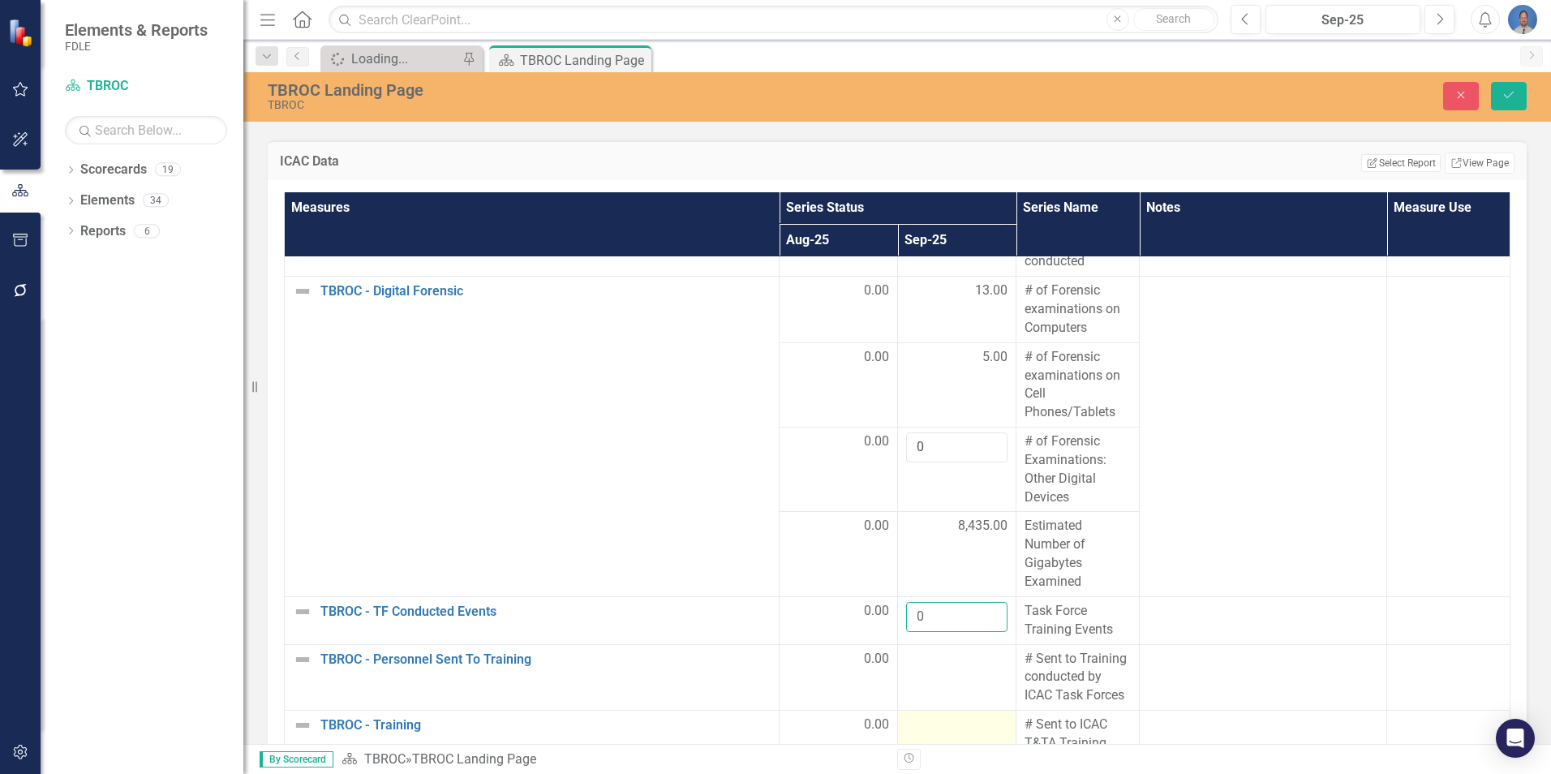
scroll to position [162, 0]
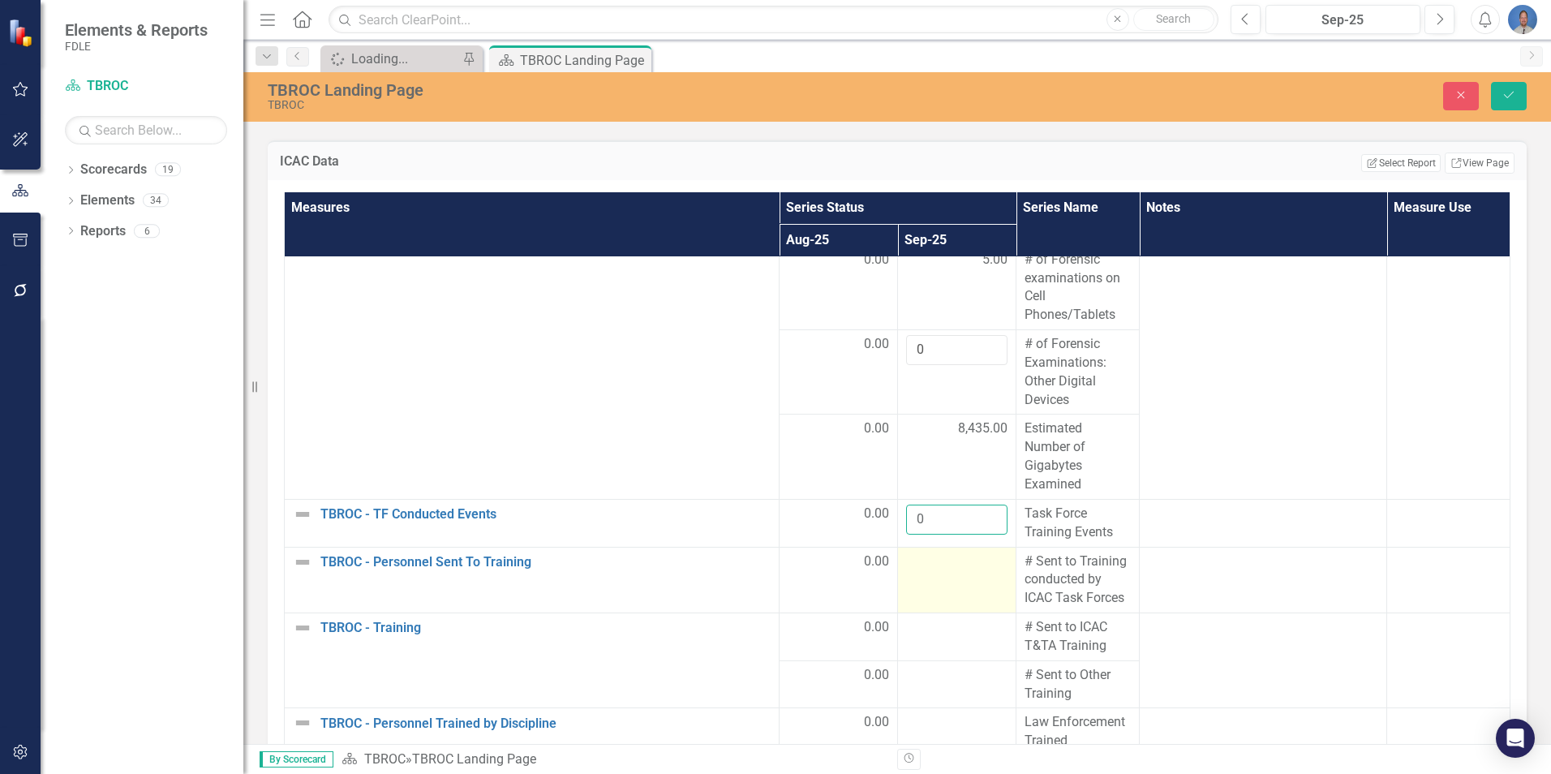
type input "0"
click at [944, 580] on td at bounding box center [957, 580] width 118 height 67
click at [931, 578] on input "number" at bounding box center [956, 567] width 101 height 30
type input "0"
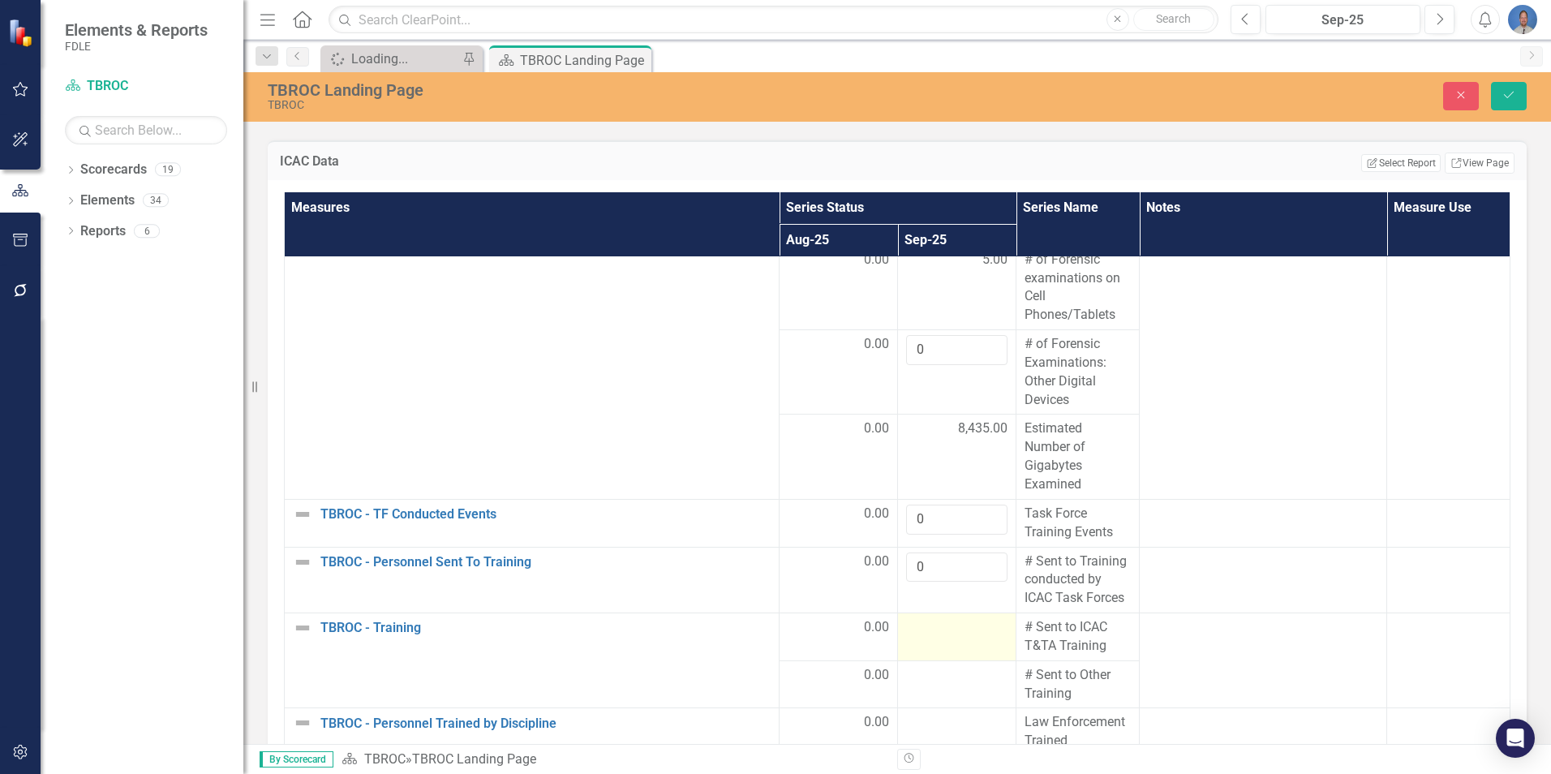
click at [919, 625] on div at bounding box center [956, 627] width 101 height 19
click at [916, 634] on input "number" at bounding box center [956, 633] width 101 height 30
type input "0"
click at [930, 688] on td at bounding box center [957, 684] width 118 height 48
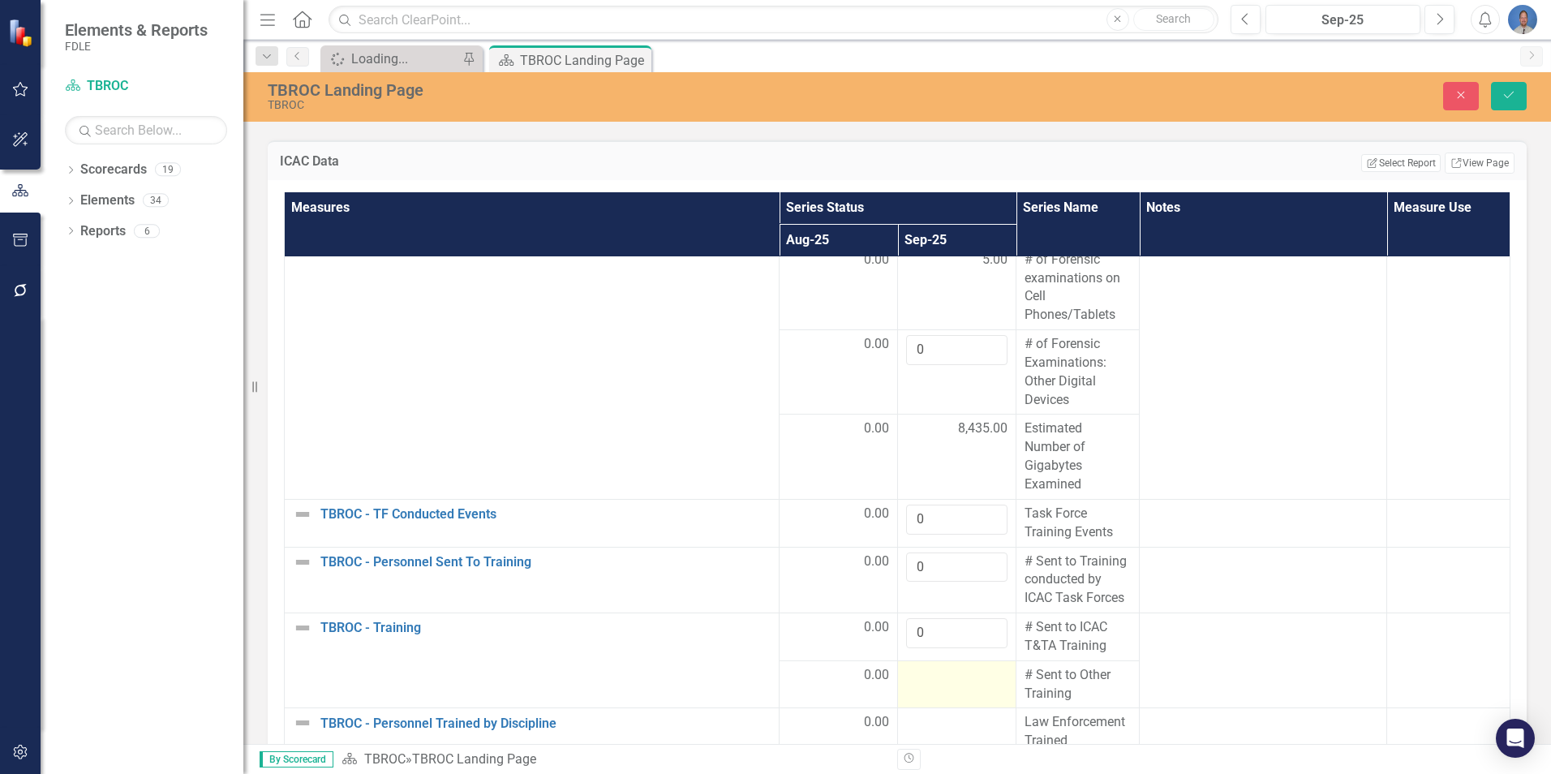
click at [930, 689] on td at bounding box center [957, 684] width 118 height 48
click at [931, 685] on input "number" at bounding box center [956, 681] width 101 height 30
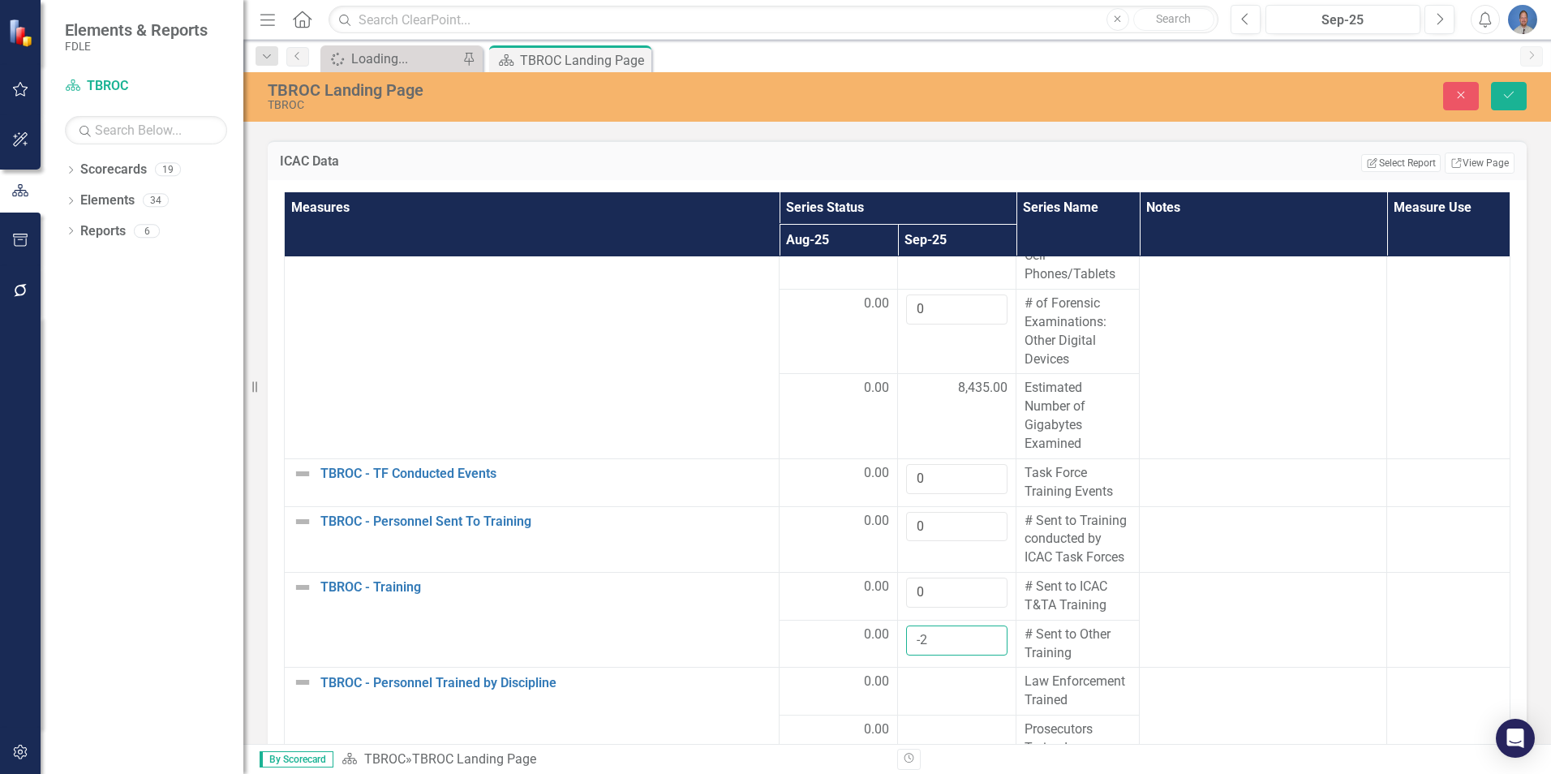
scroll to position [324, 0]
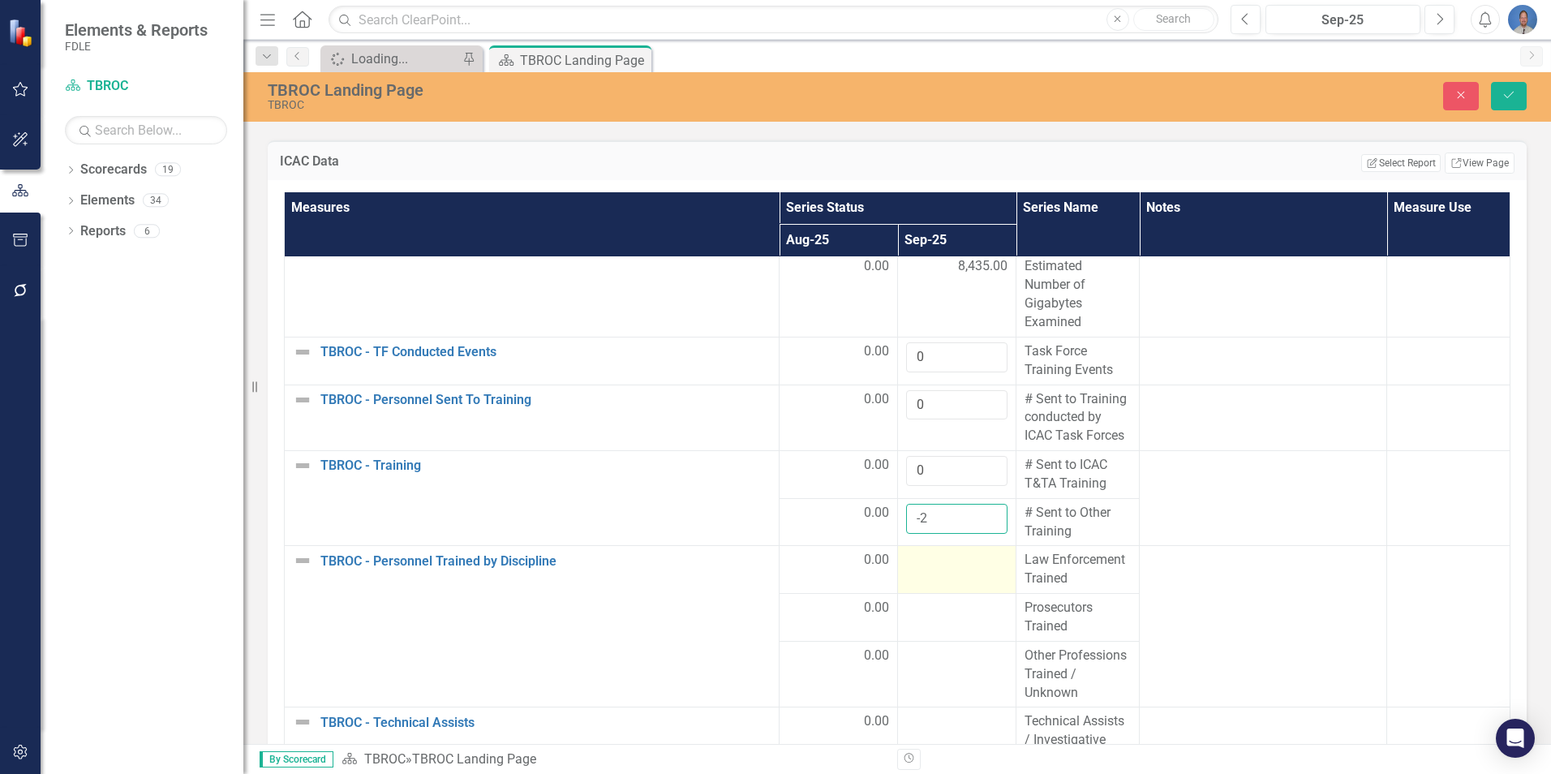
type input "-2"
click at [923, 569] on div at bounding box center [956, 560] width 101 height 19
click at [922, 568] on input "number" at bounding box center [956, 566] width 101 height 30
type input "0"
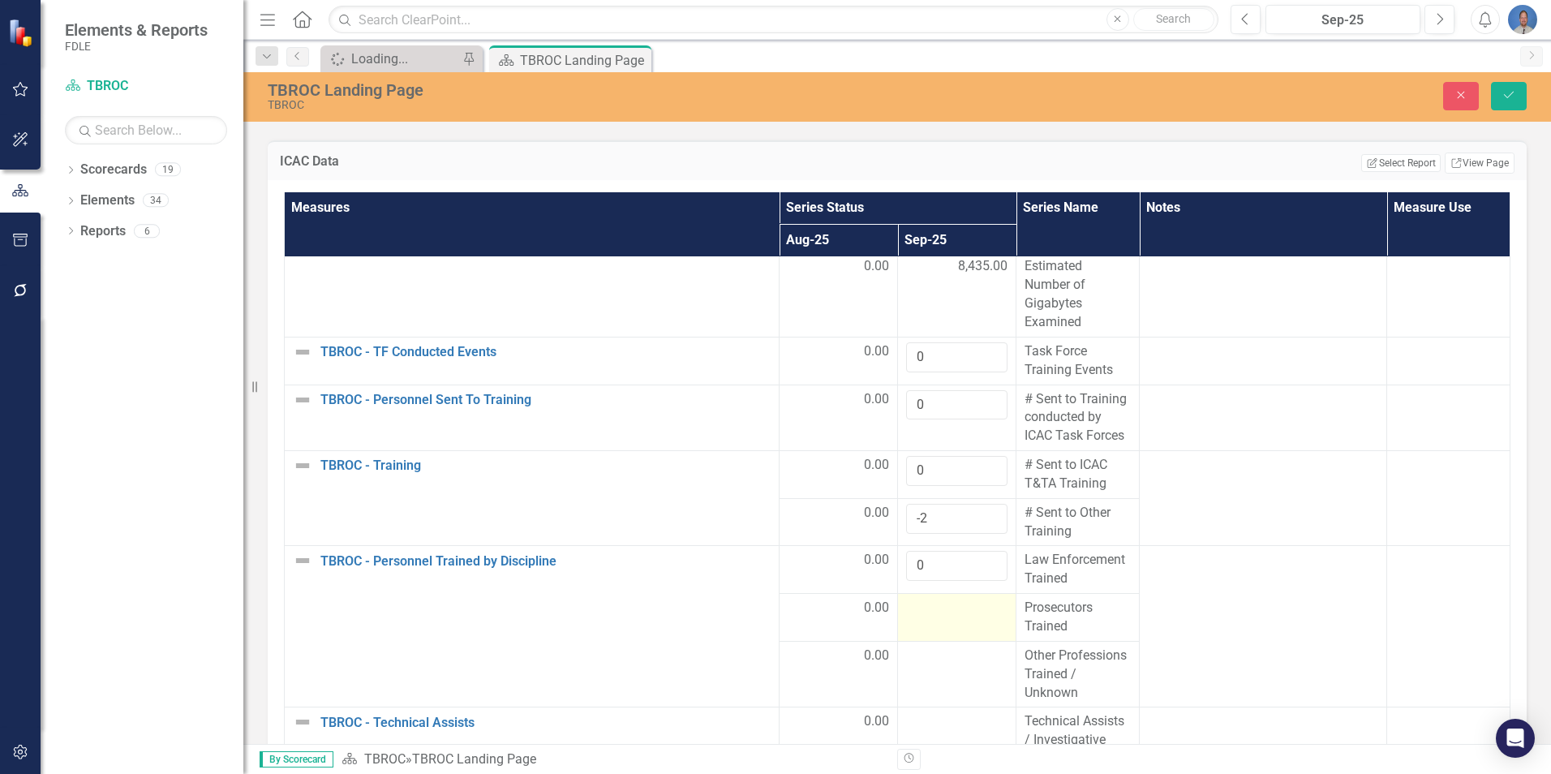
click at [925, 612] on div at bounding box center [956, 608] width 101 height 19
click at [925, 612] on input "number" at bounding box center [956, 614] width 101 height 30
type input "0"
click at [930, 660] on div at bounding box center [956, 656] width 101 height 19
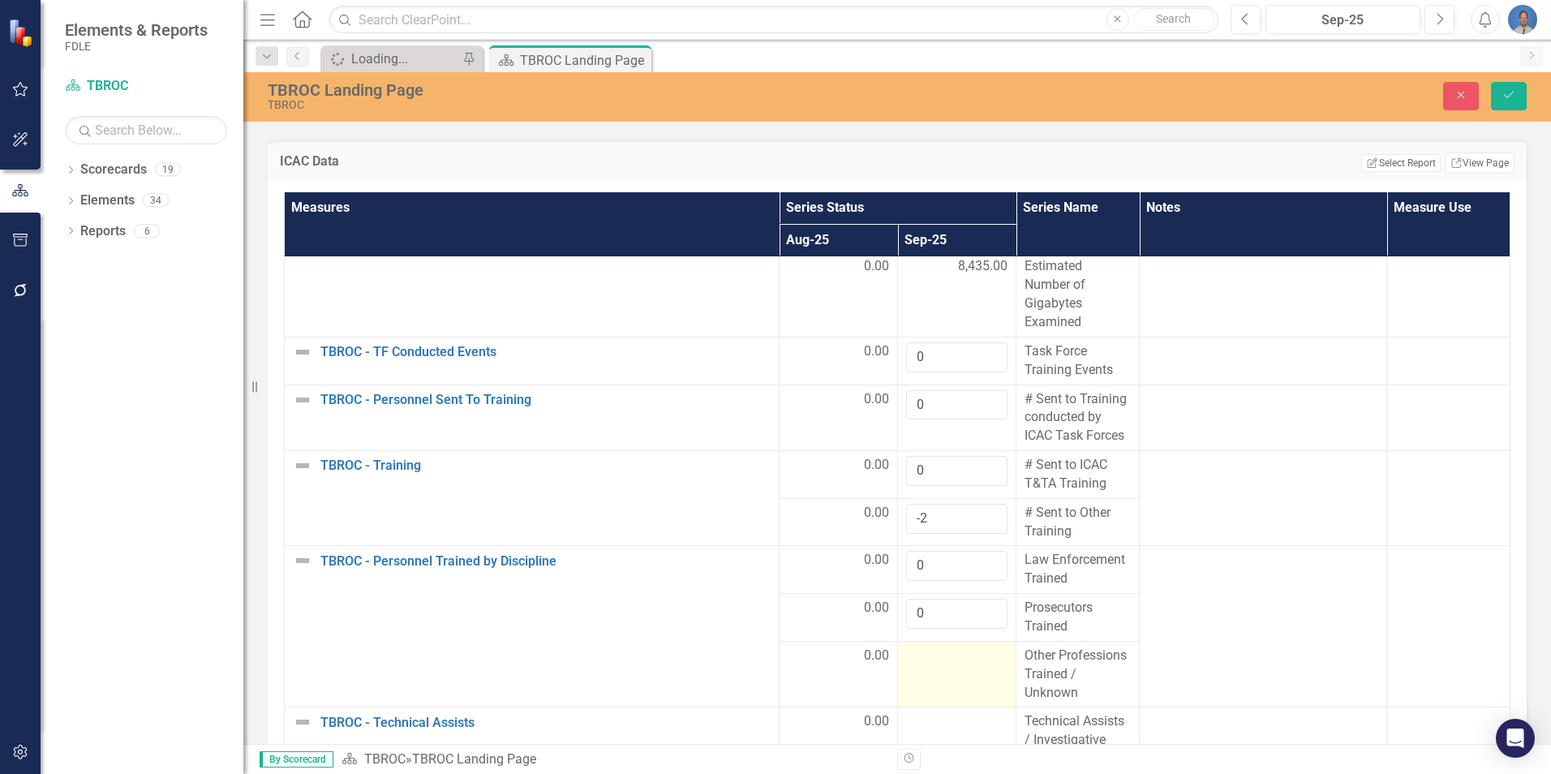
click at [930, 660] on div at bounding box center [956, 656] width 101 height 19
click at [927, 664] on input "number" at bounding box center [956, 662] width 101 height 30
type input "0"
click at [925, 721] on div at bounding box center [956, 720] width 101 height 19
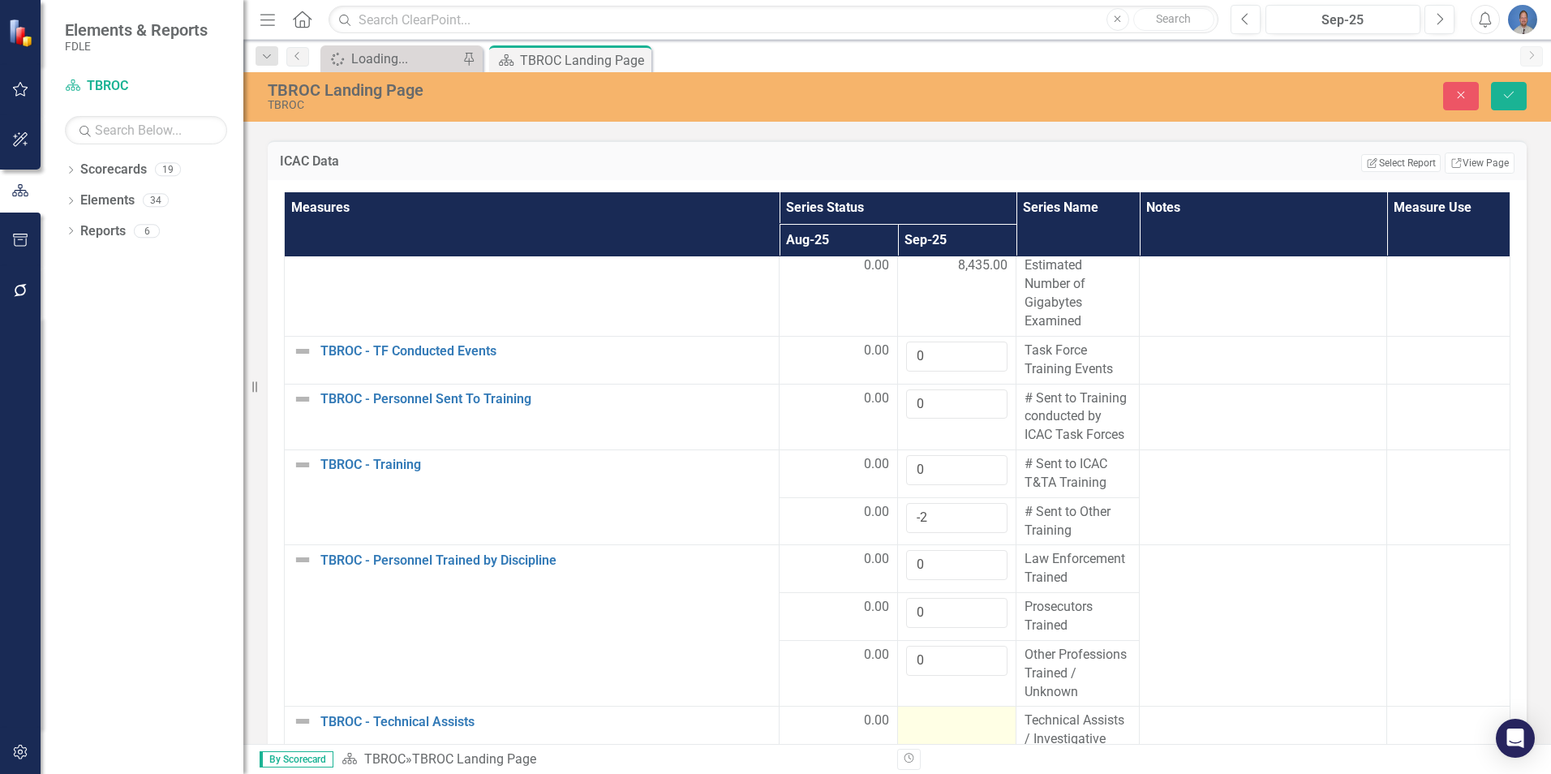
click at [925, 721] on div at bounding box center [956, 720] width 101 height 19
click at [917, 722] on input "number" at bounding box center [956, 726] width 101 height 30
type input "0"
click at [1509, 105] on button "Save" at bounding box center [1509, 96] width 36 height 28
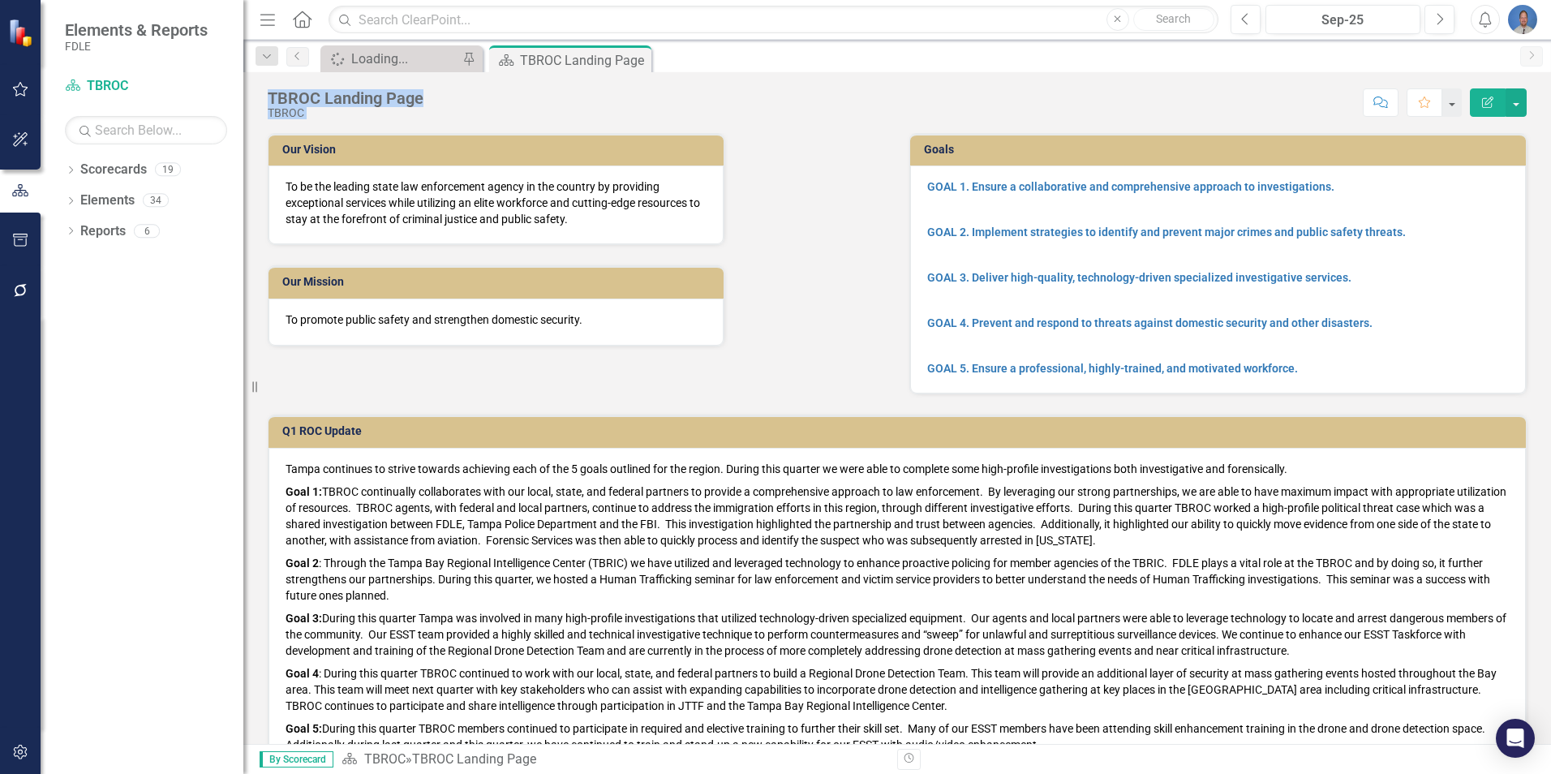
drag, startPoint x: 1539, startPoint y: 94, endPoint x: 1543, endPoint y: 67, distance: 27.1
click at [1543, 67] on div "Menu Home Search Close Search Previous Sep-25 Next Alerts User Edit Profile Dis…" at bounding box center [897, 387] width 1308 height 774
click at [1544, 67] on div "Dropdown Search Spinner Loading... Pin Scorecard TBROC Landing Page Pin Previou…" at bounding box center [897, 56] width 1308 height 32
click at [1548, 95] on div "TBROC Landing Page TBROC Score: N/A Sep-25 Completed Comment Favorite Edit Repo…" at bounding box center [897, 96] width 1308 height 49
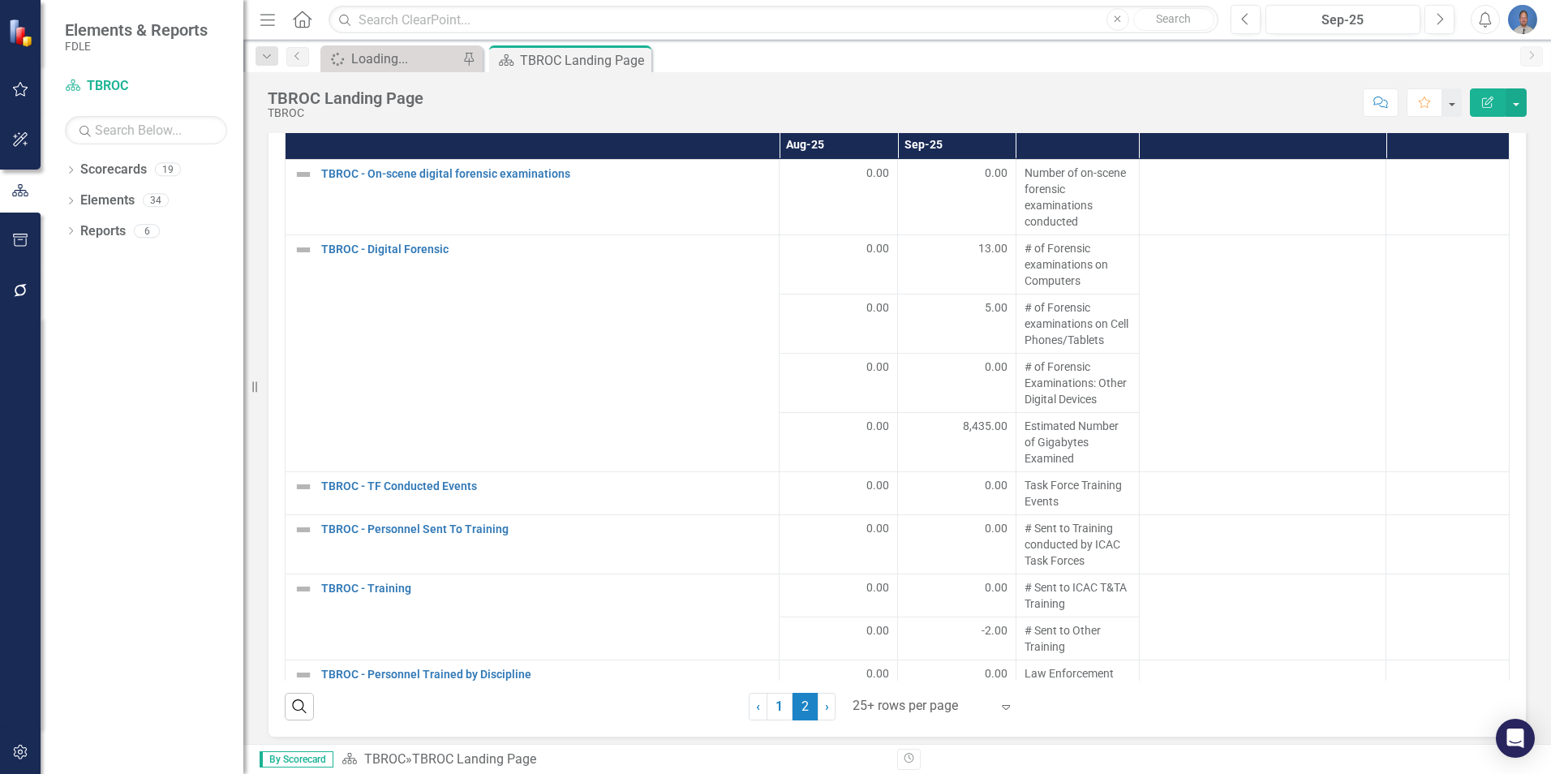
scroll to position [2362, 0]
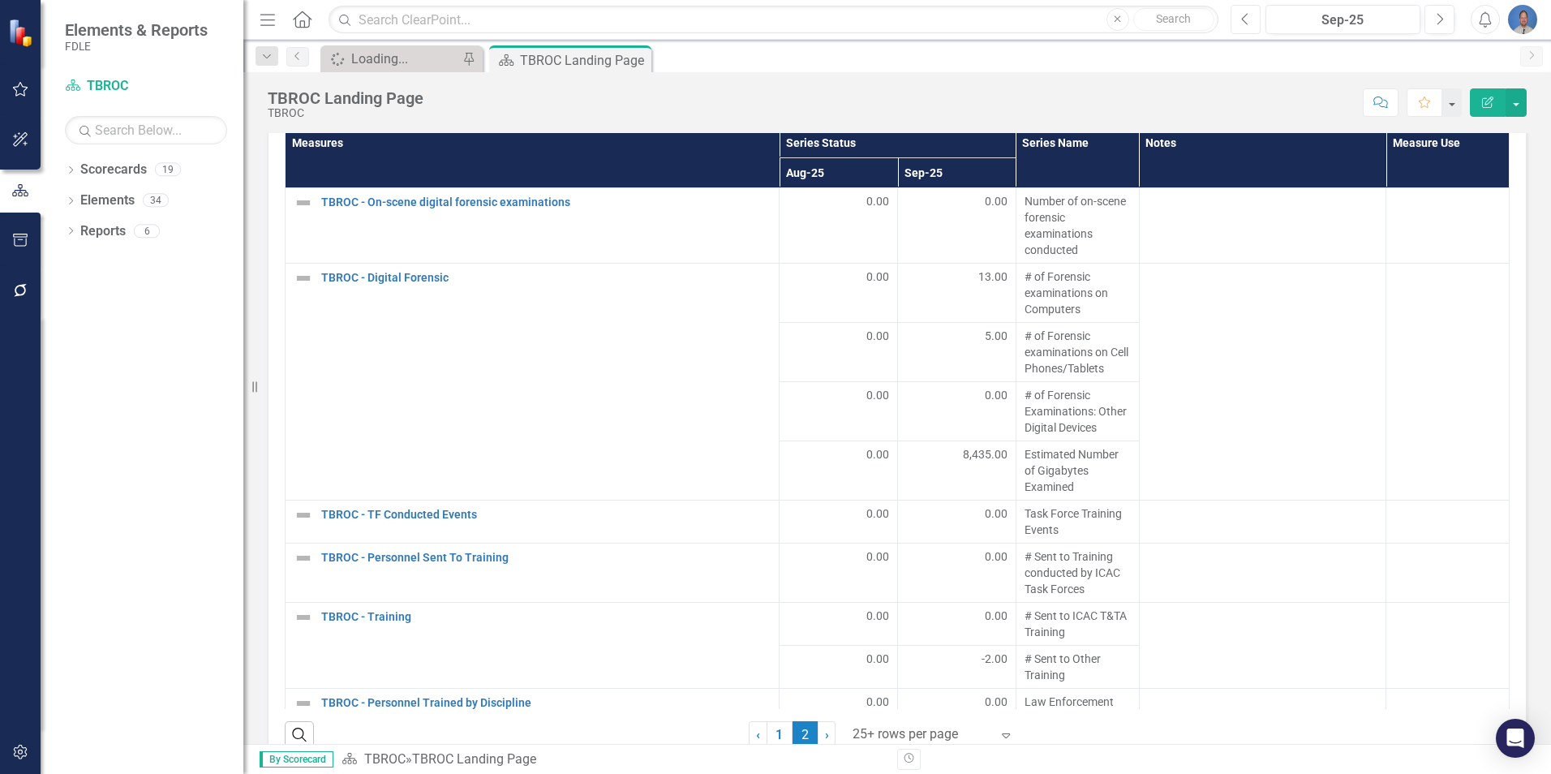
click at [1250, 22] on button "Previous" at bounding box center [1246, 19] width 30 height 29
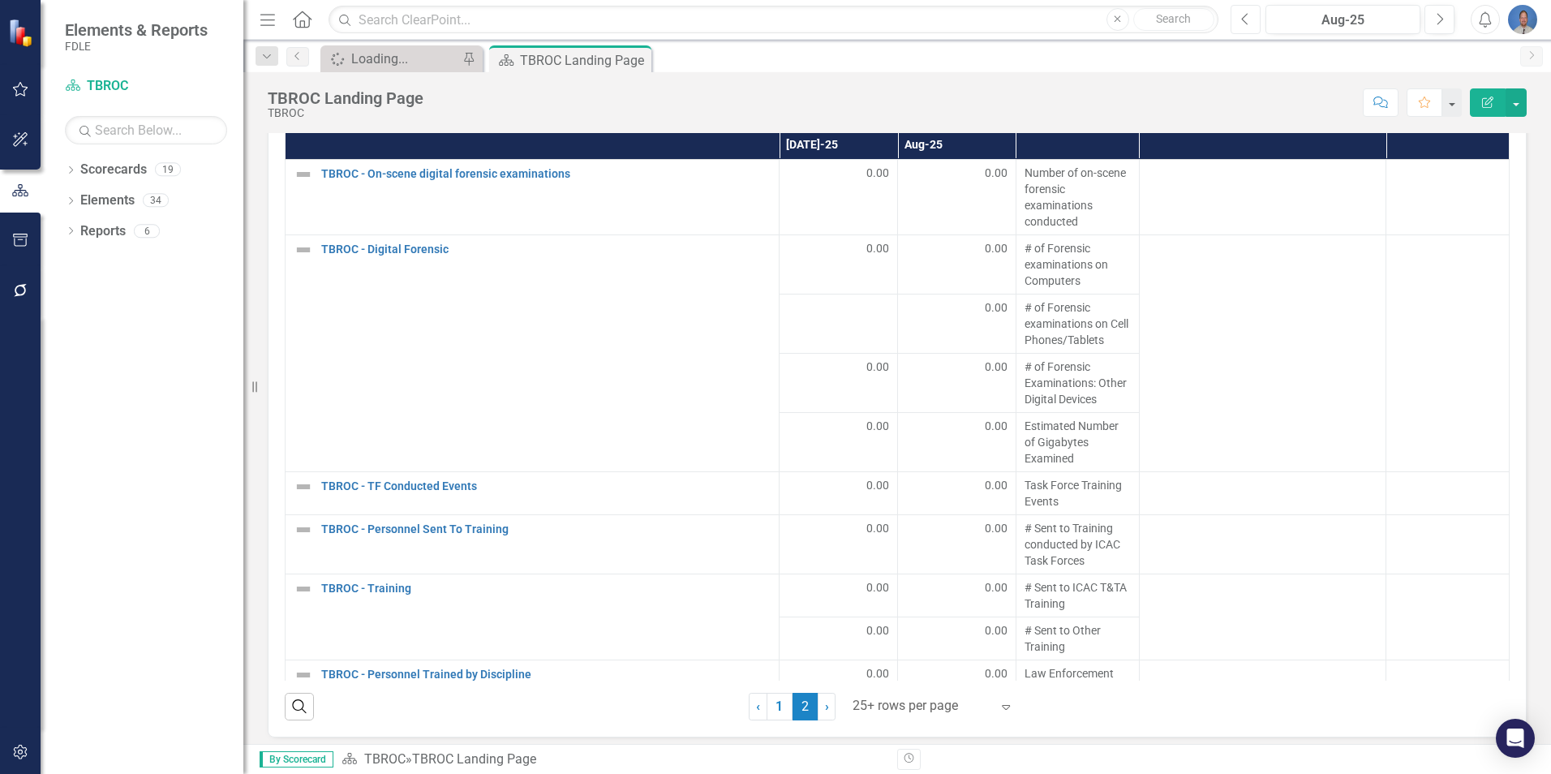
scroll to position [2402, 0]
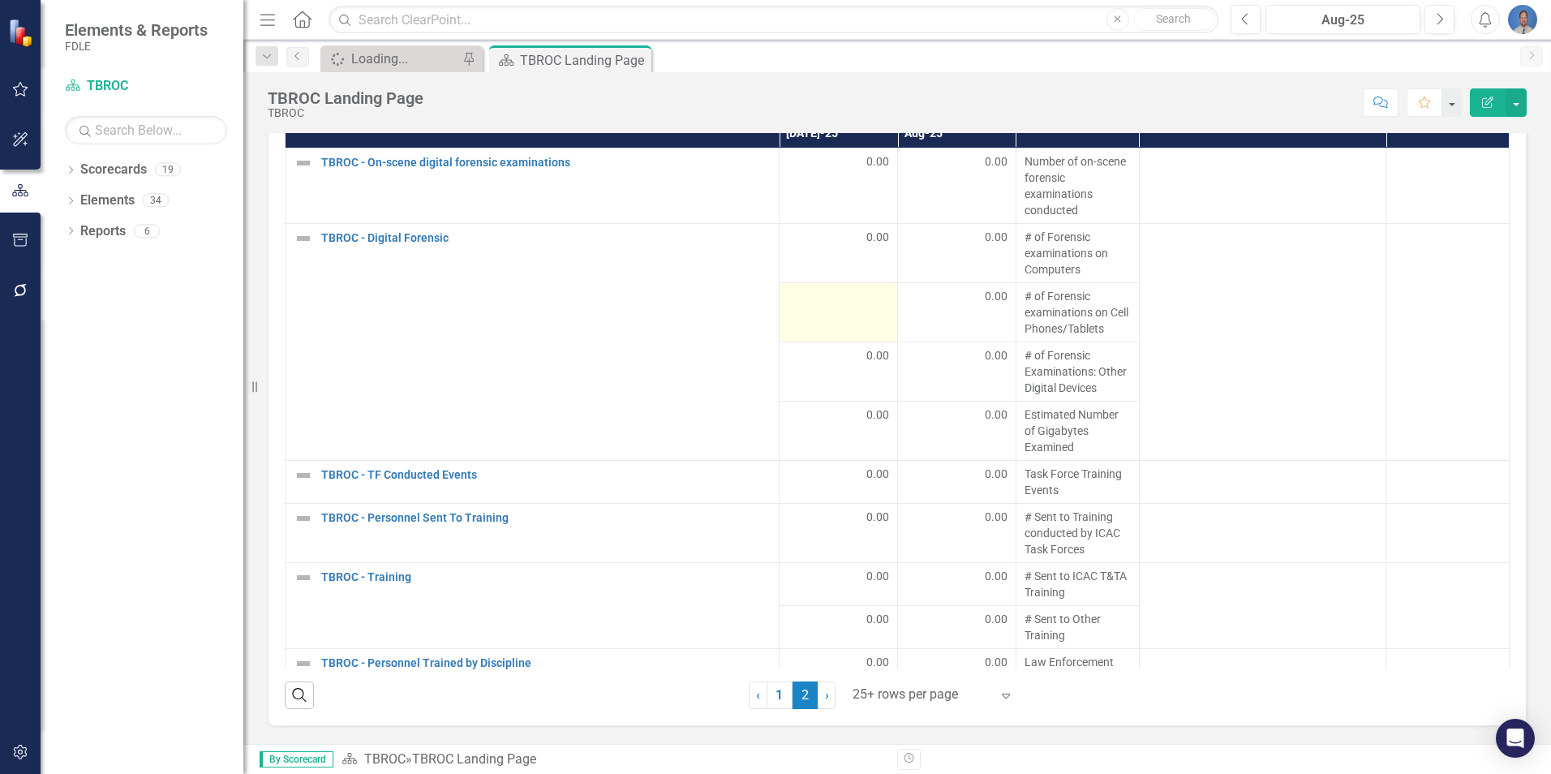
click at [843, 307] on div at bounding box center [838, 297] width 101 height 19
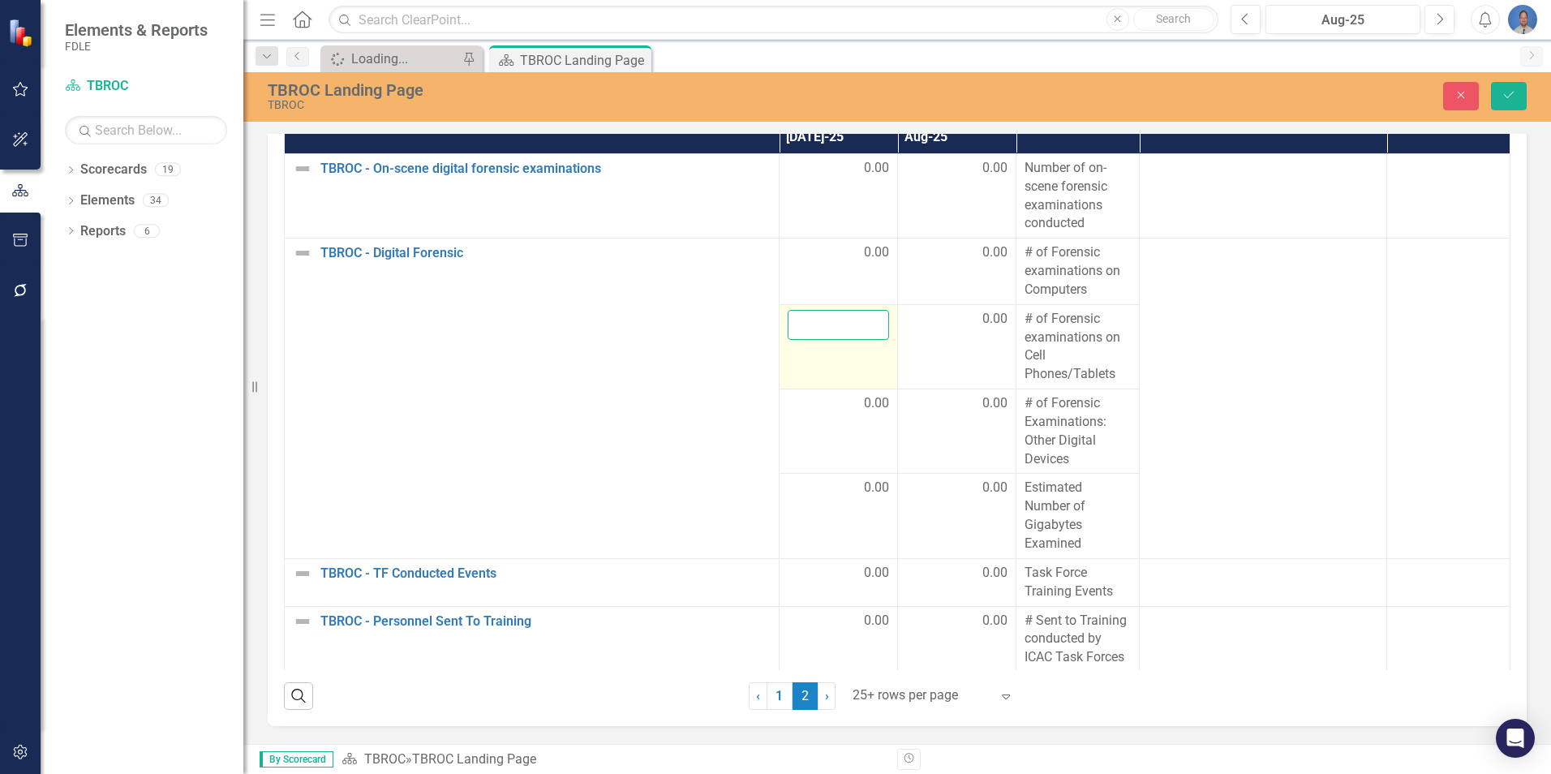
click at [840, 327] on input "number" at bounding box center [838, 325] width 101 height 30
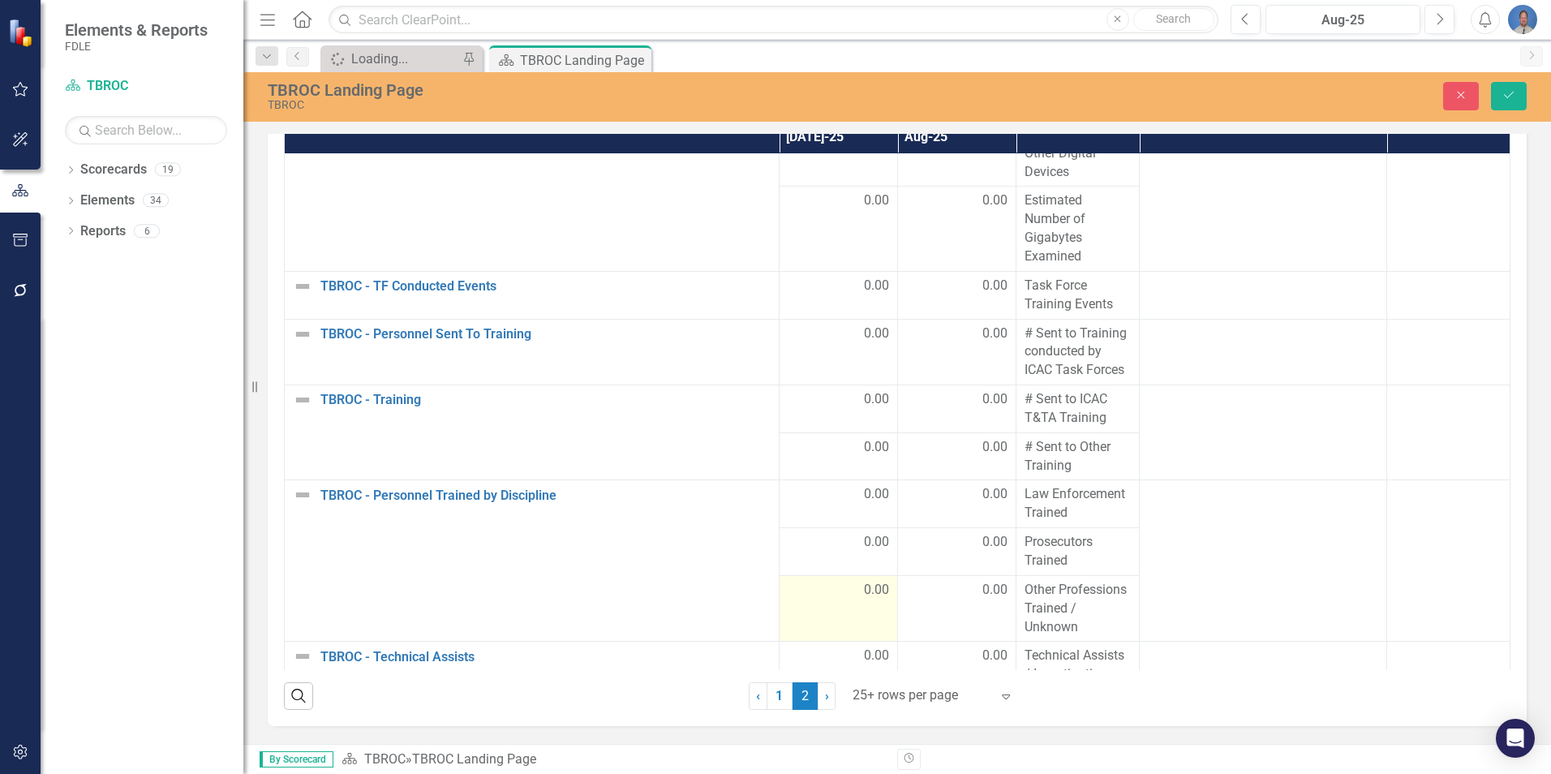
scroll to position [325, 0]
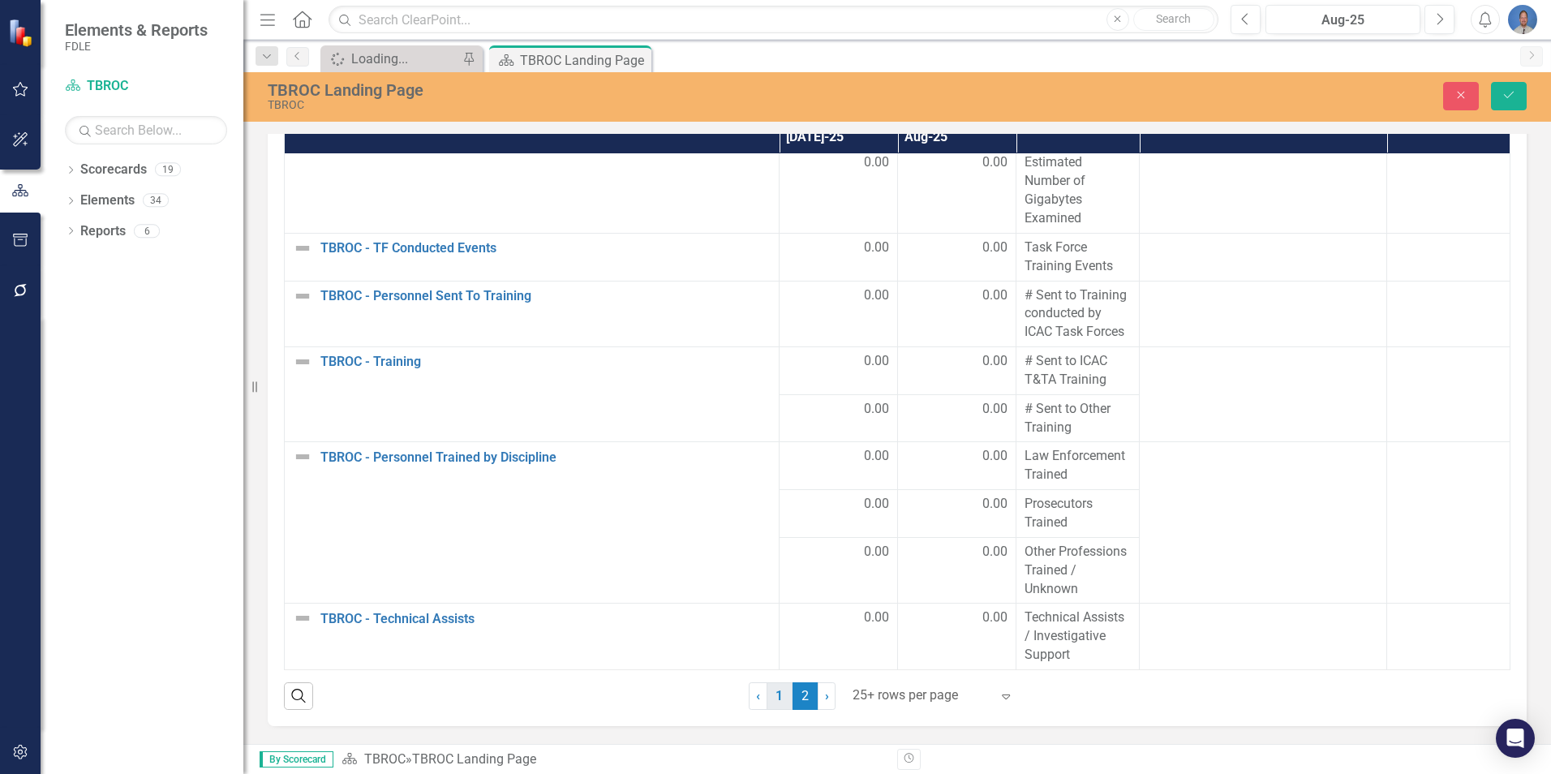
type input "0"
click at [775, 698] on link "1" at bounding box center [780, 696] width 26 height 28
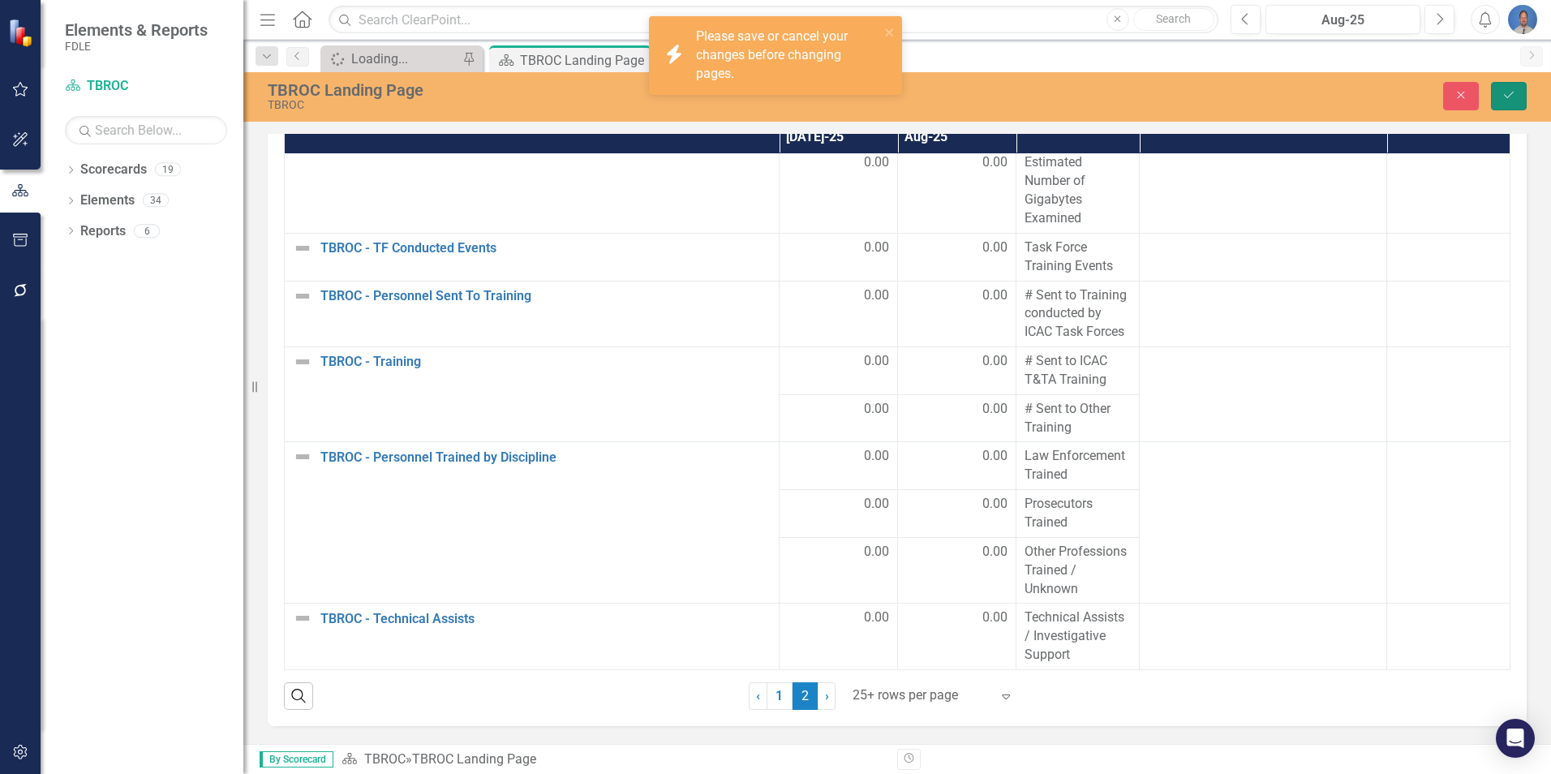
click at [1509, 97] on icon "Save" at bounding box center [1509, 94] width 15 height 11
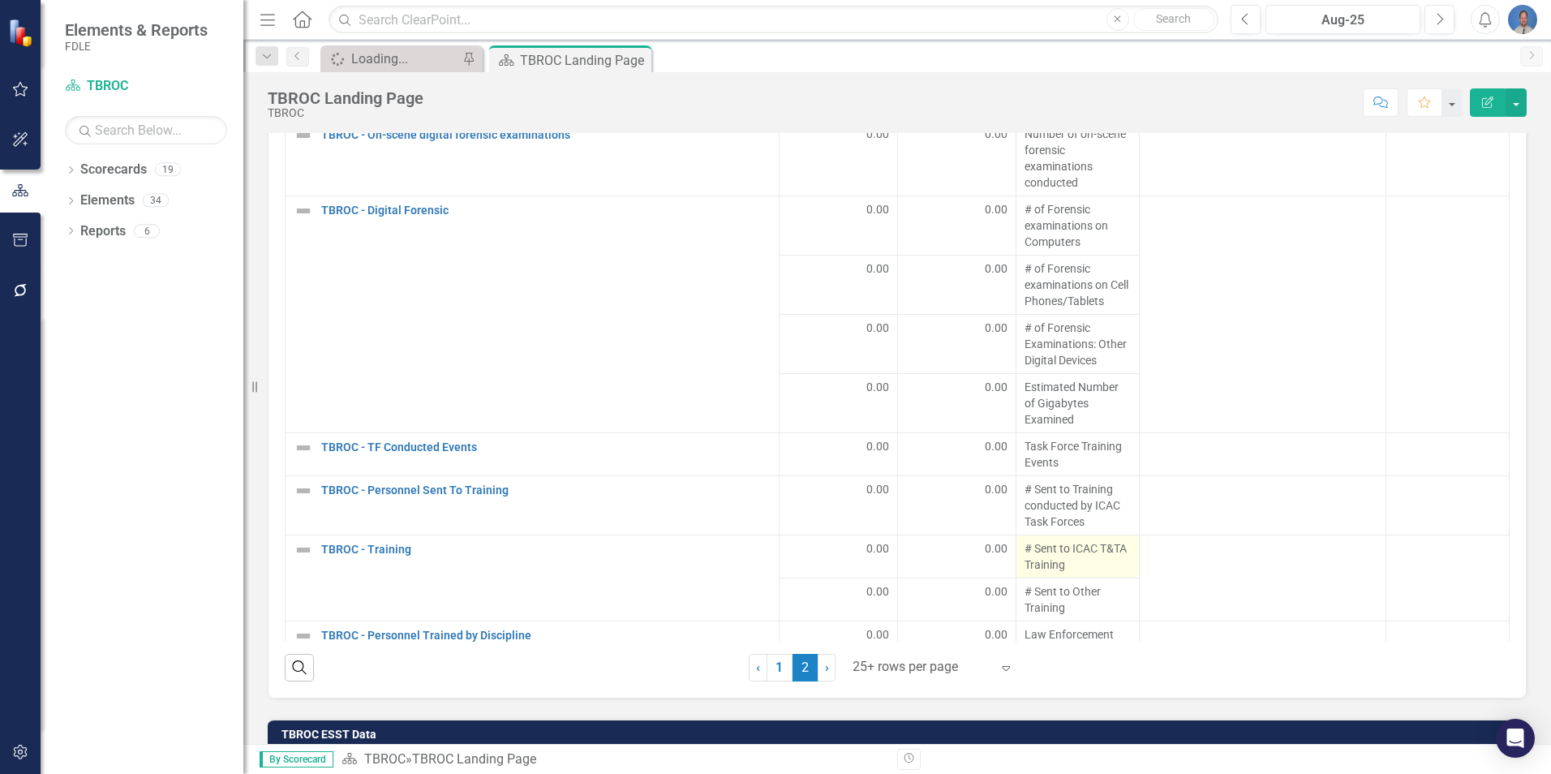
scroll to position [2413, 0]
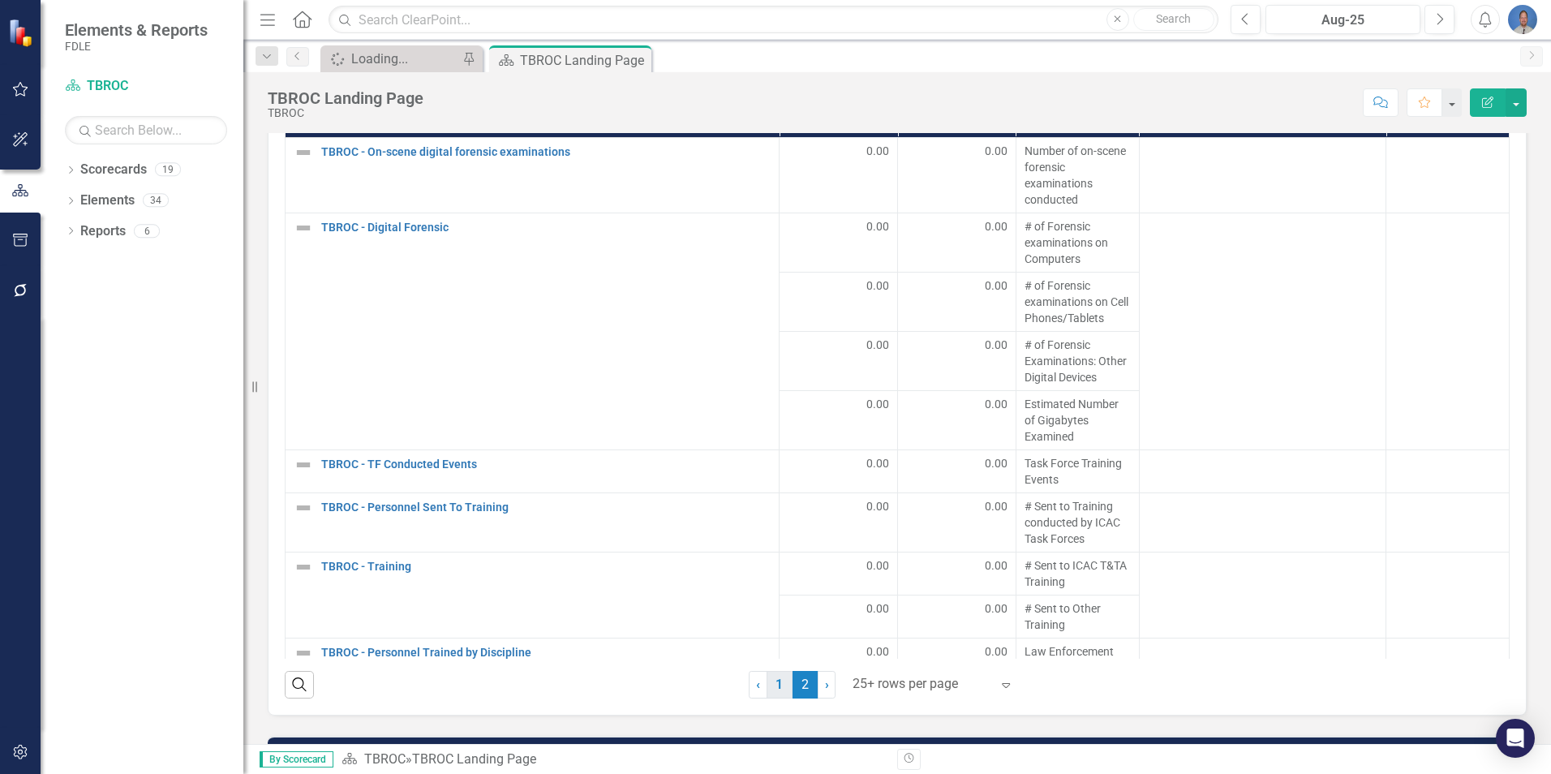
click at [778, 691] on link "1" at bounding box center [780, 685] width 26 height 28
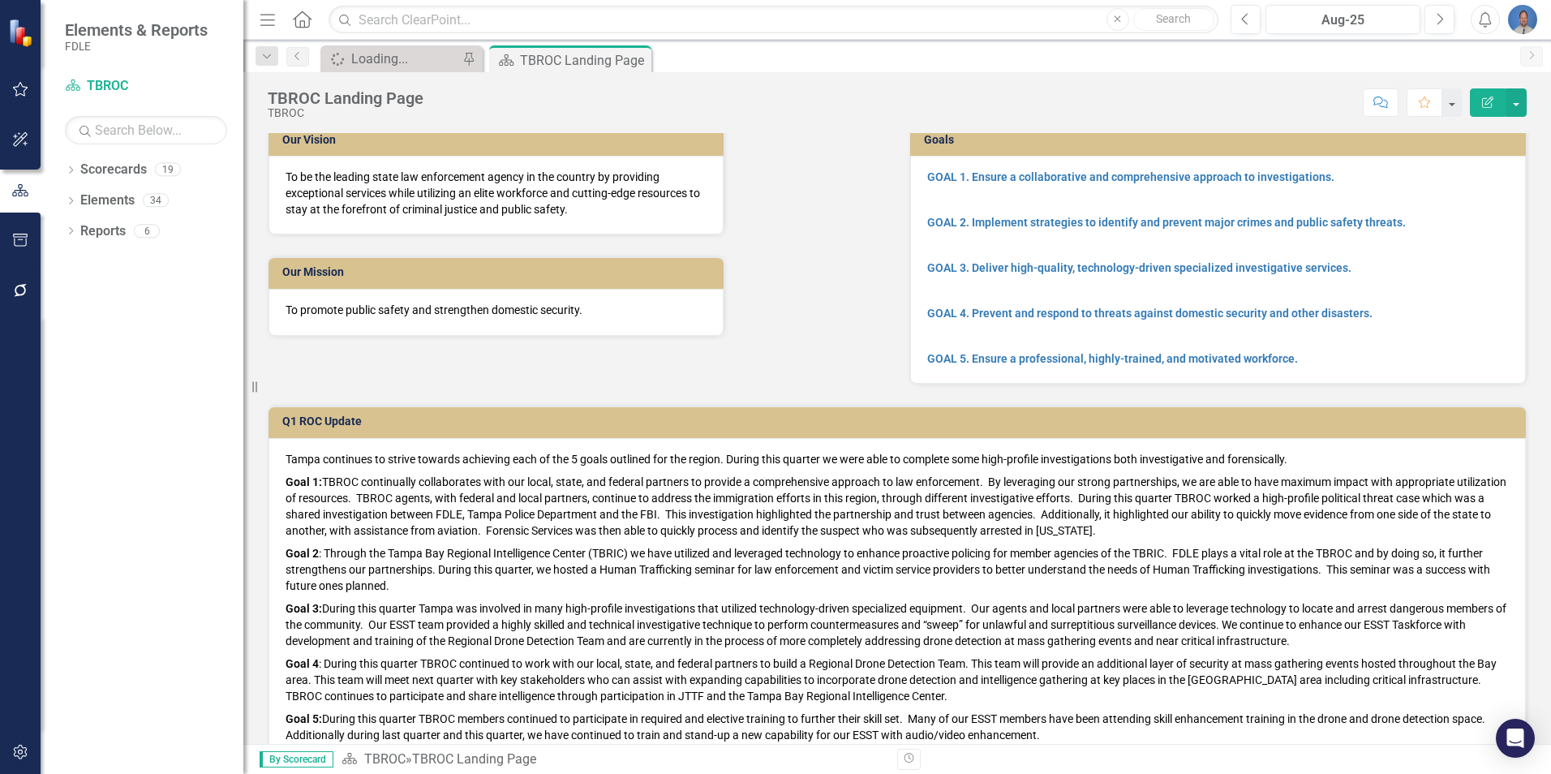
scroll to position [0, 0]
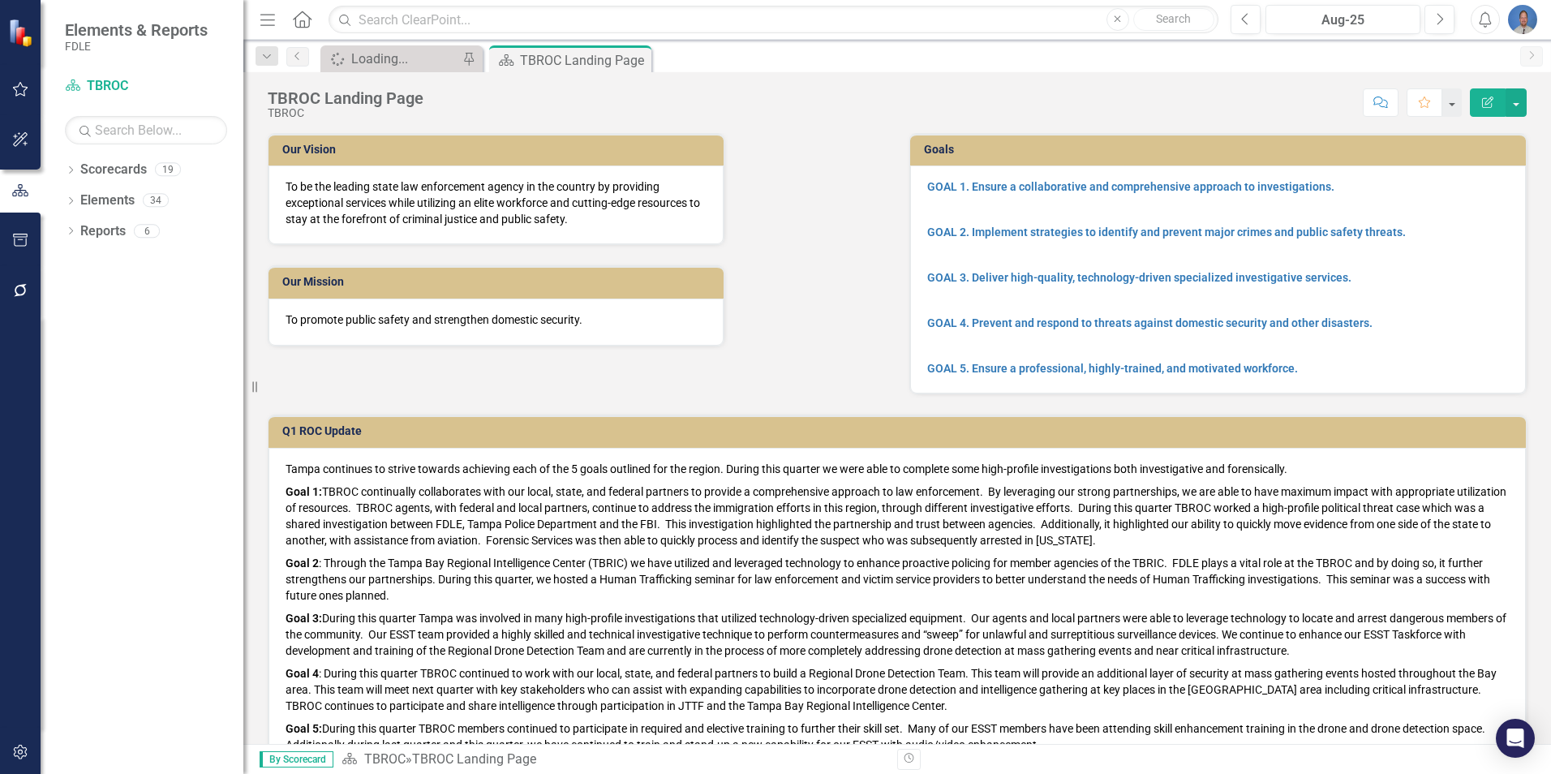
click at [1490, 102] on icon "Edit Report" at bounding box center [1487, 102] width 15 height 11
